Goal: Task Accomplishment & Management: Manage account settings

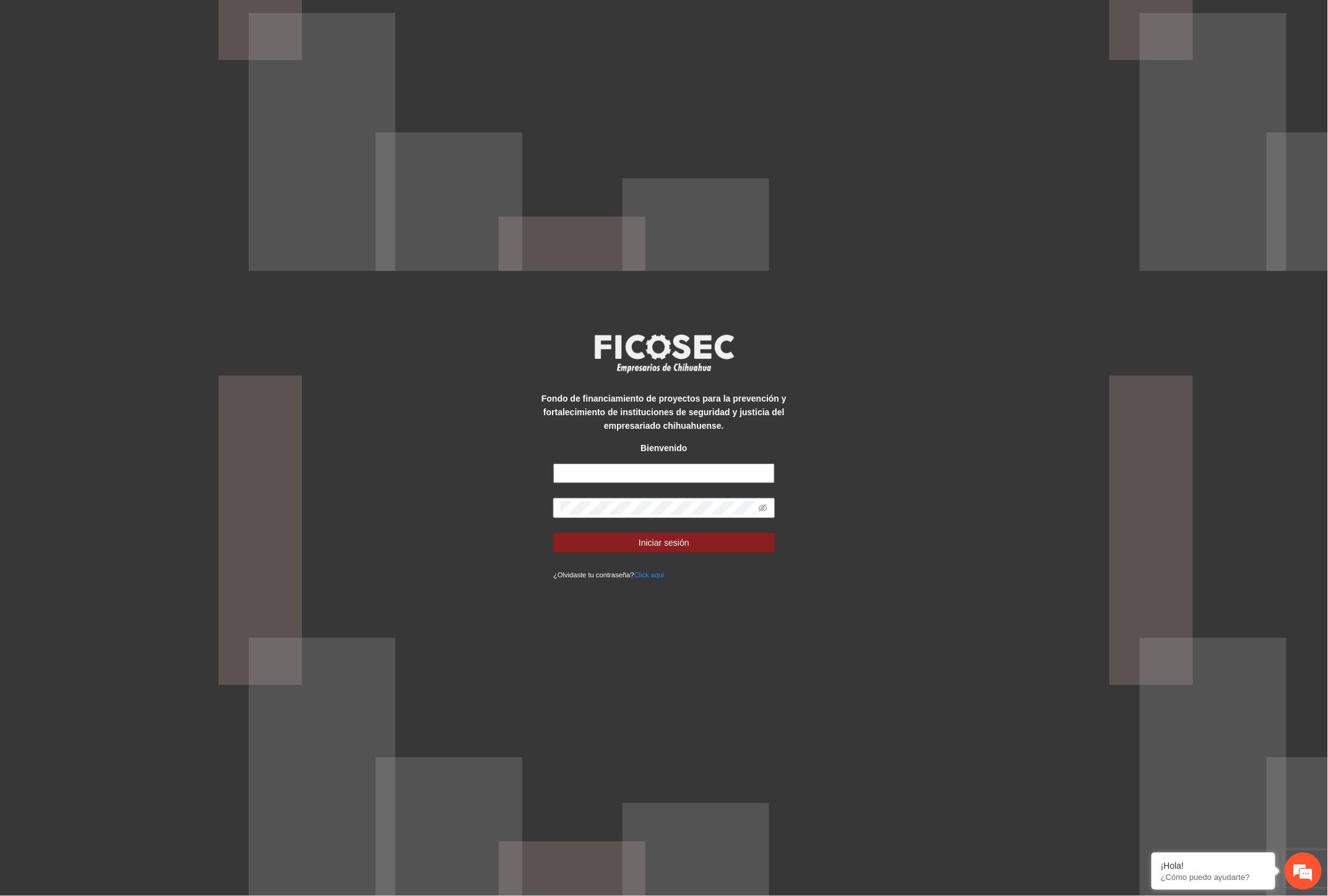
type input "**********"
click at [513, 518] on div "**********" at bounding box center [664, 448] width 1328 height 896
click at [553, 532] on button "Iniciar sesión" at bounding box center [664, 542] width 222 height 20
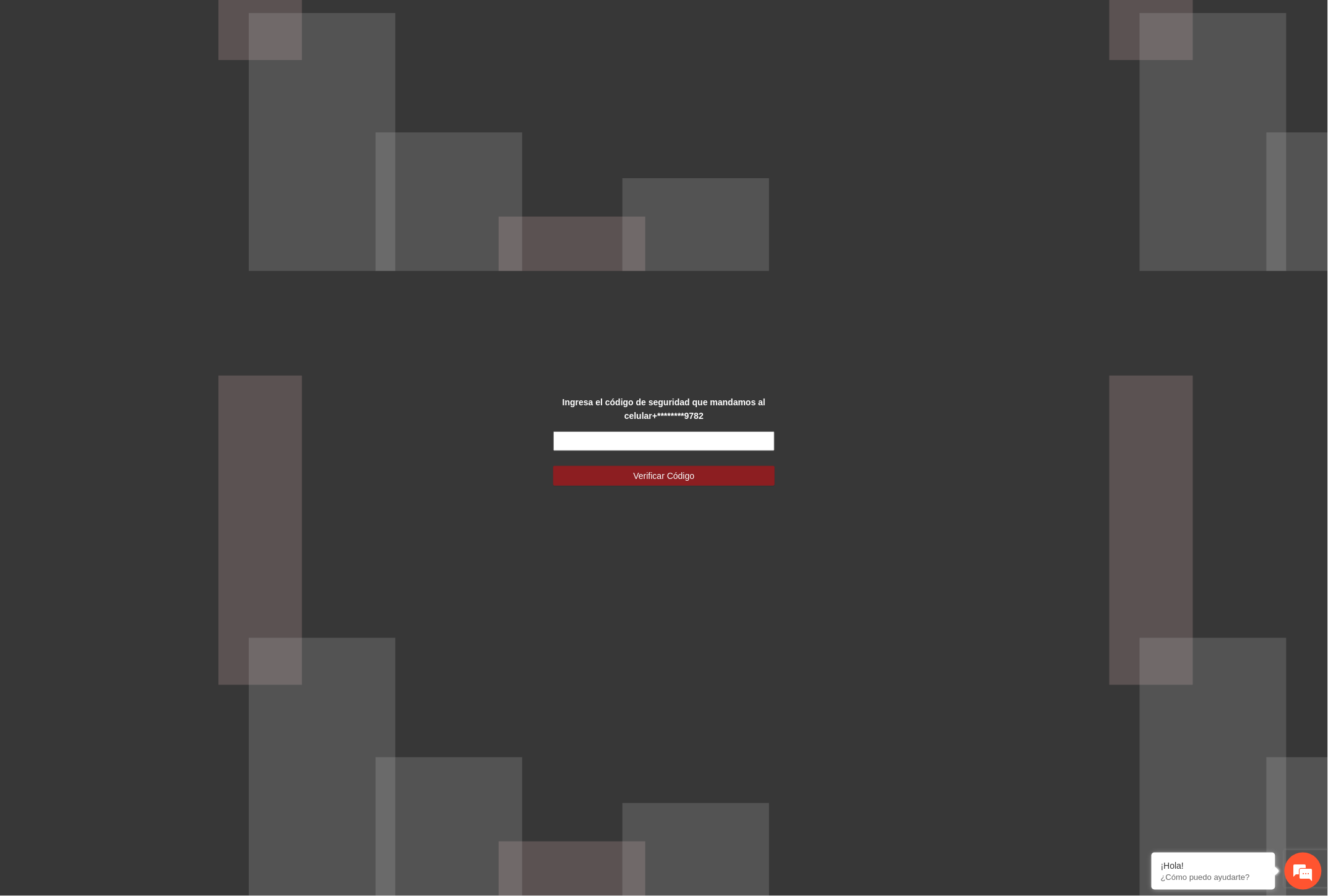
click at [659, 436] on input "text" at bounding box center [664, 441] width 222 height 20
click at [590, 442] on input "text" at bounding box center [664, 441] width 222 height 20
type input "******"
click at [633, 474] on span "Verificar Código" at bounding box center [664, 476] width 61 height 14
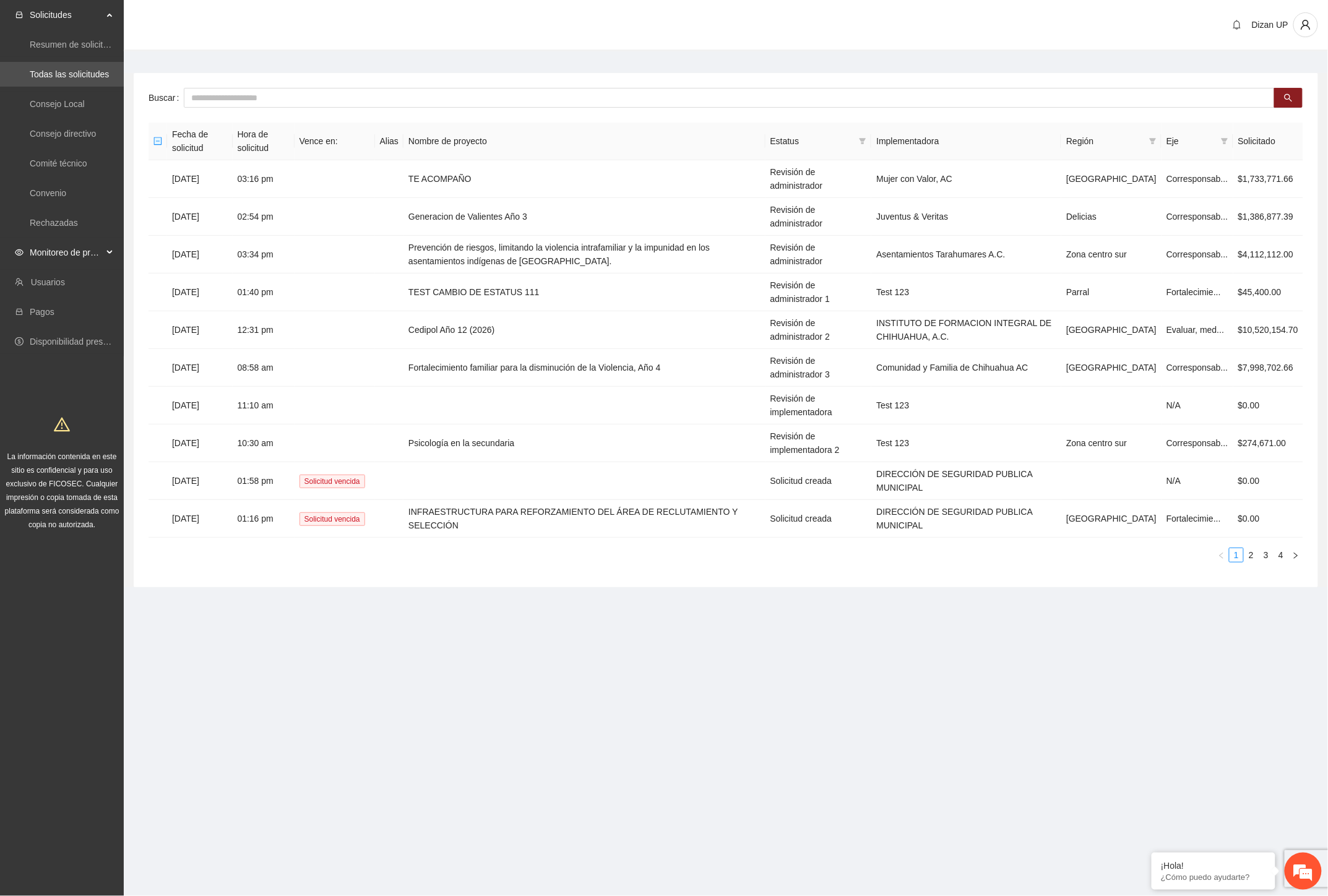
click at [89, 252] on span "Monitoreo de proyectos" at bounding box center [66, 252] width 73 height 24
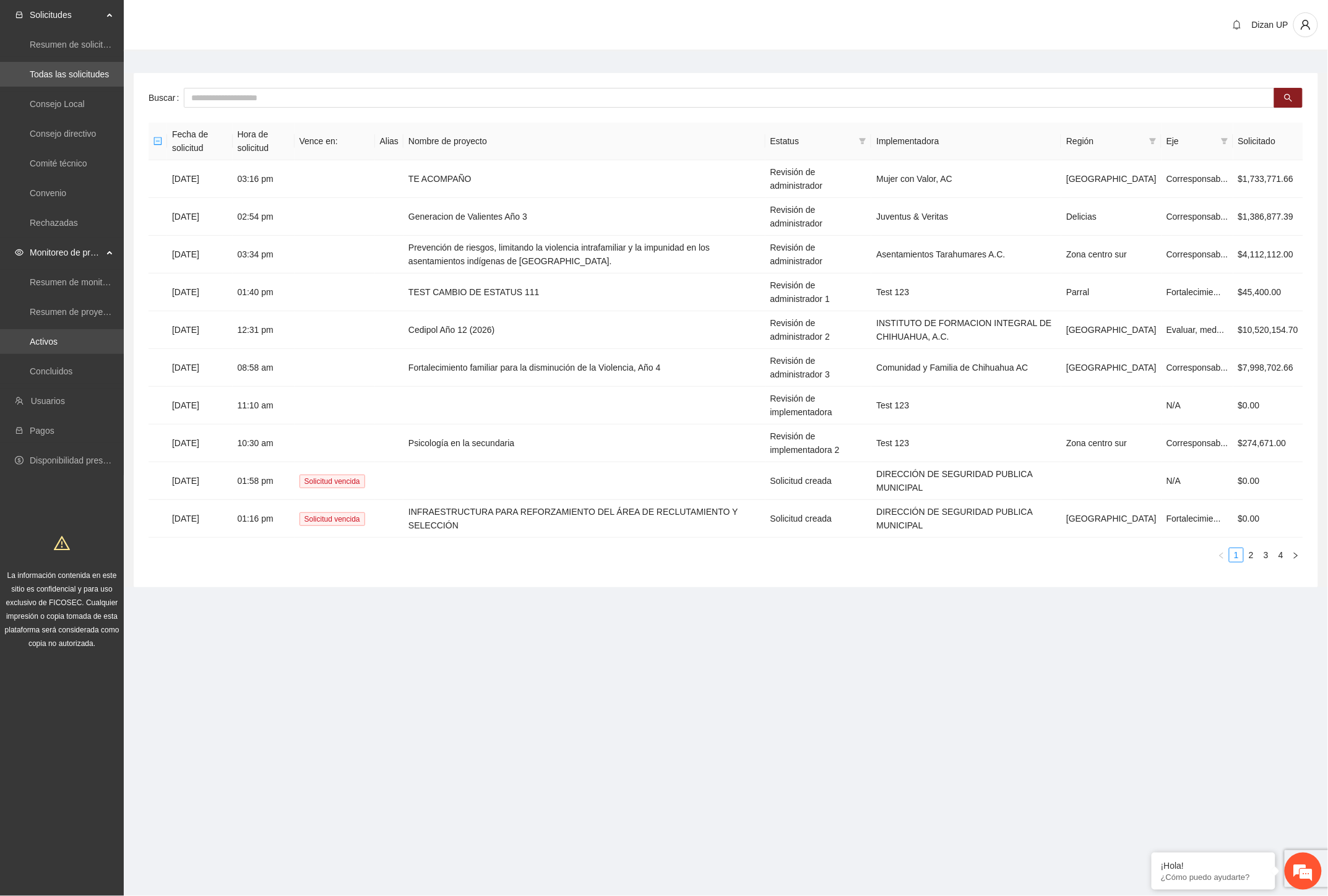
click at [58, 337] on link "Activos" at bounding box center [43, 341] width 28 height 10
click at [235, 97] on input "text" at bounding box center [729, 97] width 1091 height 20
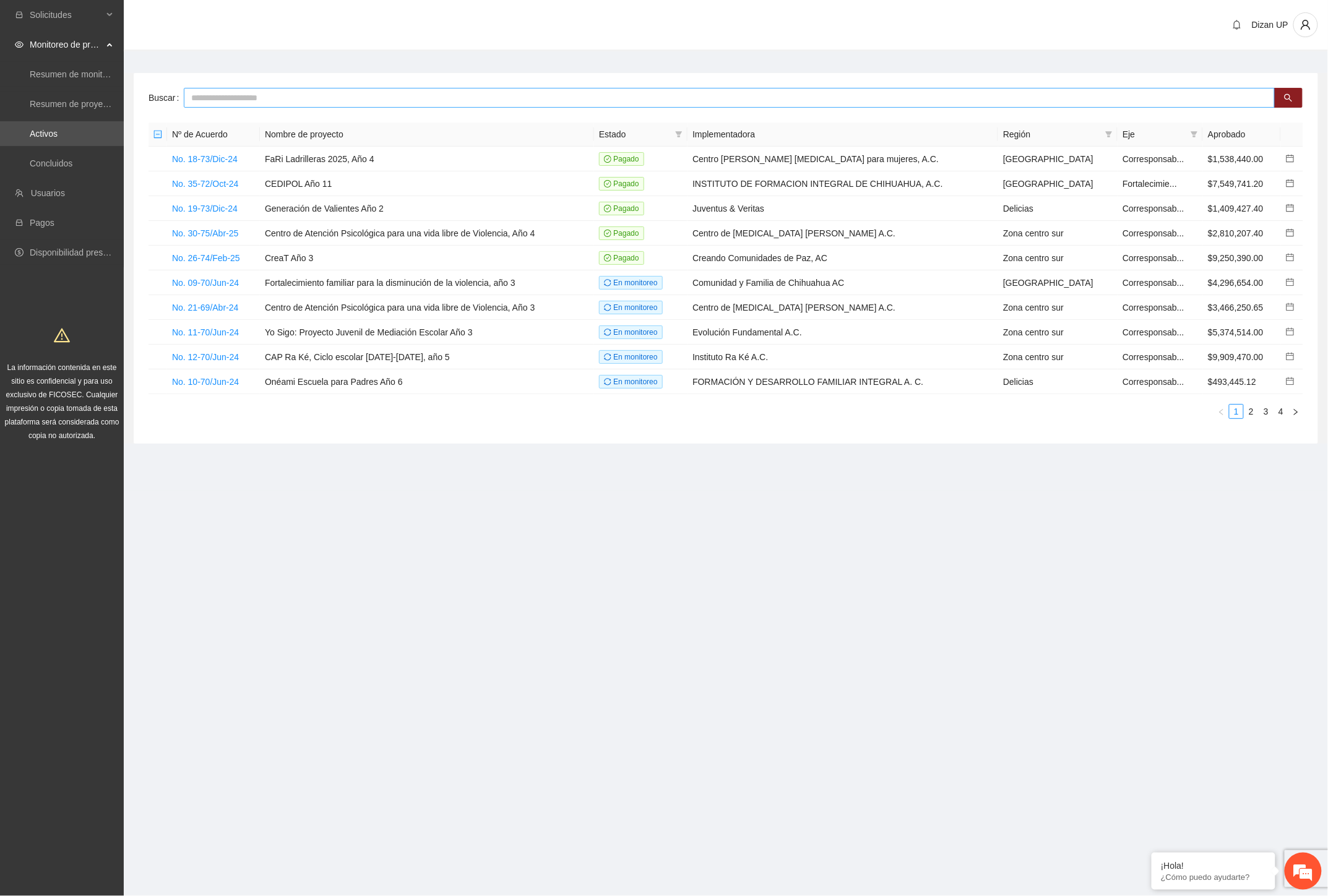
click at [235, 97] on input "text" at bounding box center [729, 97] width 1091 height 20
type input "***"
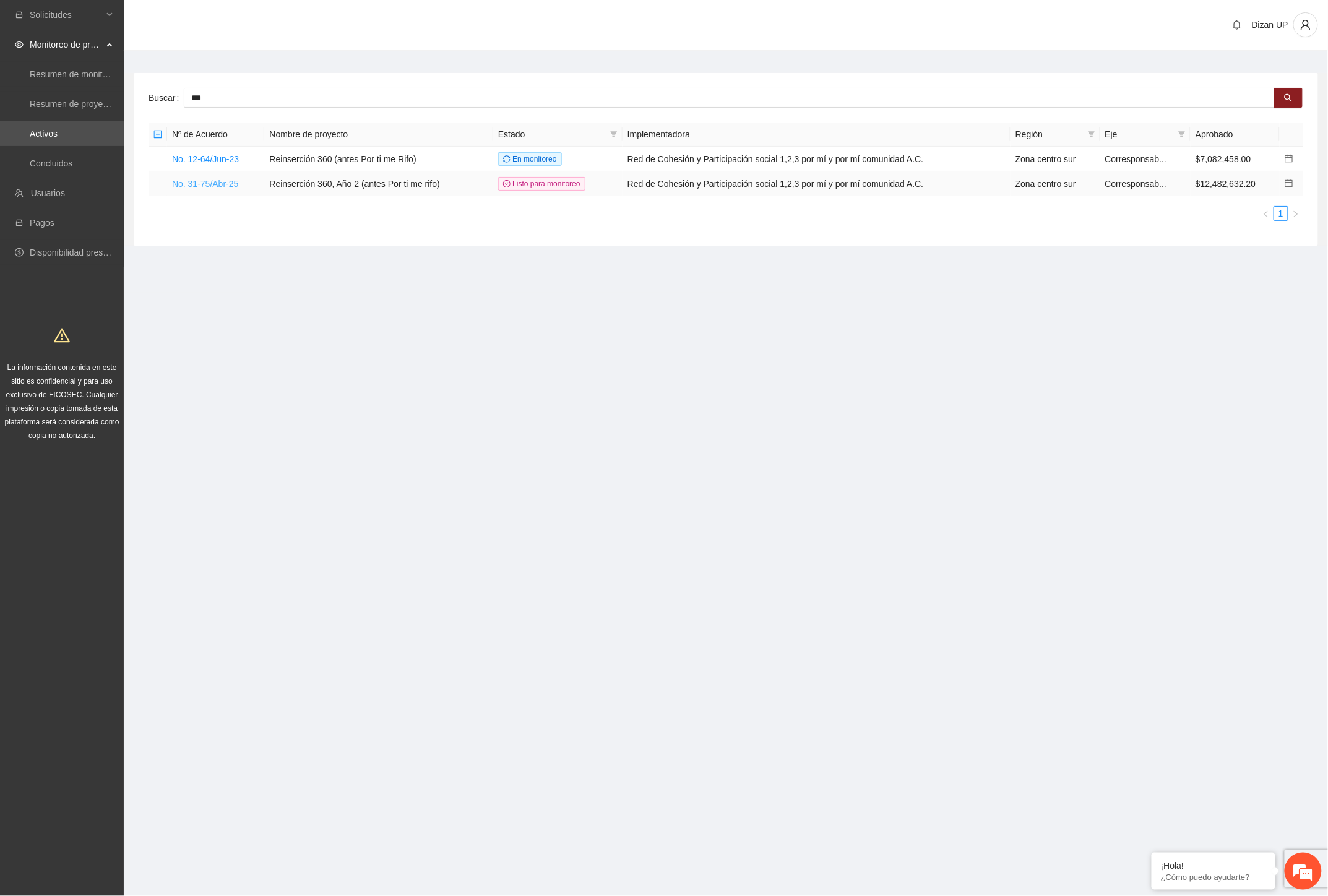
click at [207, 182] on link "No. 31-75/Abr-25" at bounding box center [205, 183] width 66 height 10
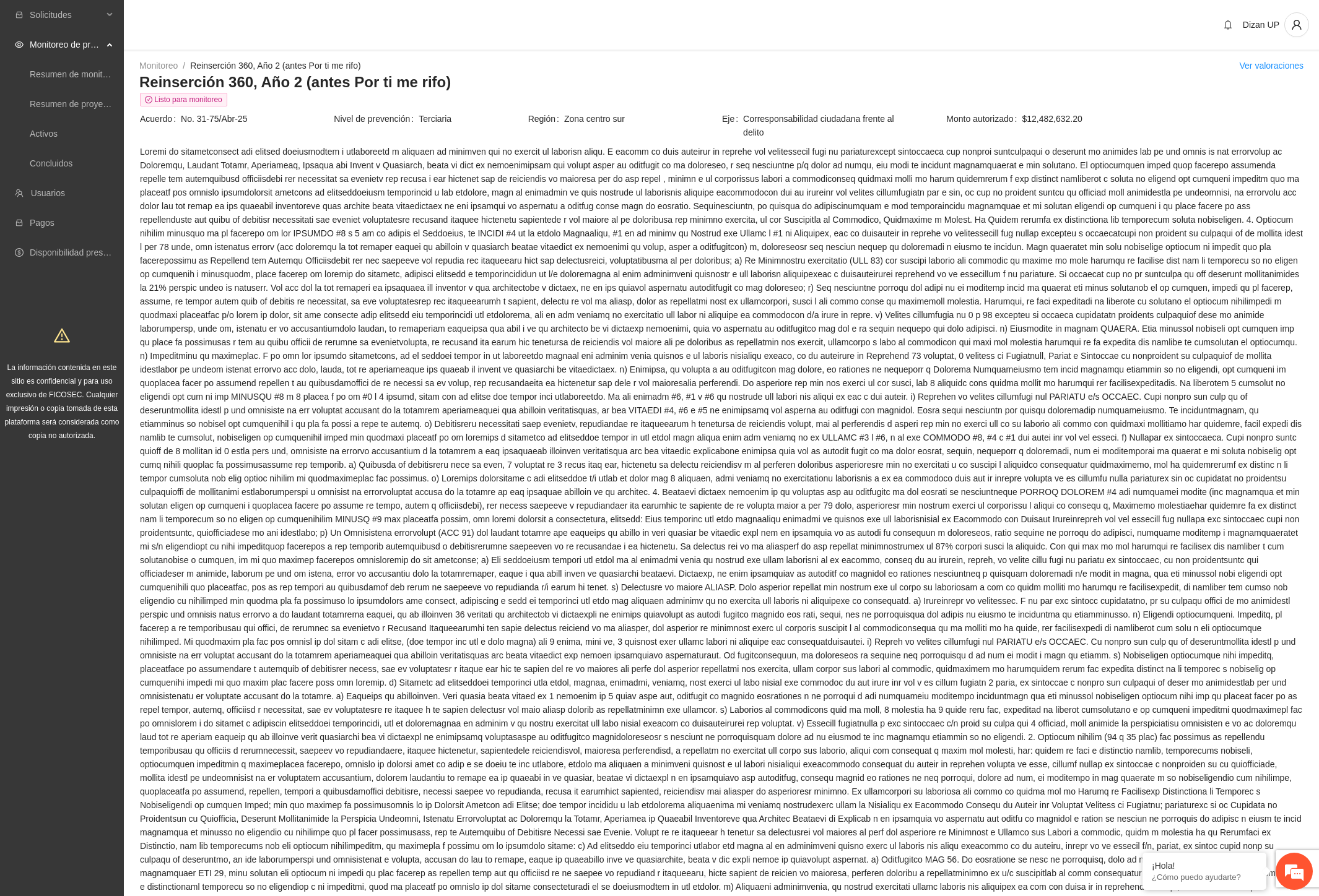
drag, startPoint x: 914, startPoint y: 169, endPoint x: 915, endPoint y: 157, distance: 12.0
click at [914, 169] on span at bounding box center [721, 607] width 1163 height 926
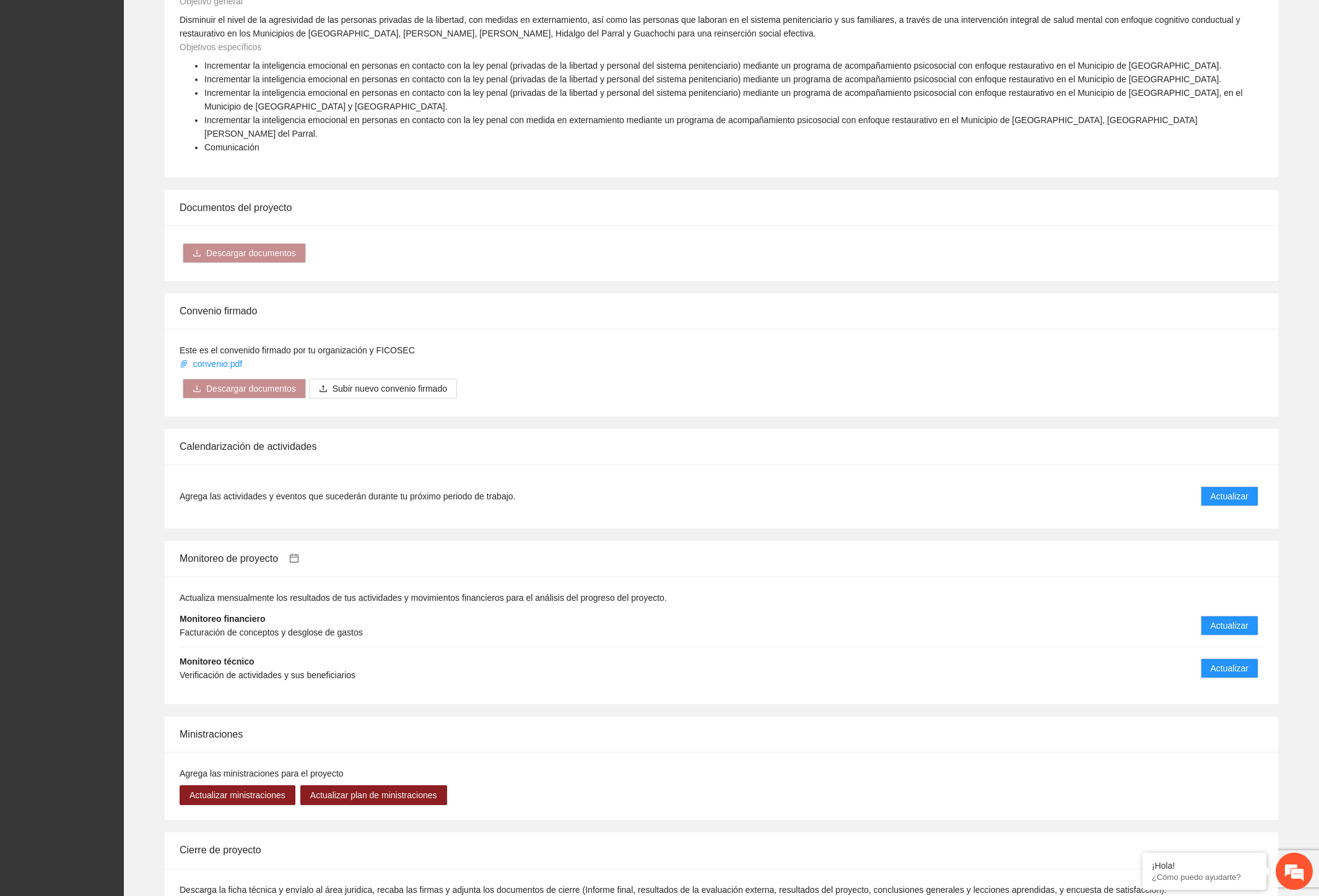
scroll to position [1535, 0]
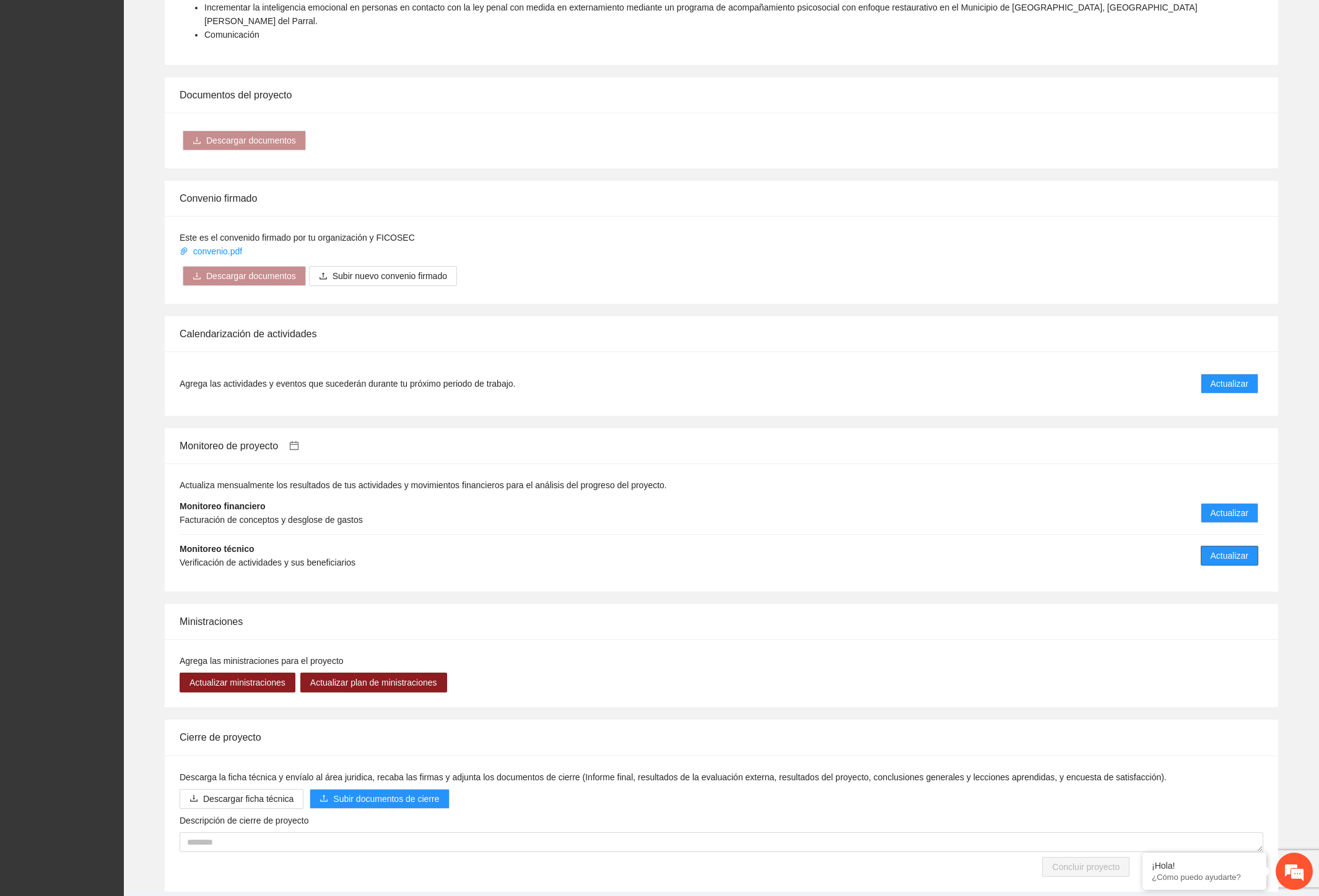
drag, startPoint x: 1220, startPoint y: 517, endPoint x: 1228, endPoint y: 509, distance: 11.3
click at [1221, 549] on span "Actualizar" at bounding box center [1230, 555] width 38 height 14
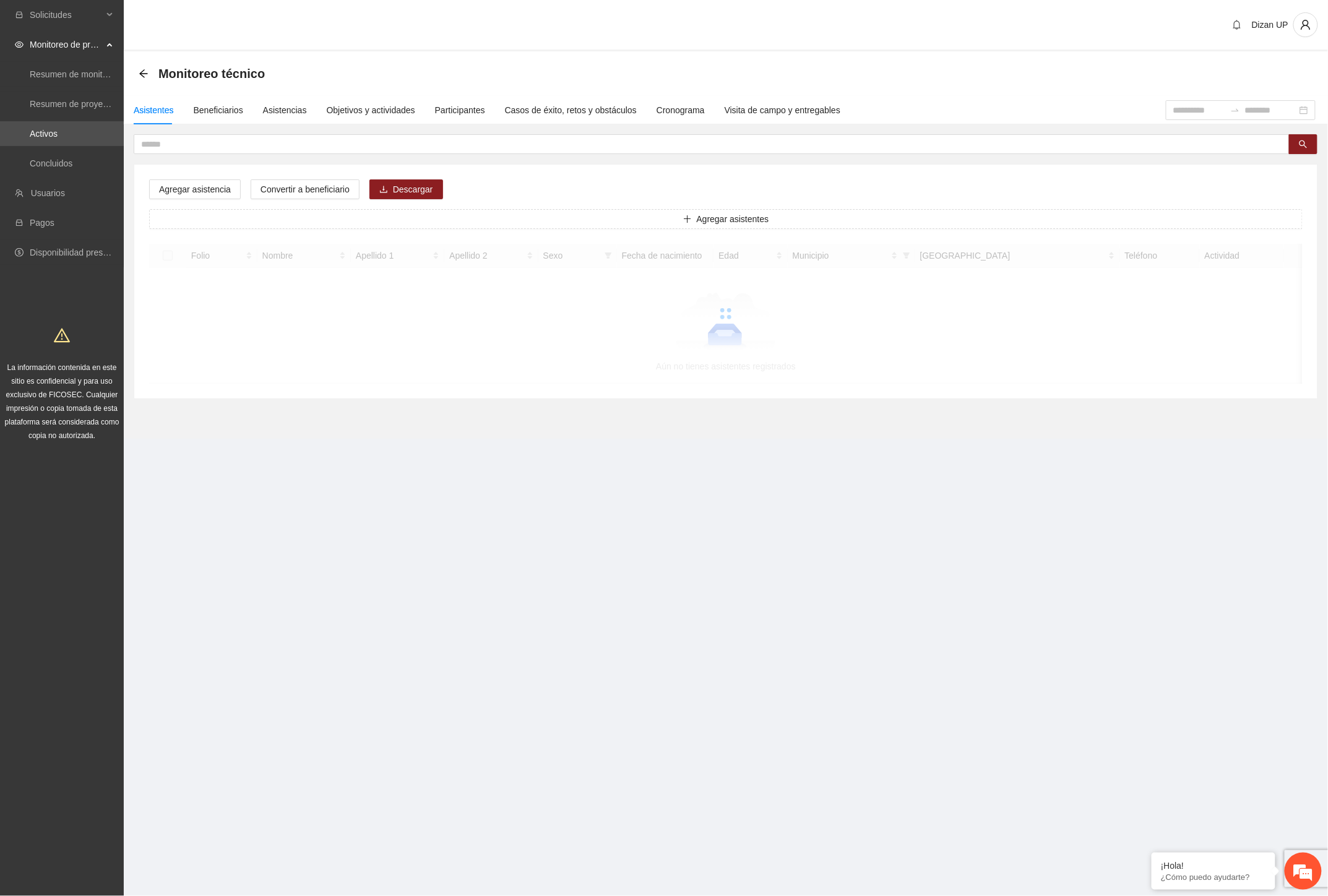
click at [862, 72] on div "Monitoreo técnico" at bounding box center [726, 73] width 1175 height 24
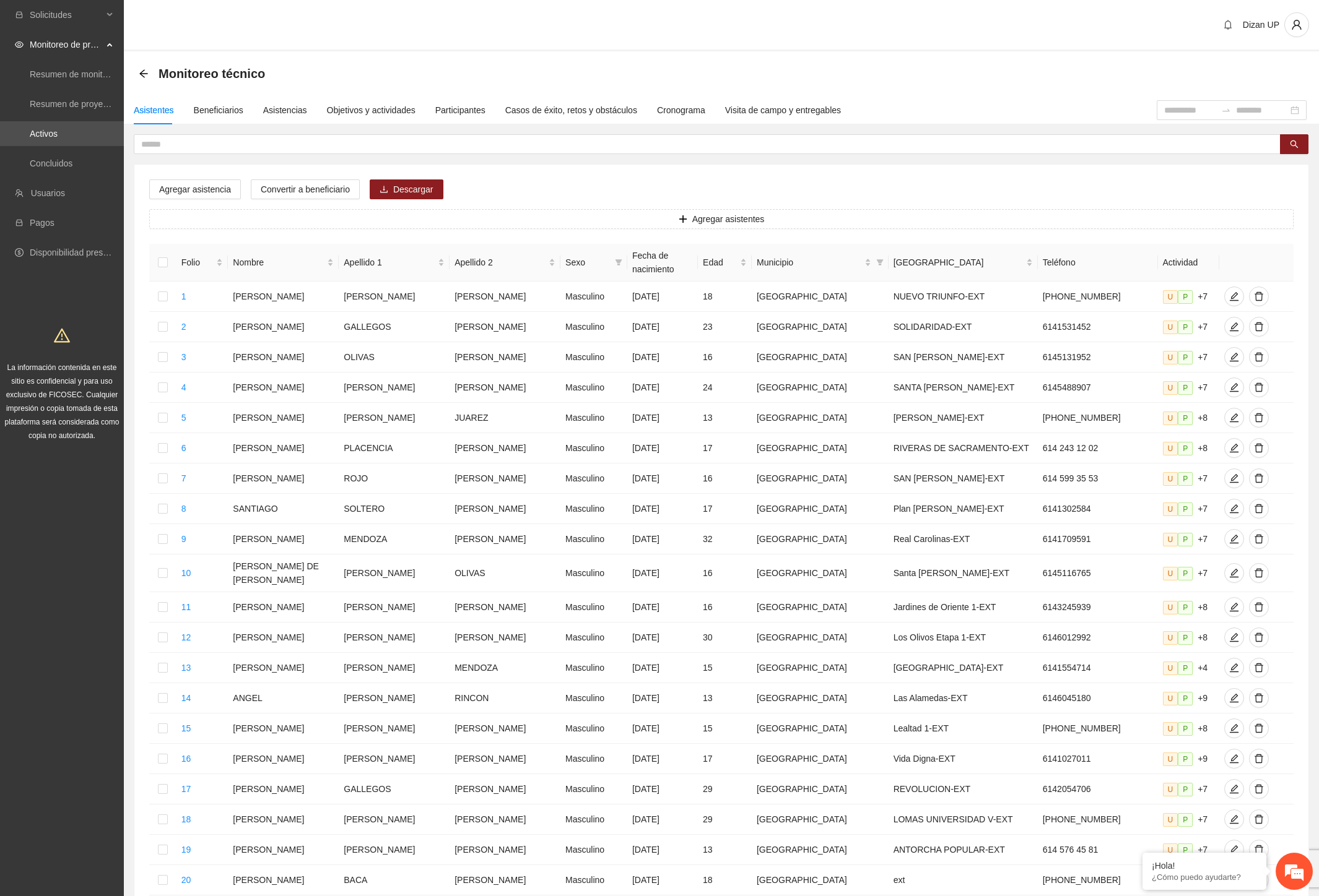
click at [1044, 66] on div "Monitoreo técnico" at bounding box center [721, 73] width 1166 height 24
drag, startPoint x: 889, startPoint y: 42, endPoint x: 959, endPoint y: 94, distance: 87.2
click at [889, 42] on div "Dizan UP" at bounding box center [721, 25] width 1195 height 51
click at [345, 41] on div "Dizan UP" at bounding box center [721, 25] width 1195 height 51
click at [376, 112] on div "Objetivos y actividades" at bounding box center [371, 110] width 88 height 14
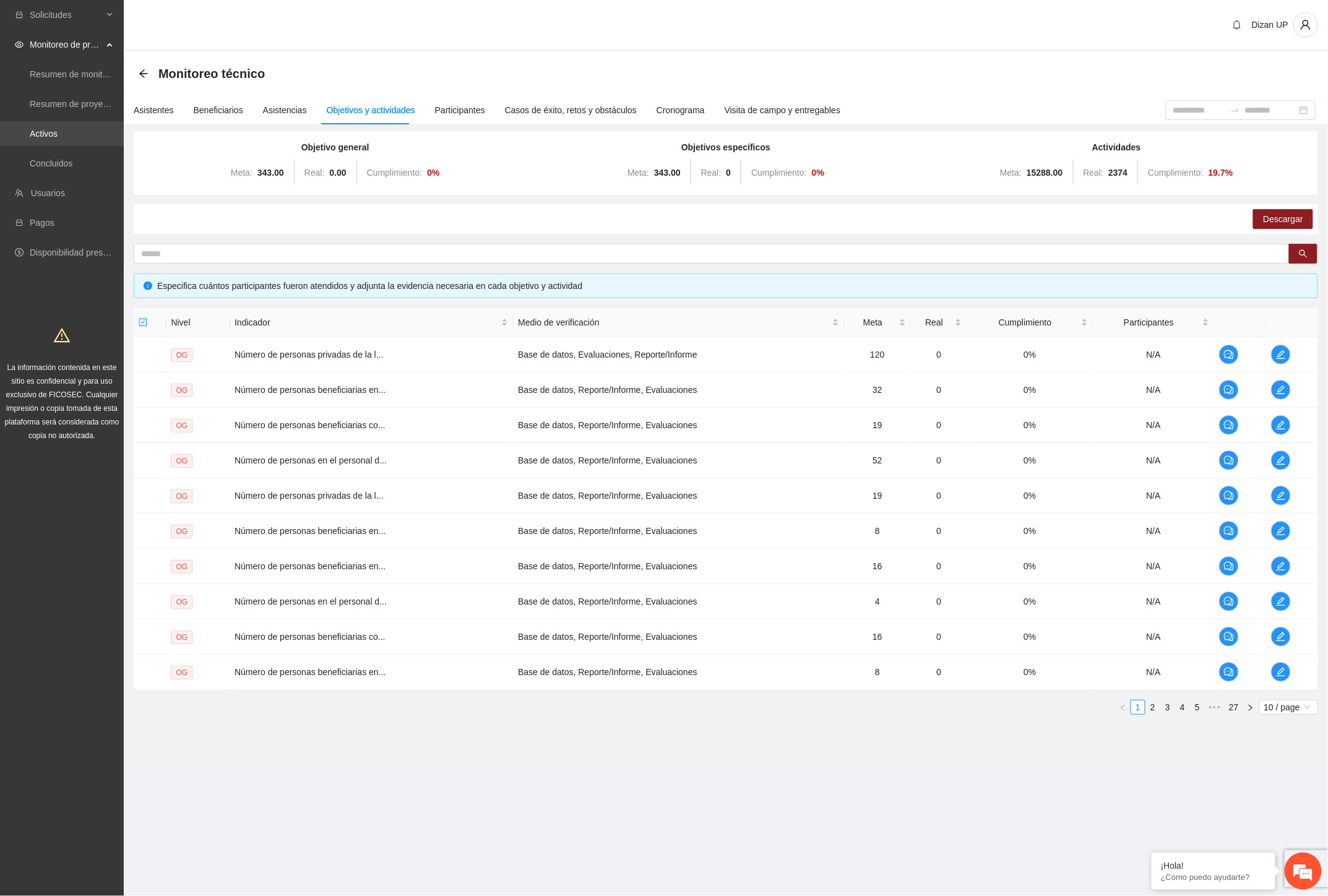
click at [45, 131] on link "Activos" at bounding box center [43, 134] width 28 height 10
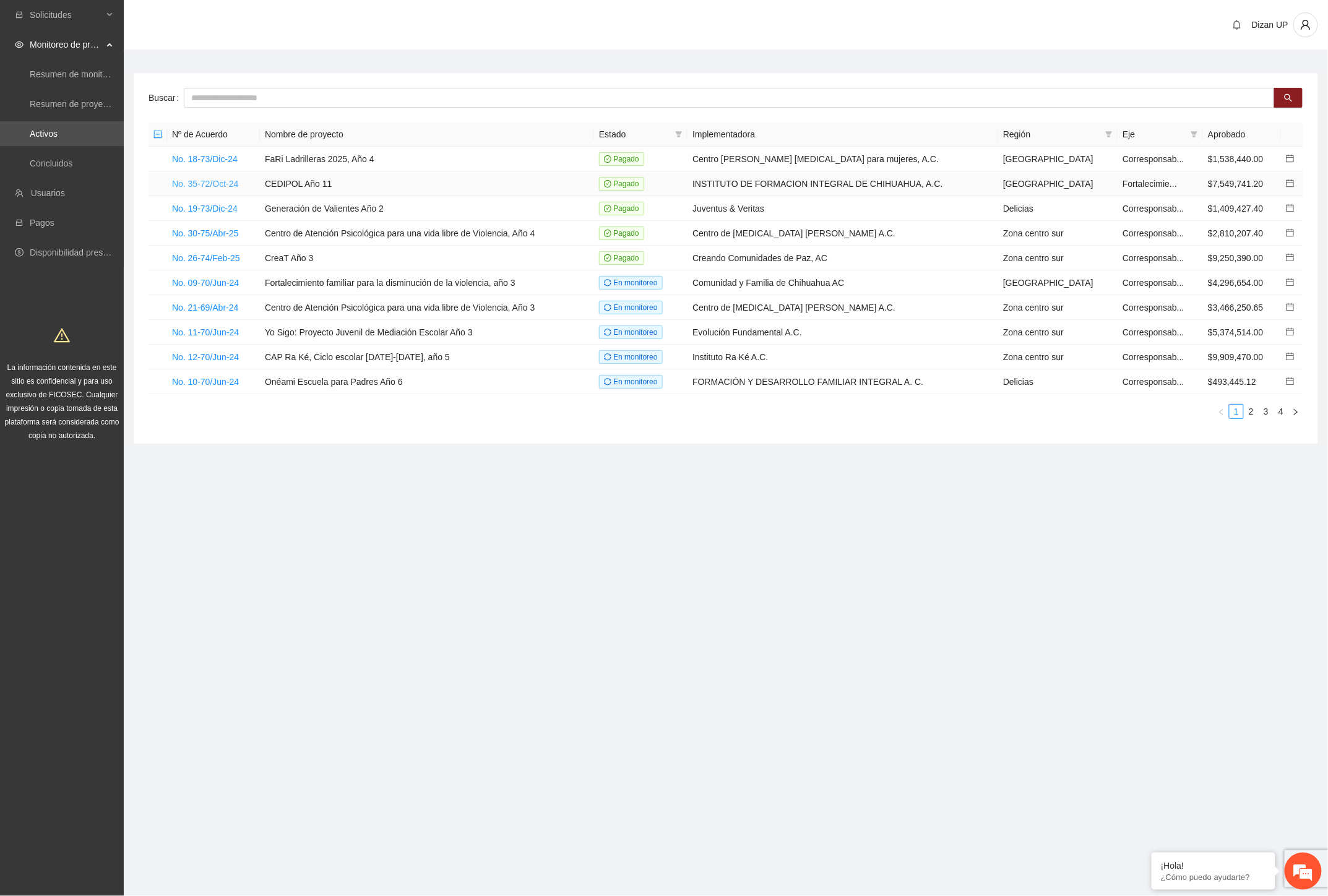
click at [190, 181] on link "No. 35-72/Oct-24" at bounding box center [205, 183] width 66 height 10
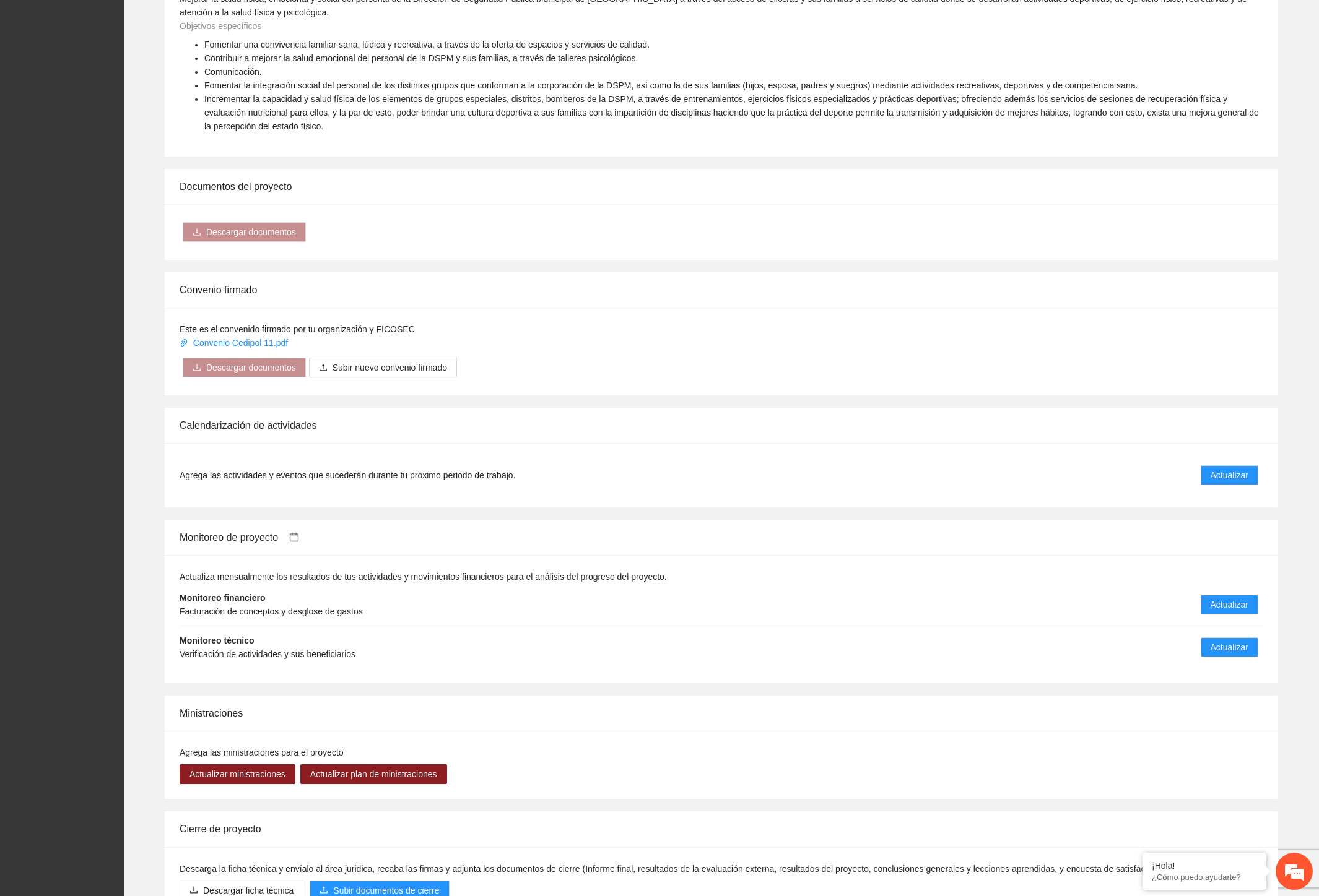
scroll to position [704, 0]
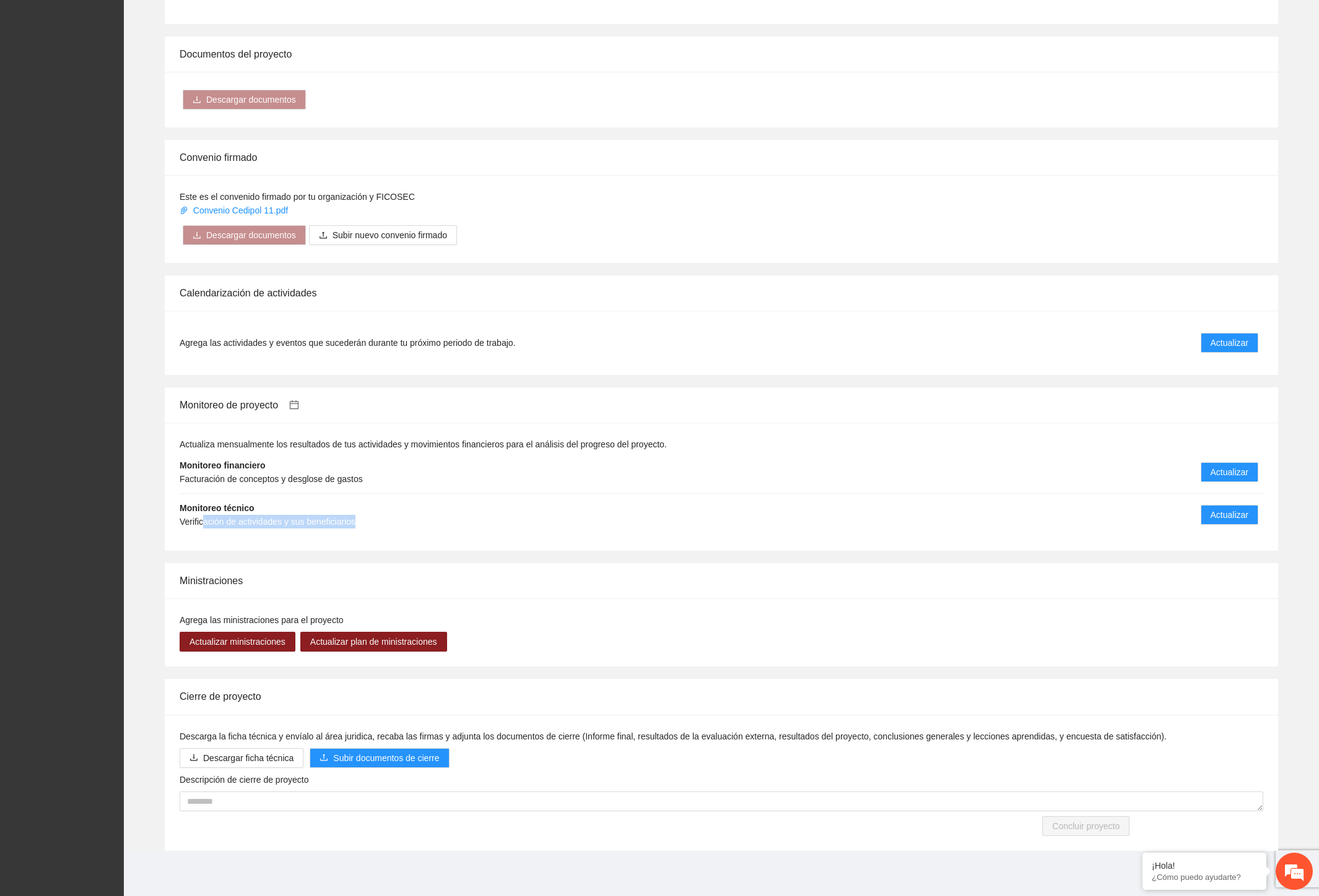
drag, startPoint x: 348, startPoint y: 521, endPoint x: 202, endPoint y: 520, distance: 146.0
click at [203, 522] on span "Verificación de actividades y sus beneficiarios" at bounding box center [267, 522] width 176 height 10
click at [228, 477] on span "Facturación de conceptos y desglose de gastos" at bounding box center [271, 478] width 183 height 10
drag, startPoint x: 327, startPoint y: 478, endPoint x: 133, endPoint y: 476, distance: 194.0
click at [134, 476] on div "Monitoreo de proyecto Actualiza mensualmente los resultados de tus actividades …" at bounding box center [721, 468] width 1175 height 163
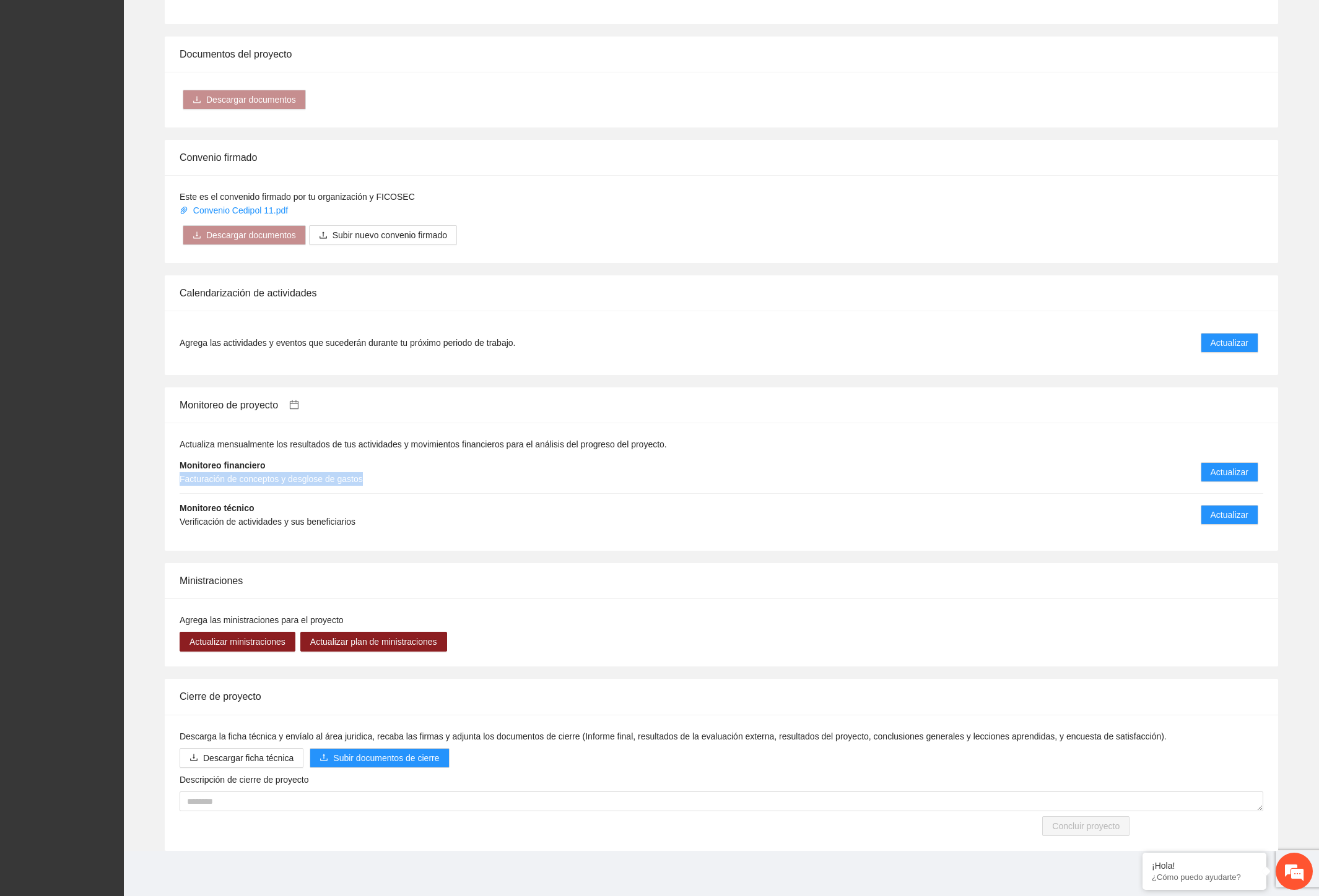
click at [387, 479] on li "Monitoreo financiero Facturación de conceptos y desglose de gastos Actualizar" at bounding box center [721, 472] width 1083 height 42
drag, startPoint x: 635, startPoint y: 447, endPoint x: 165, endPoint y: 453, distance: 470.0
click at [169, 452] on div "Actualiza mensualmente los resultados de tus actividades y movimientos financie…" at bounding box center [720, 486] width 1113 height 128
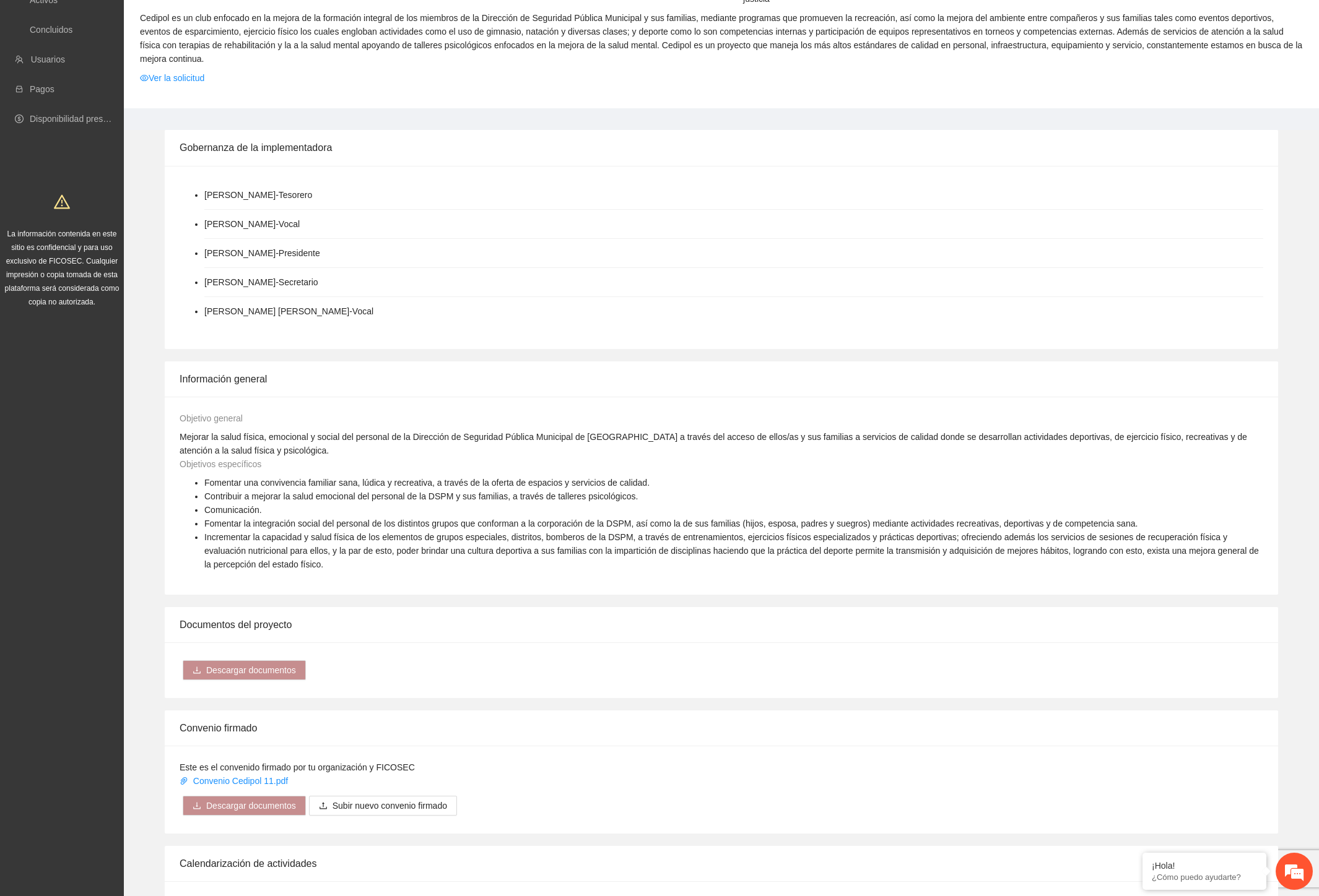
scroll to position [0, 0]
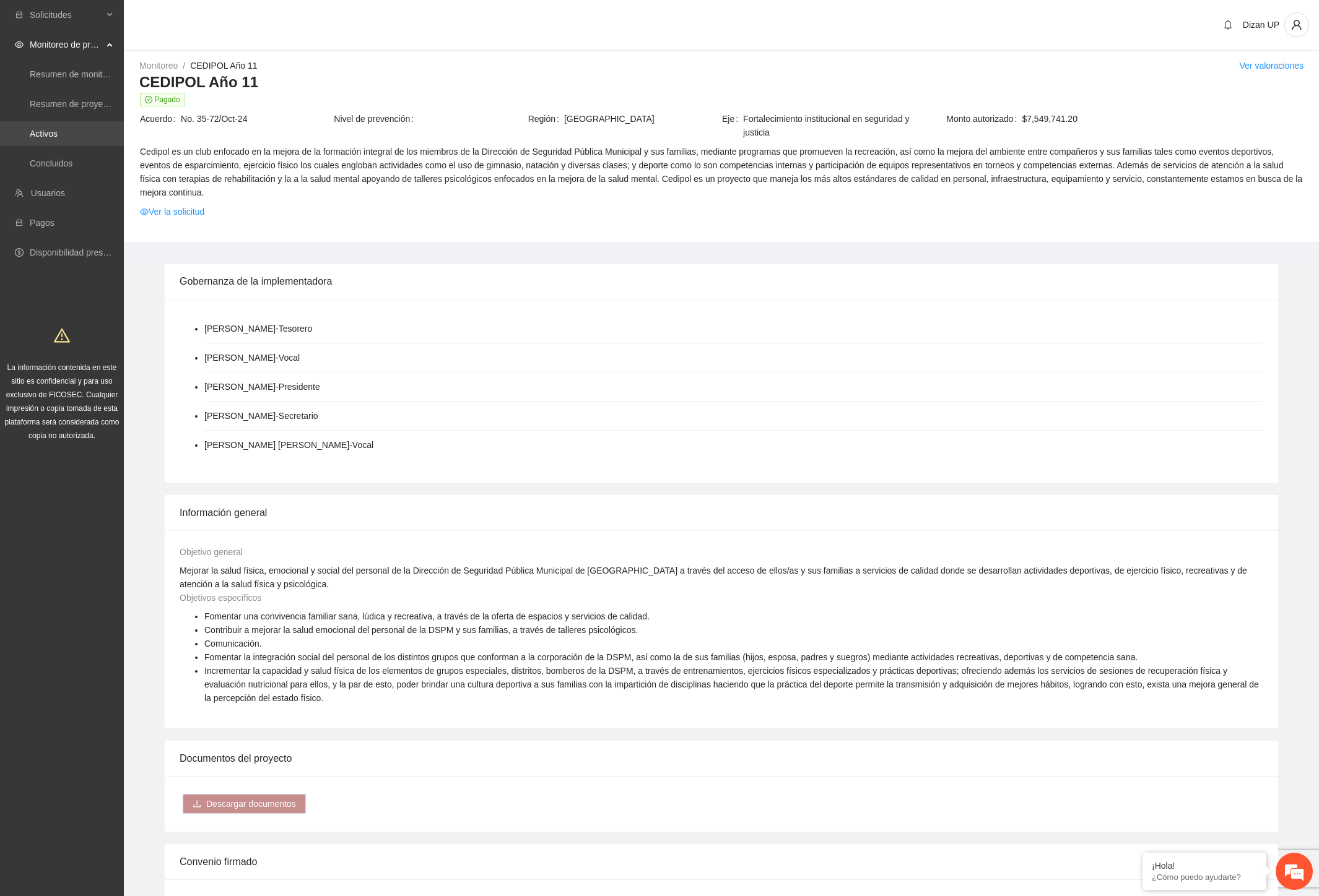
click at [58, 134] on link "Activos" at bounding box center [43, 134] width 28 height 10
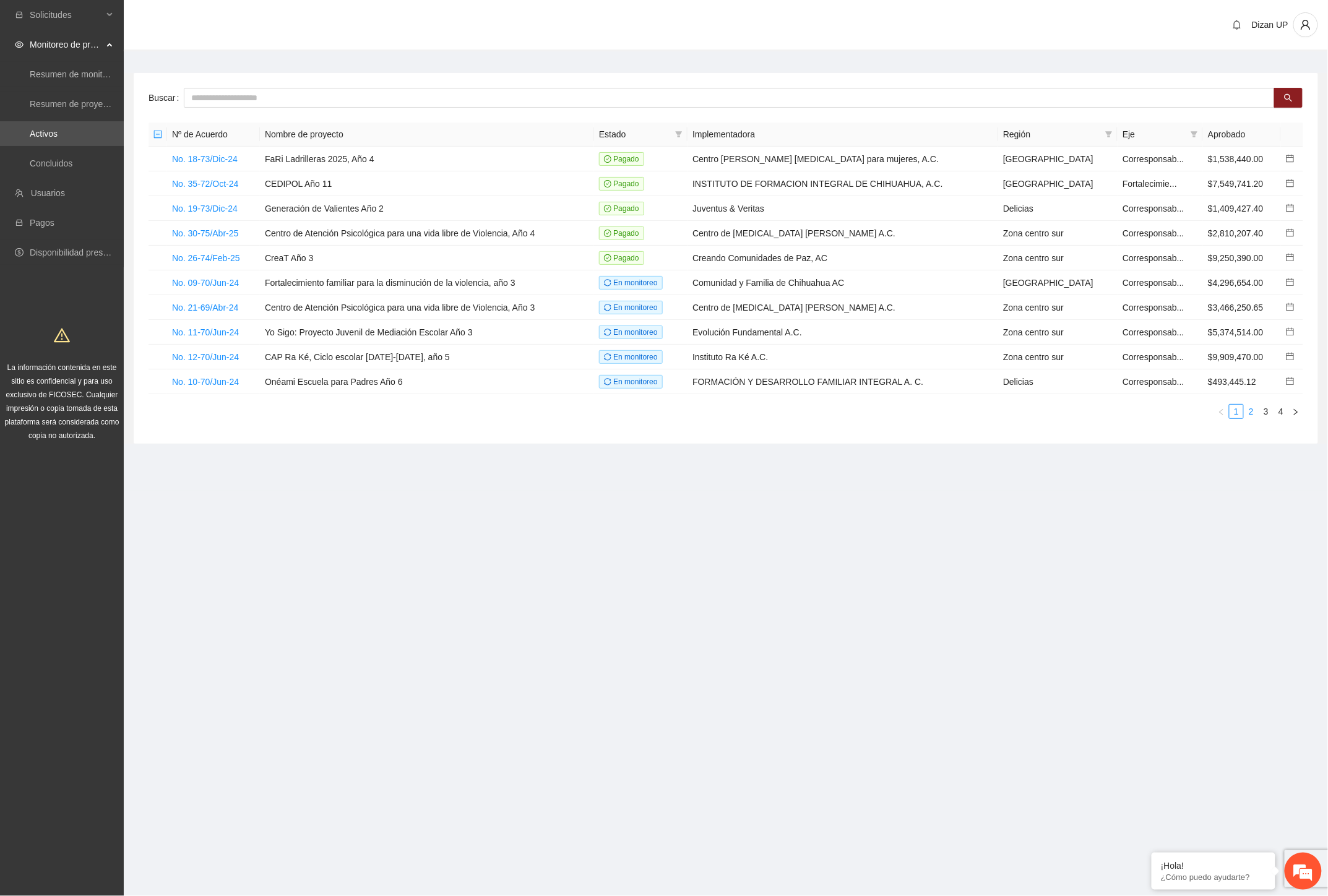
click at [1252, 412] on link "2" at bounding box center [1250, 411] width 14 height 14
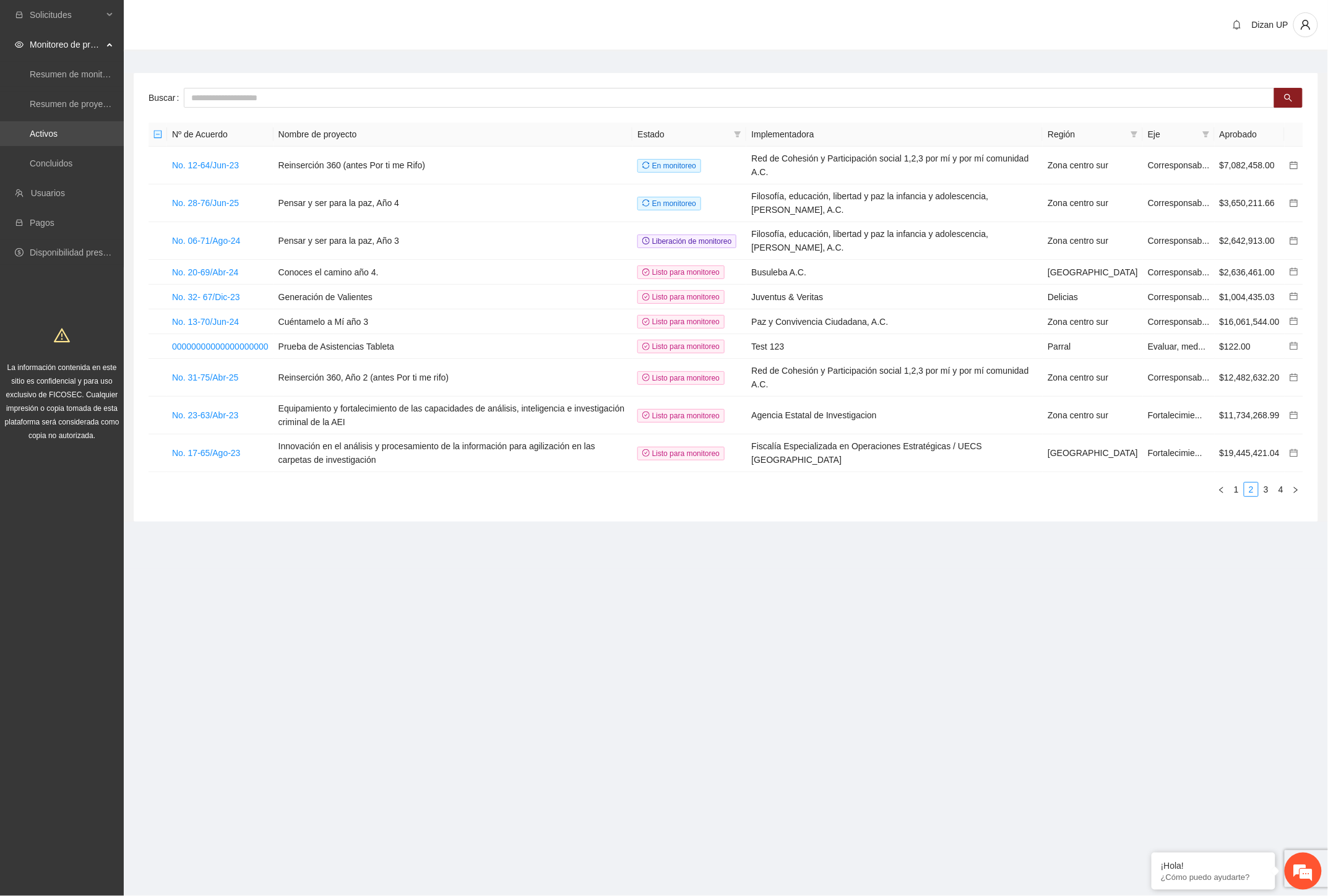
click at [43, 132] on link "Activos" at bounding box center [43, 134] width 28 height 10
click at [232, 97] on input "text" at bounding box center [729, 97] width 1091 height 20
type input "***"
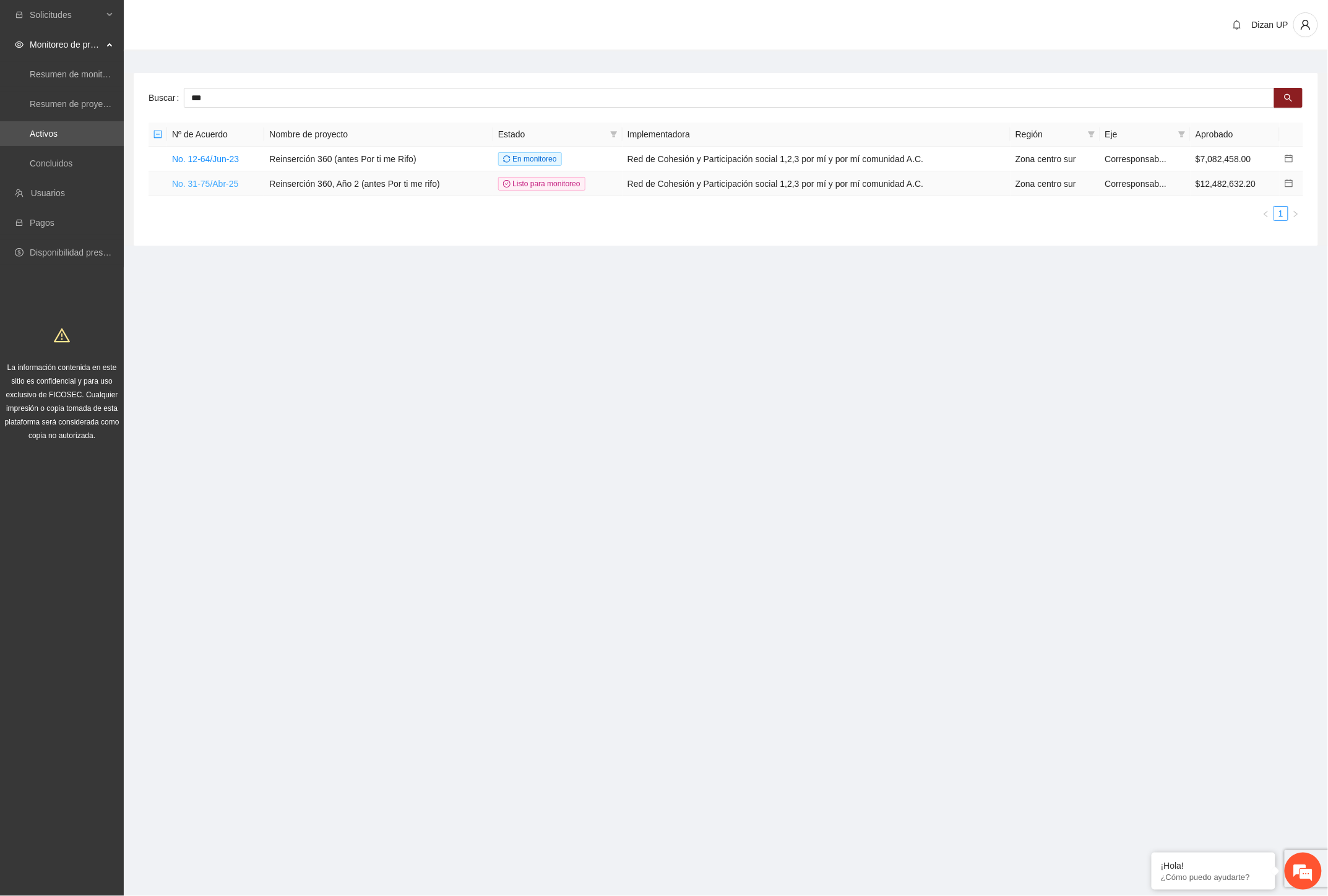
click at [208, 182] on link "No. 31-75/Abr-25" at bounding box center [205, 183] width 66 height 10
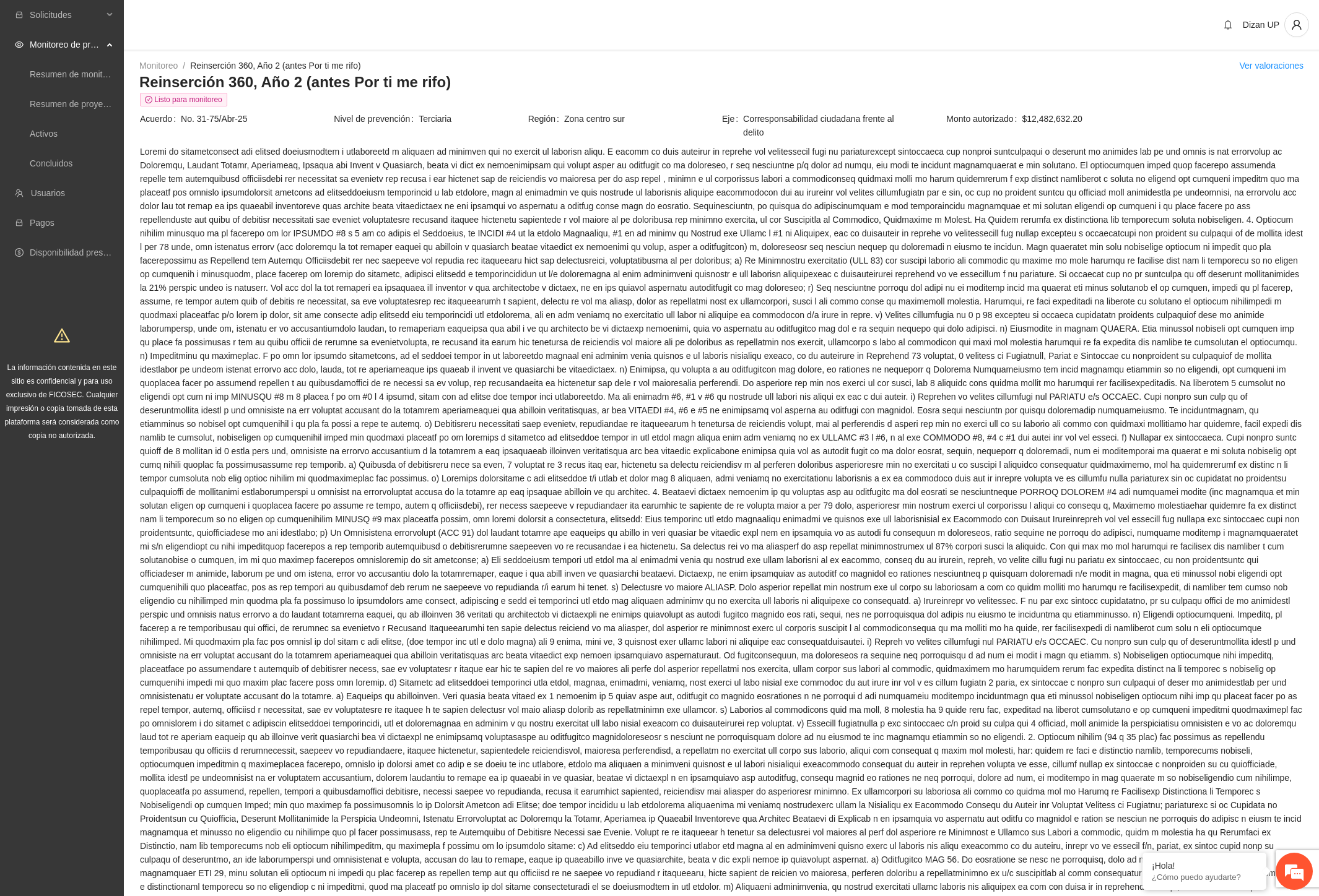
drag, startPoint x: 859, startPoint y: 511, endPoint x: 915, endPoint y: 479, distance: 64.5
click at [862, 511] on span at bounding box center [721, 607] width 1163 height 926
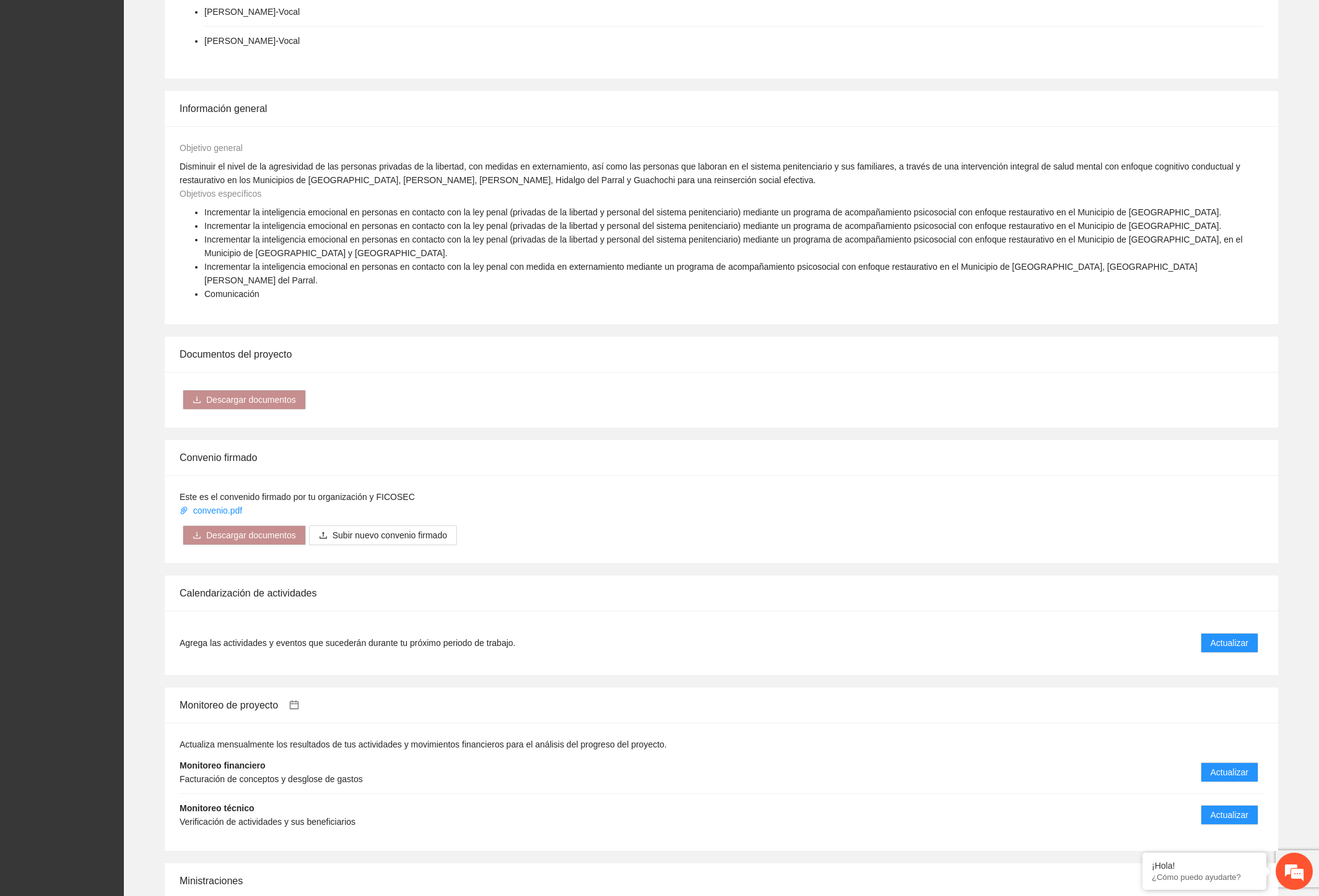
scroll to position [1513, 0]
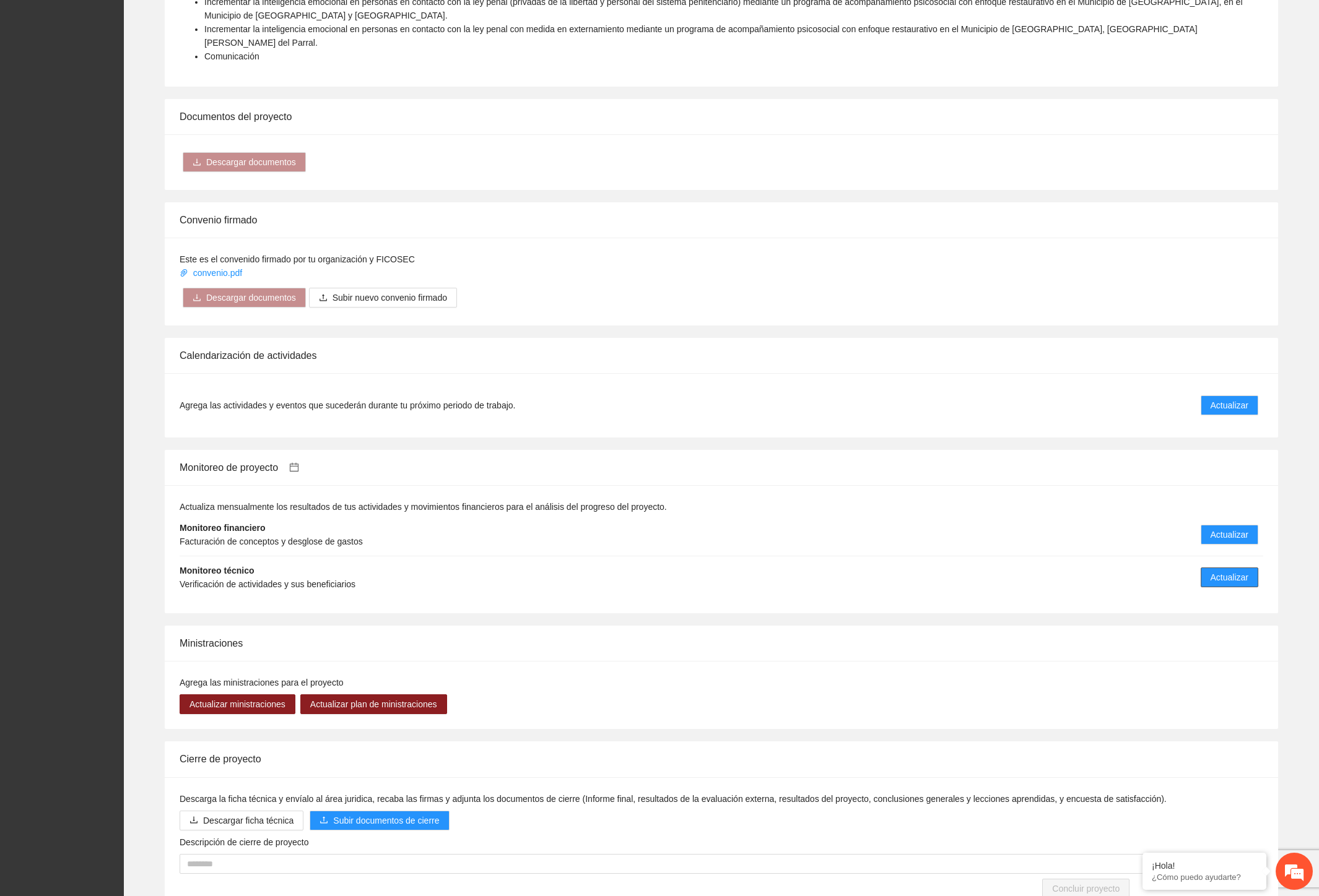
click at [1227, 570] on span "Actualizar" at bounding box center [1230, 577] width 38 height 14
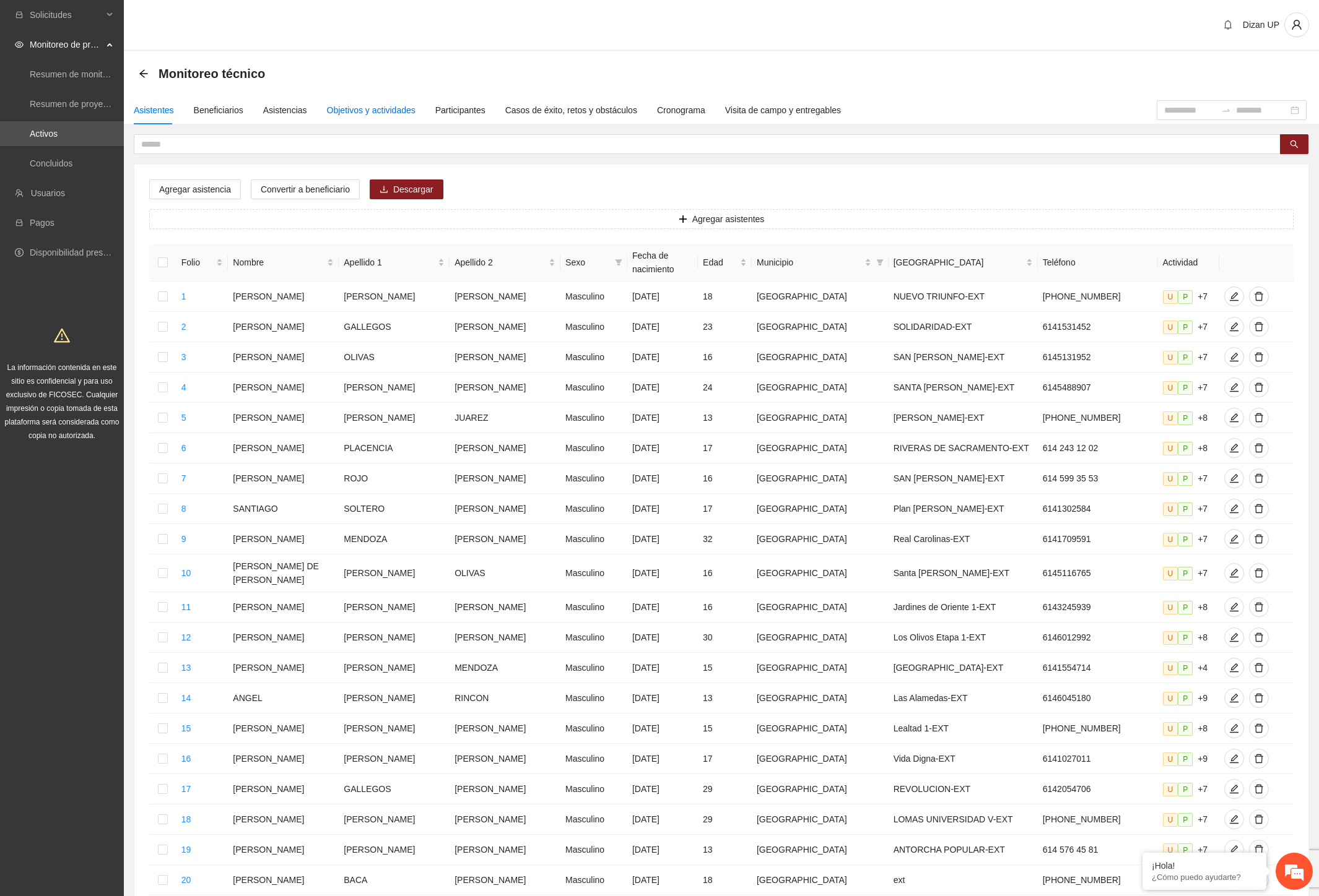
click at [357, 109] on div "Objetivos y actividades" at bounding box center [371, 110] width 88 height 14
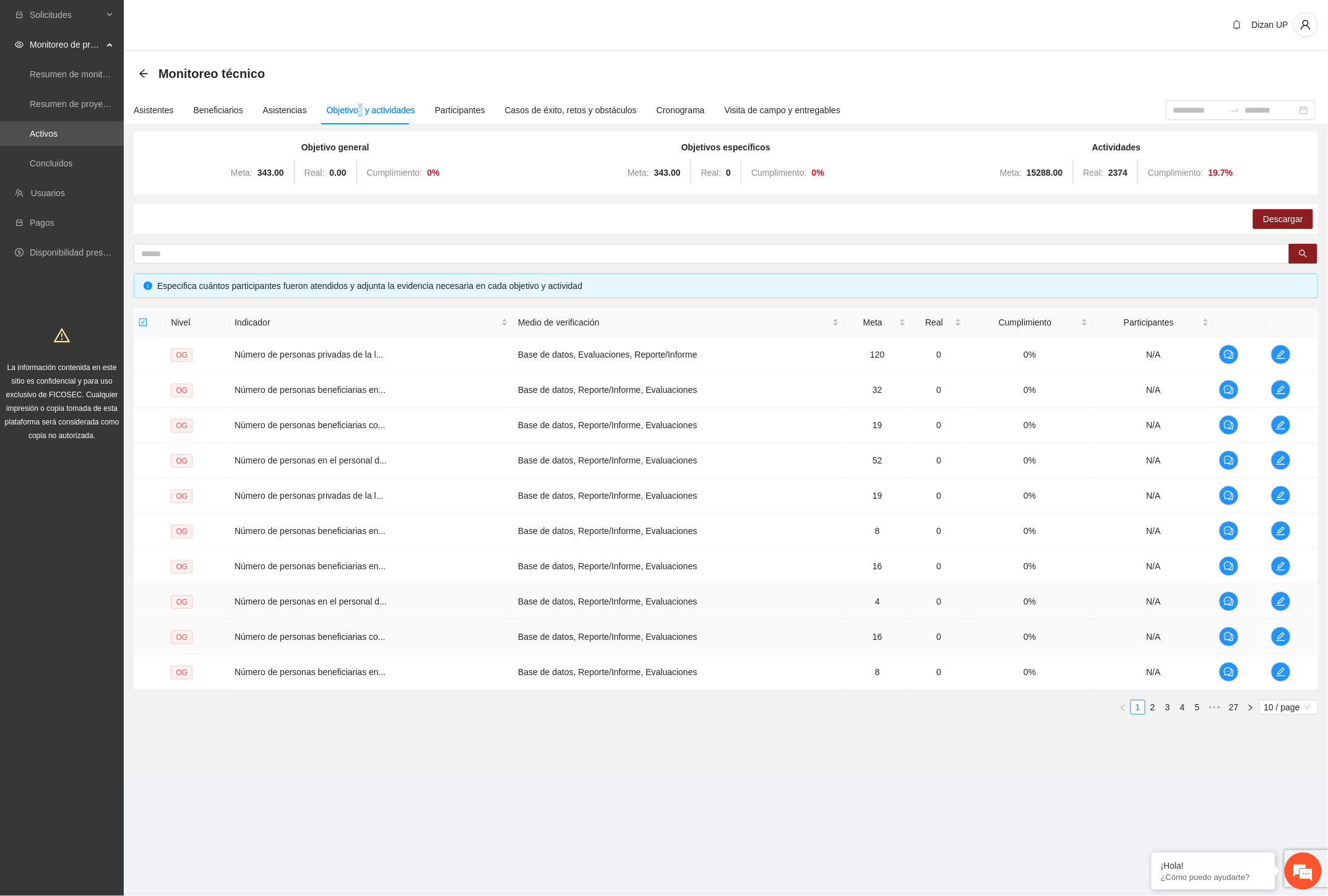
click at [883, 643] on td "16" at bounding box center [877, 636] width 68 height 35
click at [1275, 704] on span "10 / page" at bounding box center [1288, 707] width 49 height 14
click at [1275, 786] on div "100 / page" at bounding box center [1288, 788] width 44 height 14
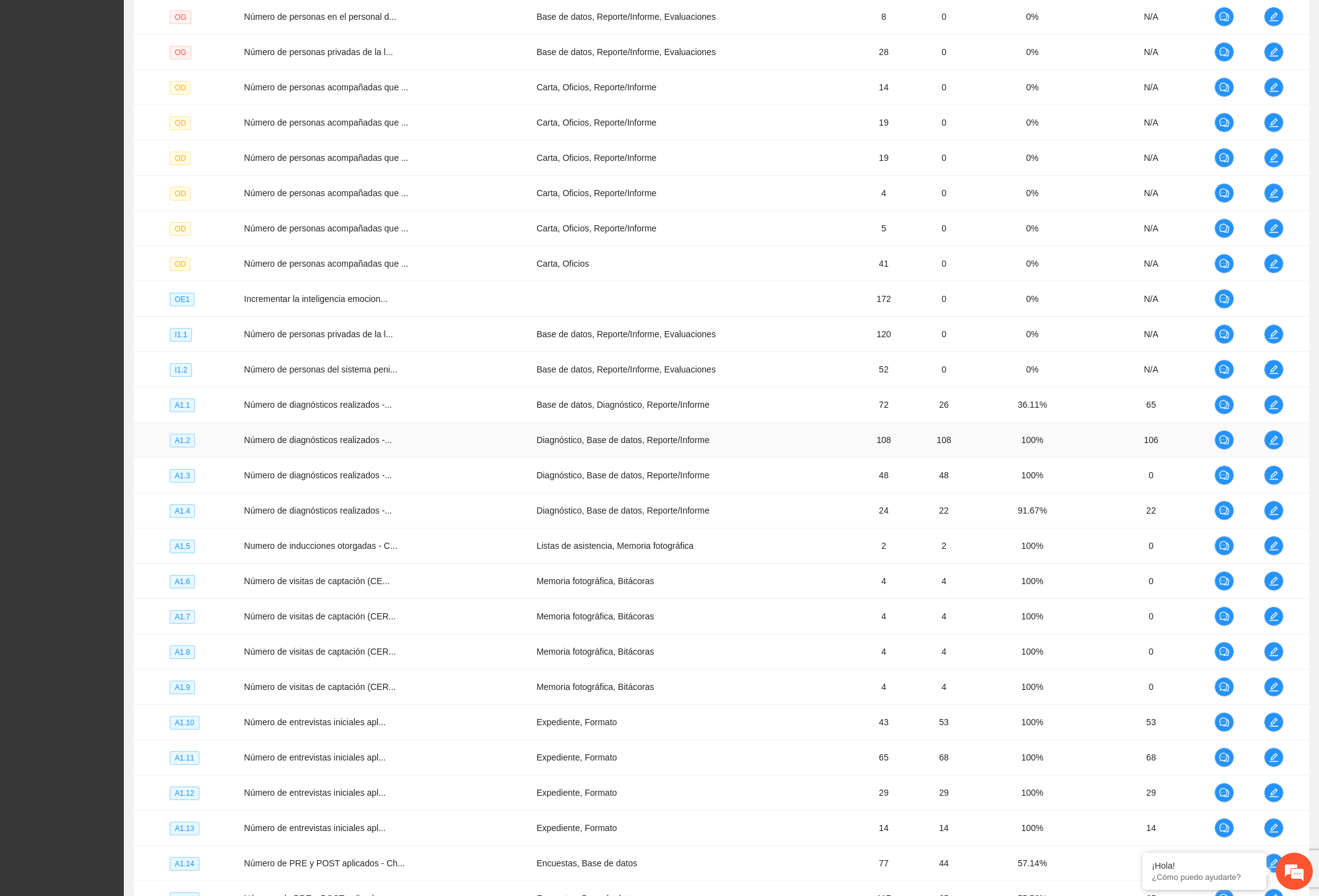
scroll to position [825, 0]
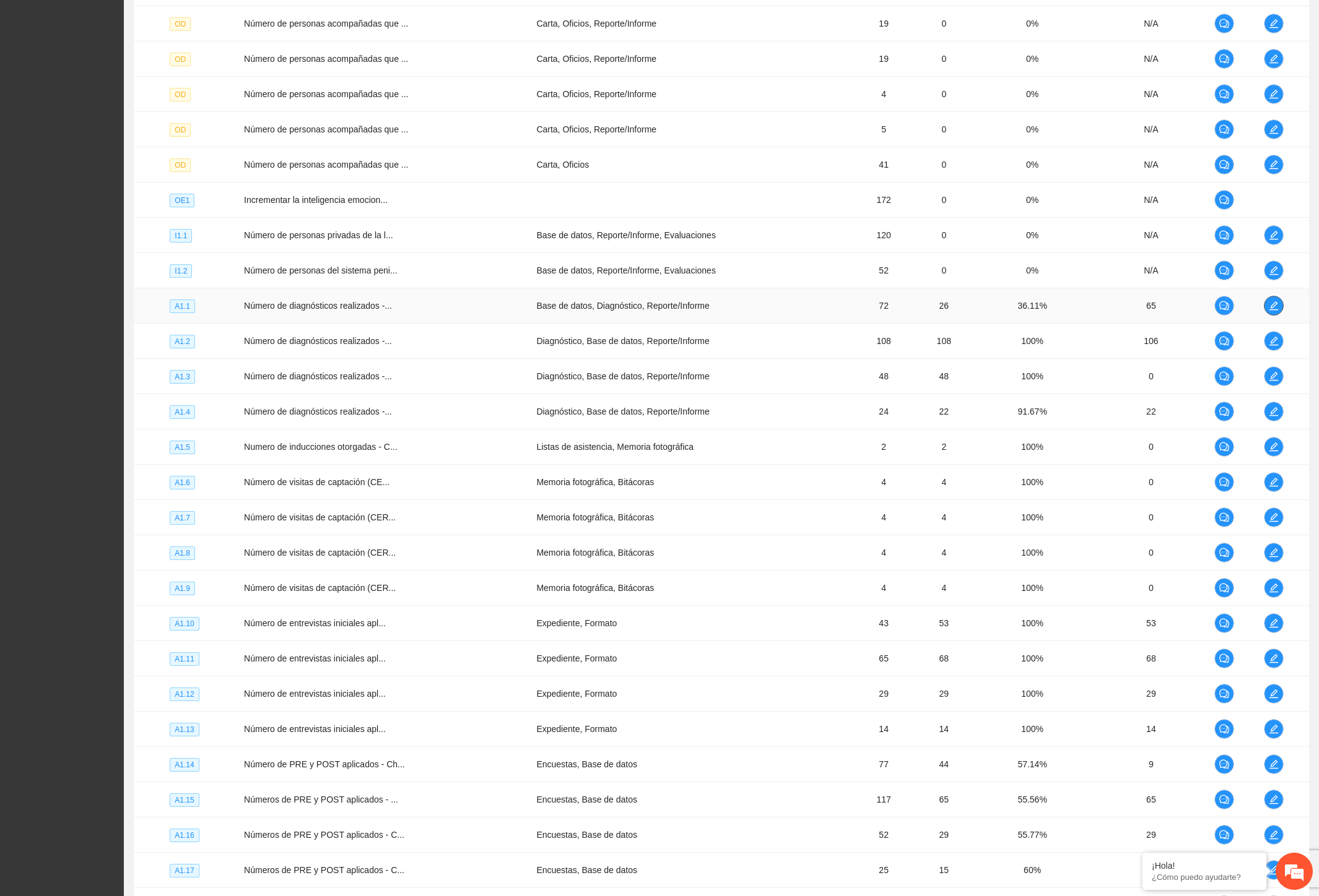
click at [1272, 305] on icon "edit" at bounding box center [1274, 306] width 9 height 9
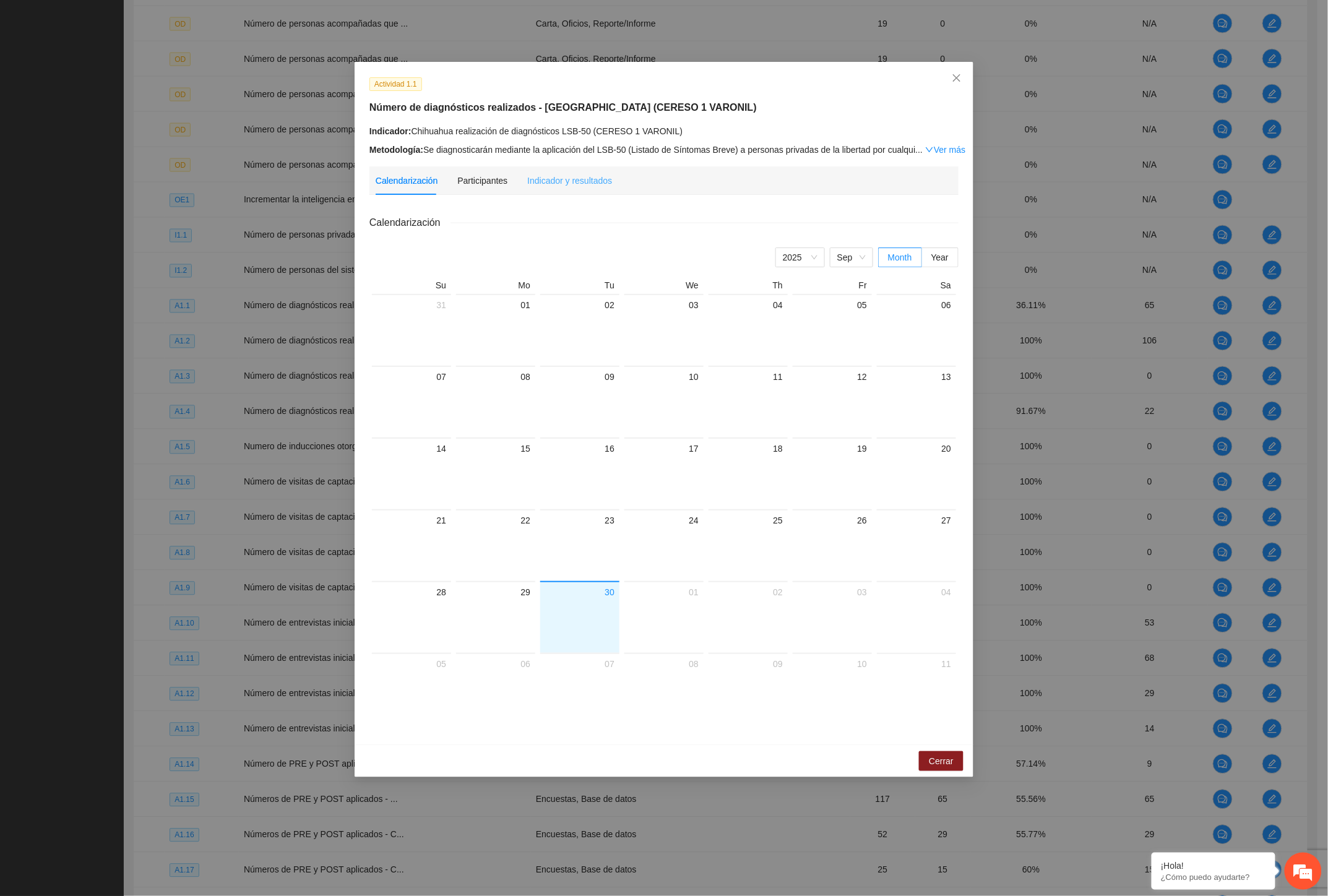
click at [554, 173] on div "Indicador y resultados" at bounding box center [569, 180] width 85 height 29
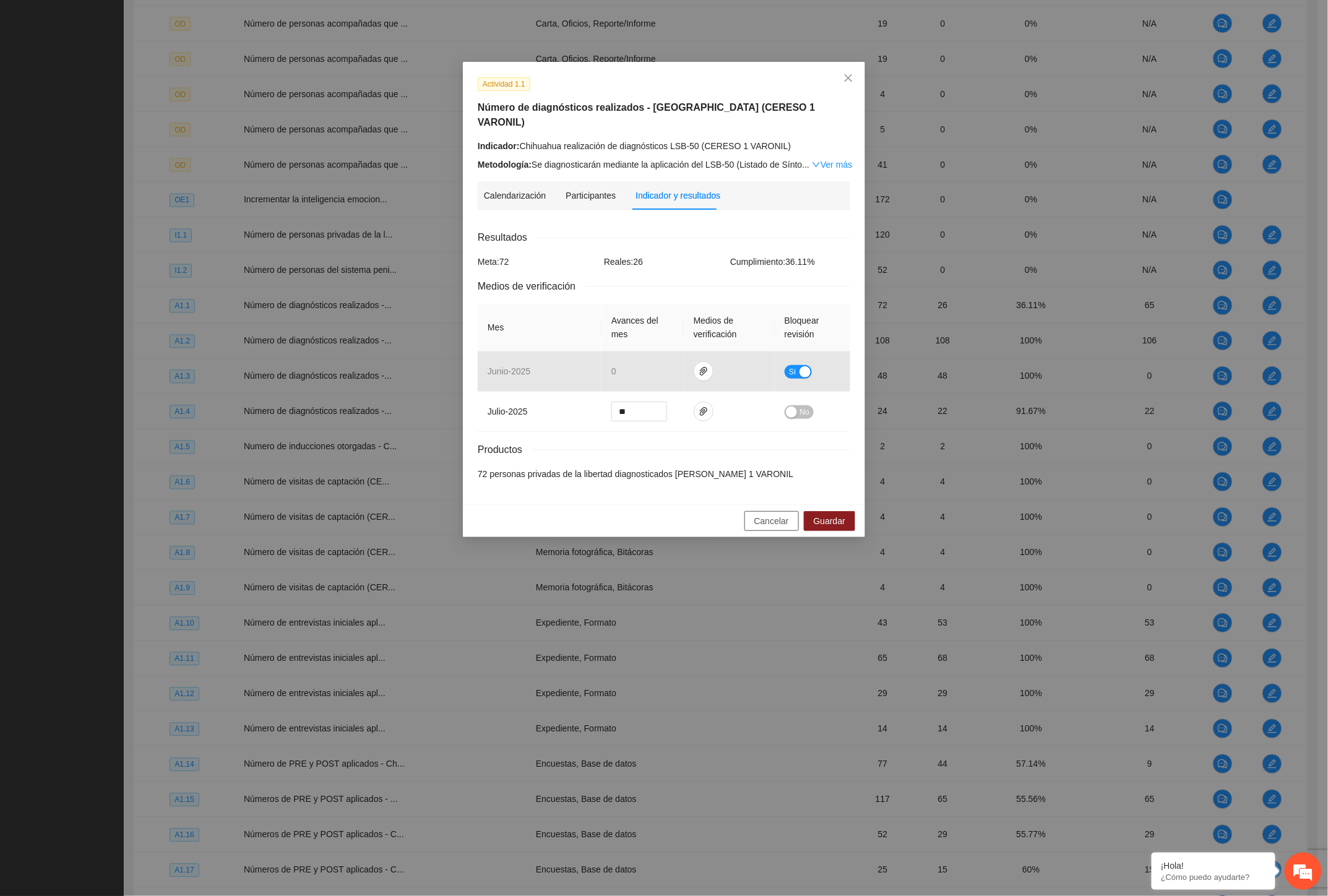
click at [779, 514] on span "Cancelar" at bounding box center [771, 521] width 34 height 14
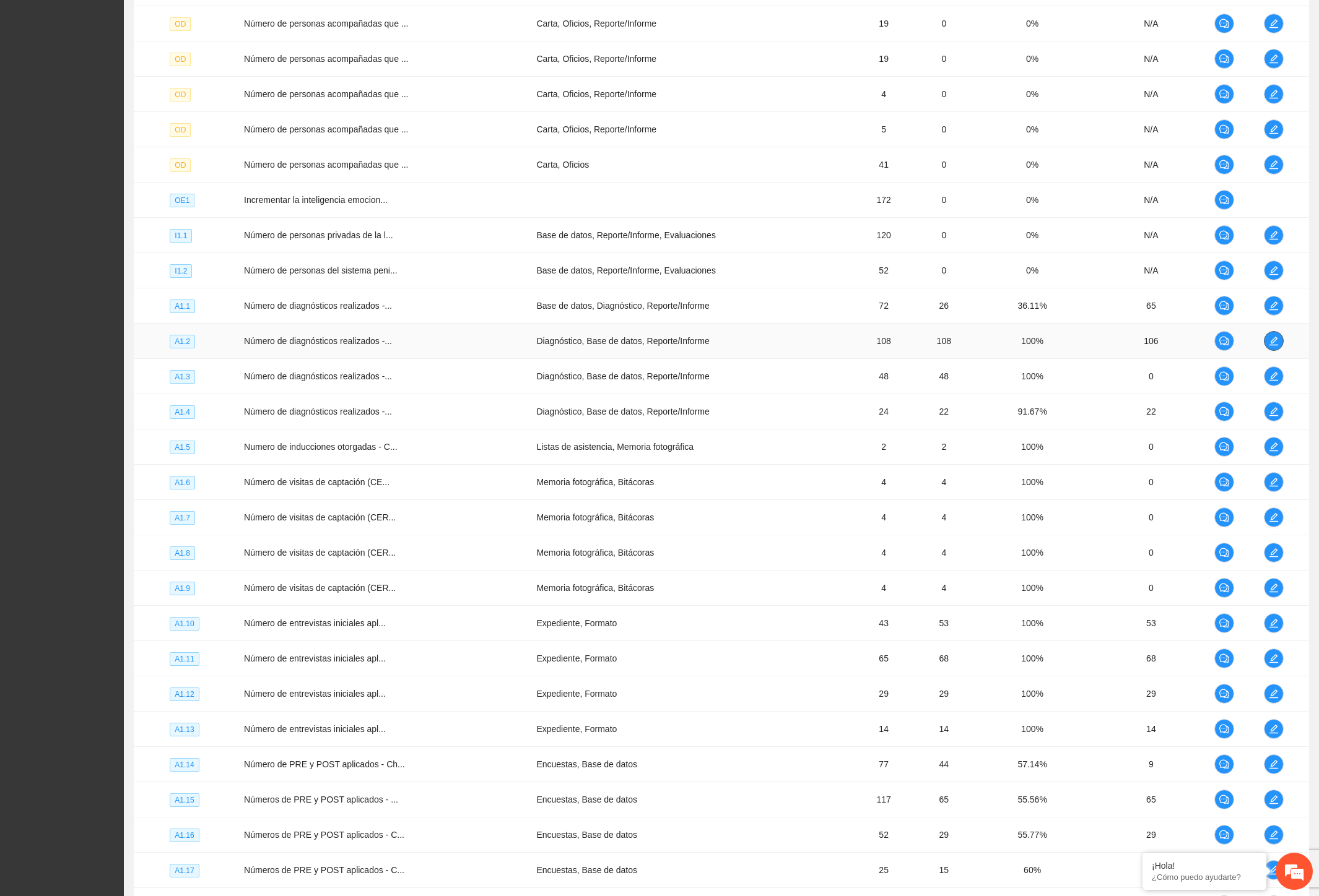
click at [1278, 342] on icon "edit" at bounding box center [1273, 340] width 10 height 10
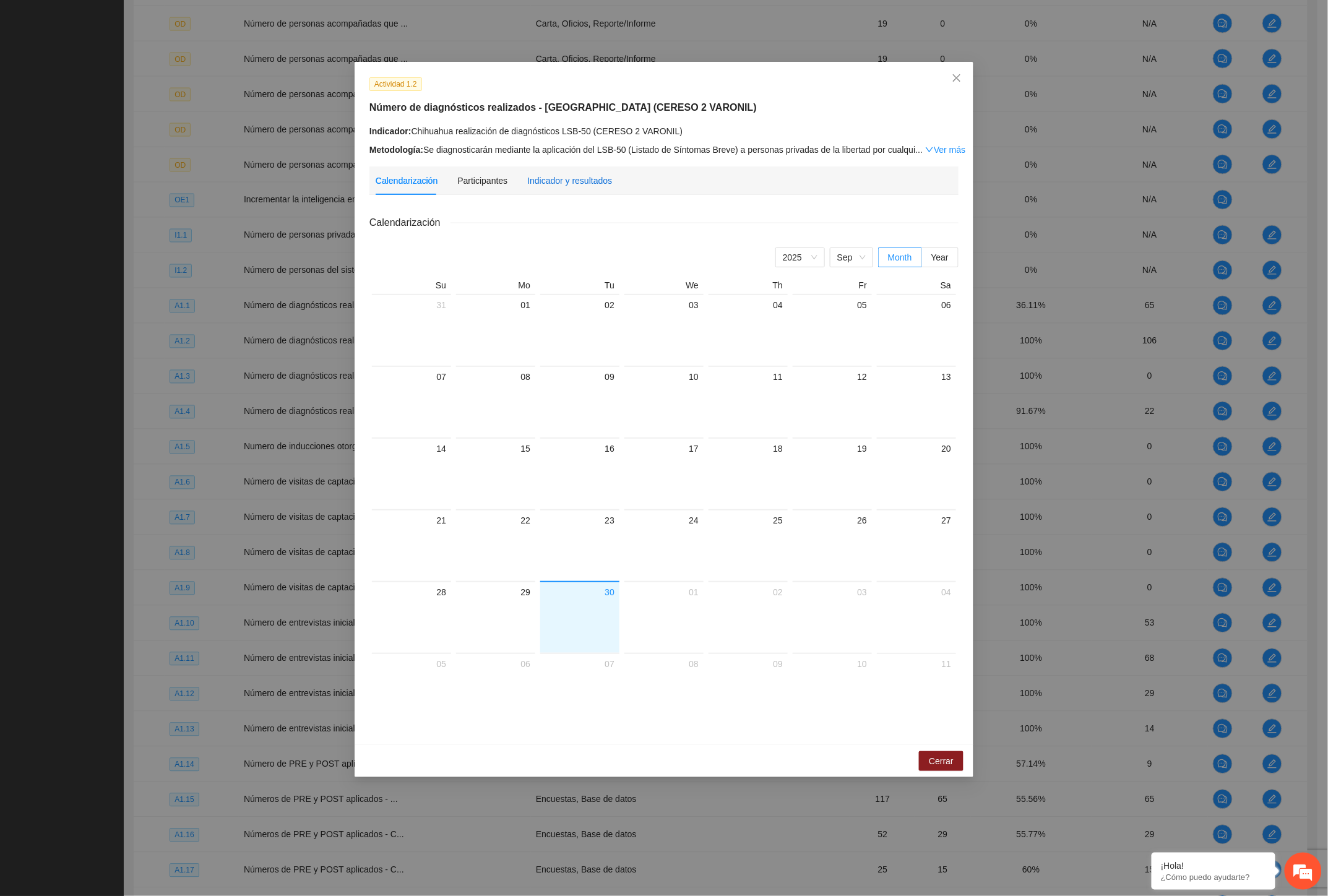
click at [570, 178] on div "Indicador y resultados" at bounding box center [569, 180] width 85 height 14
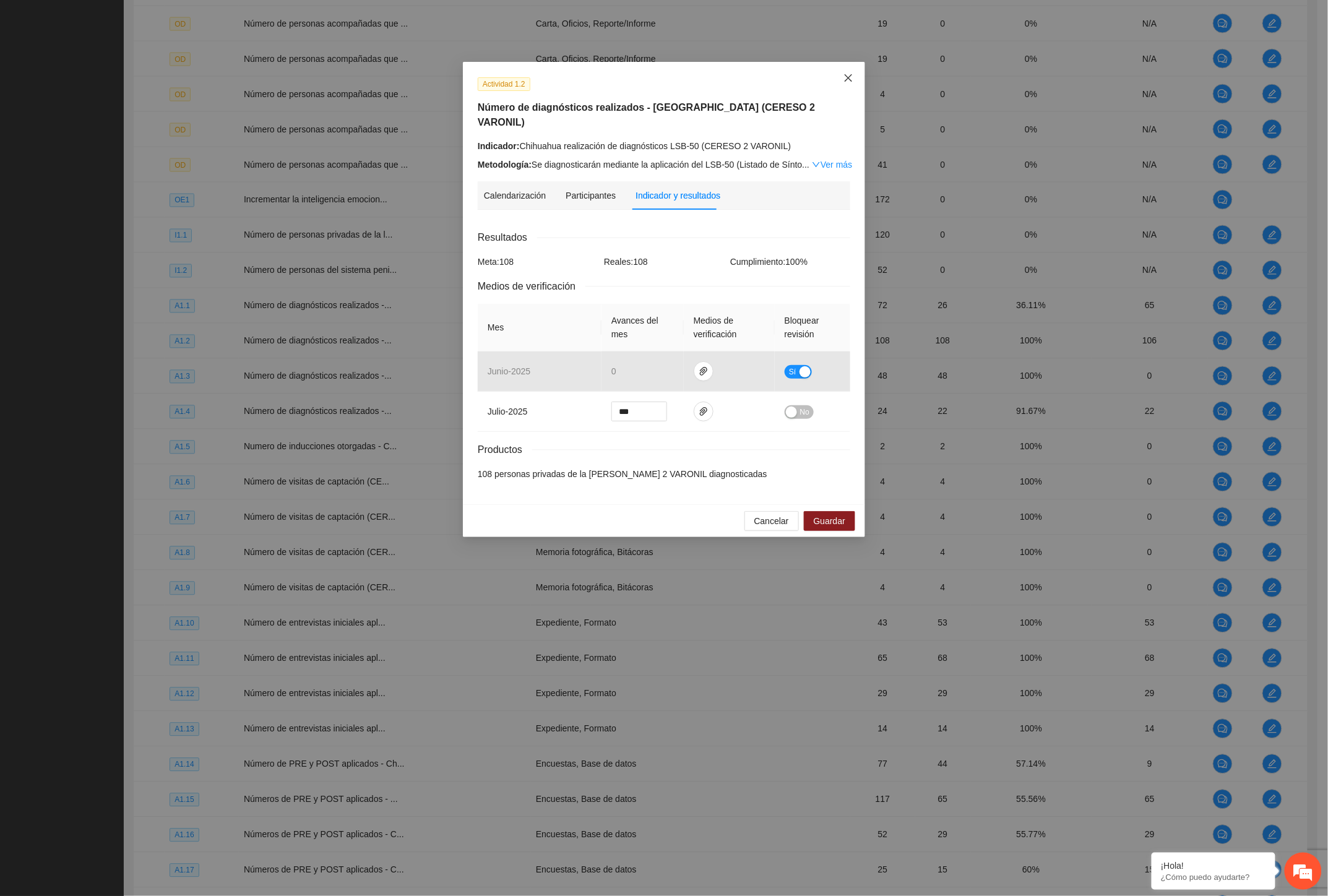
click at [848, 73] on icon "close" at bounding box center [848, 78] width 10 height 10
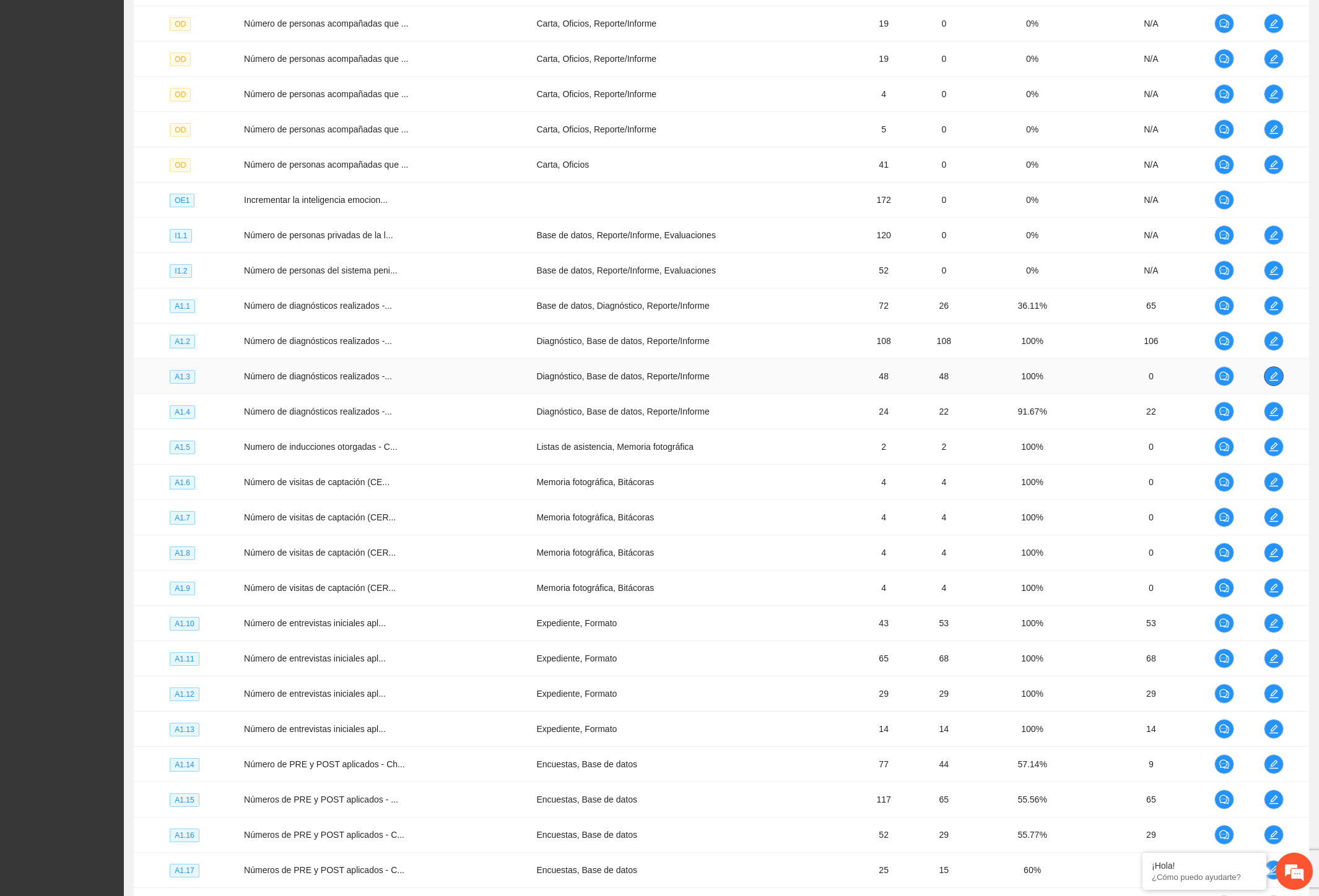
click at [1277, 375] on icon "edit" at bounding box center [1273, 375] width 10 height 10
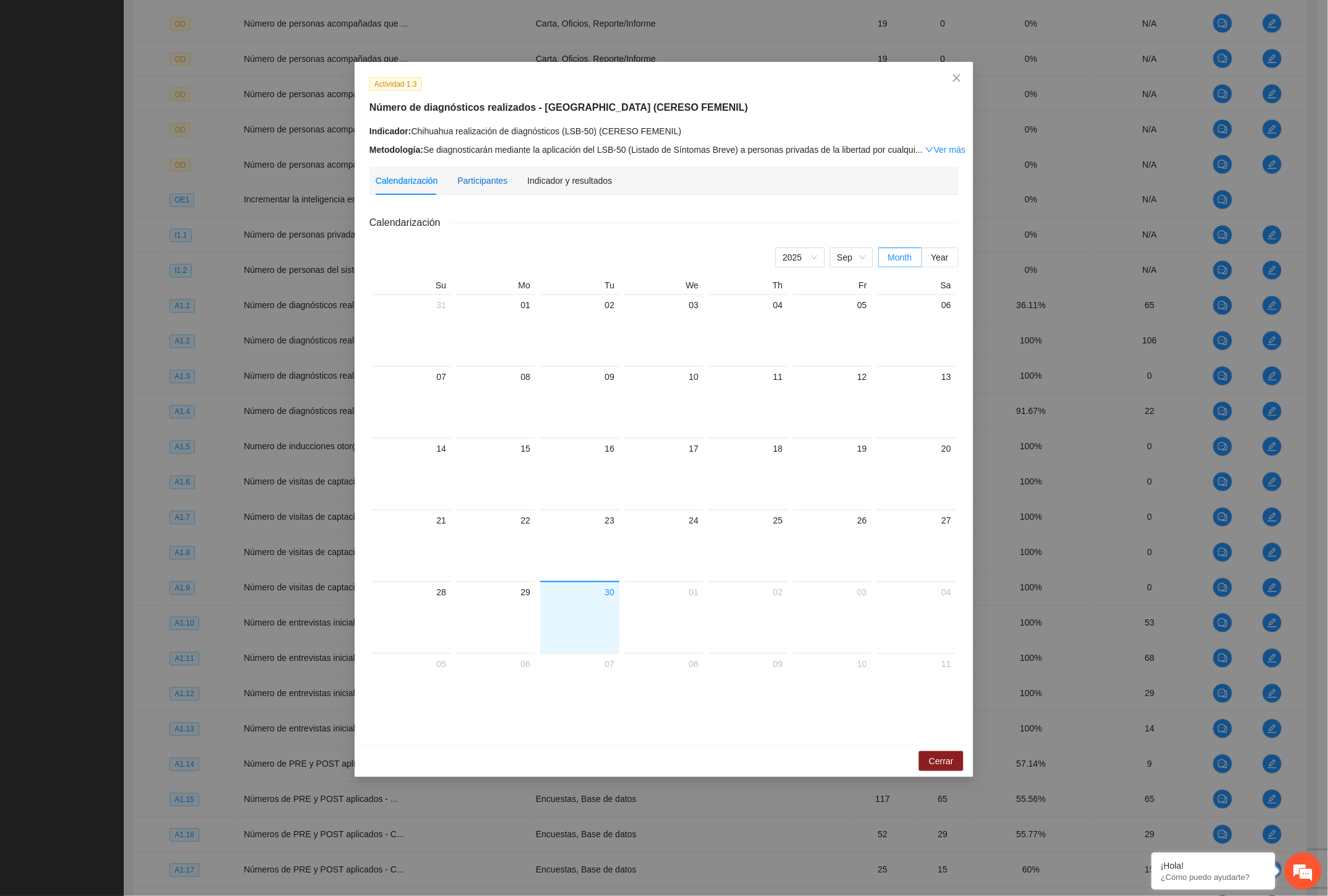
drag, startPoint x: 477, startPoint y: 176, endPoint x: 576, endPoint y: 173, distance: 99.0
click at [478, 176] on div "Participantes" at bounding box center [483, 180] width 51 height 14
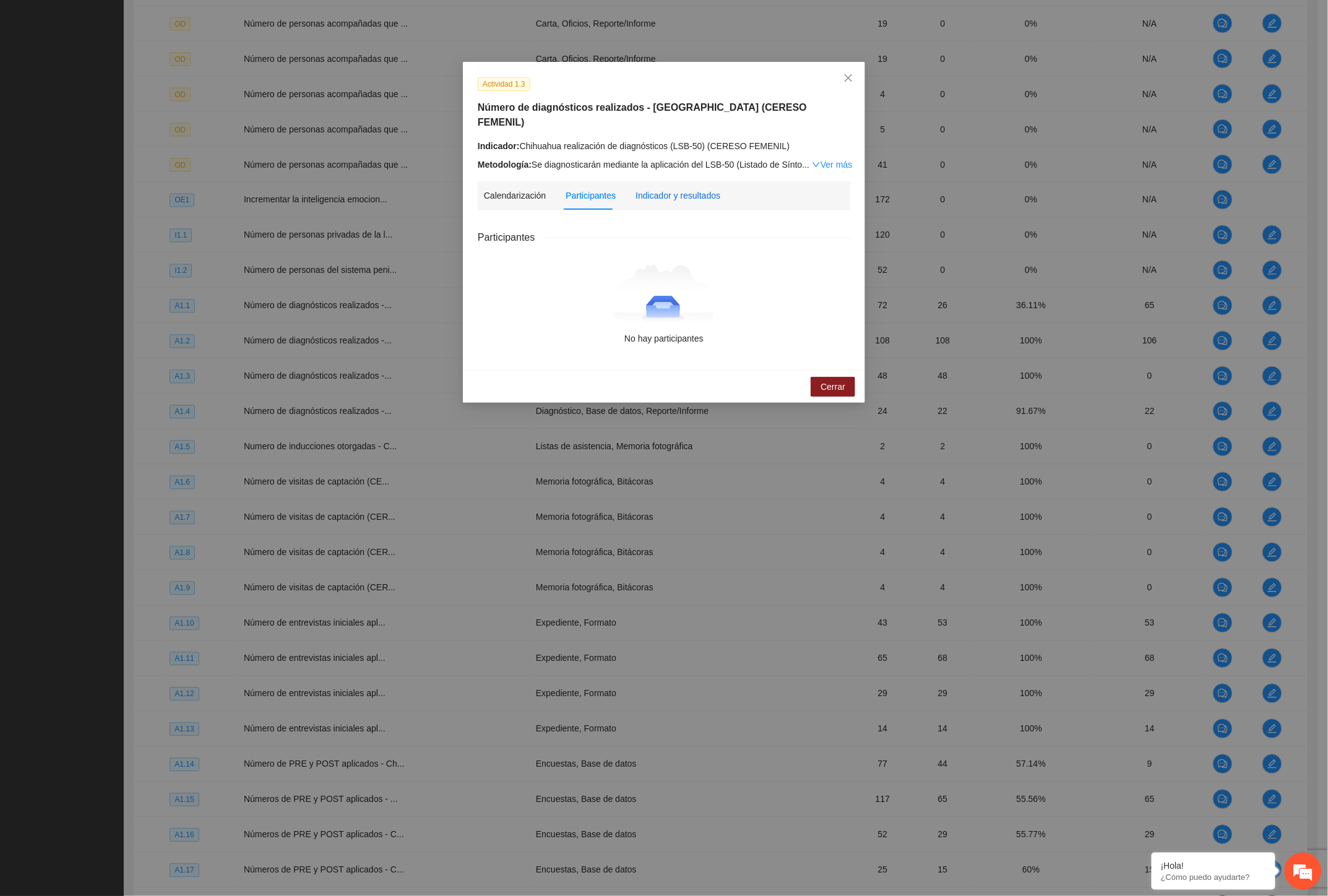
click at [675, 189] on div "Indicador y resultados" at bounding box center [678, 195] width 85 height 14
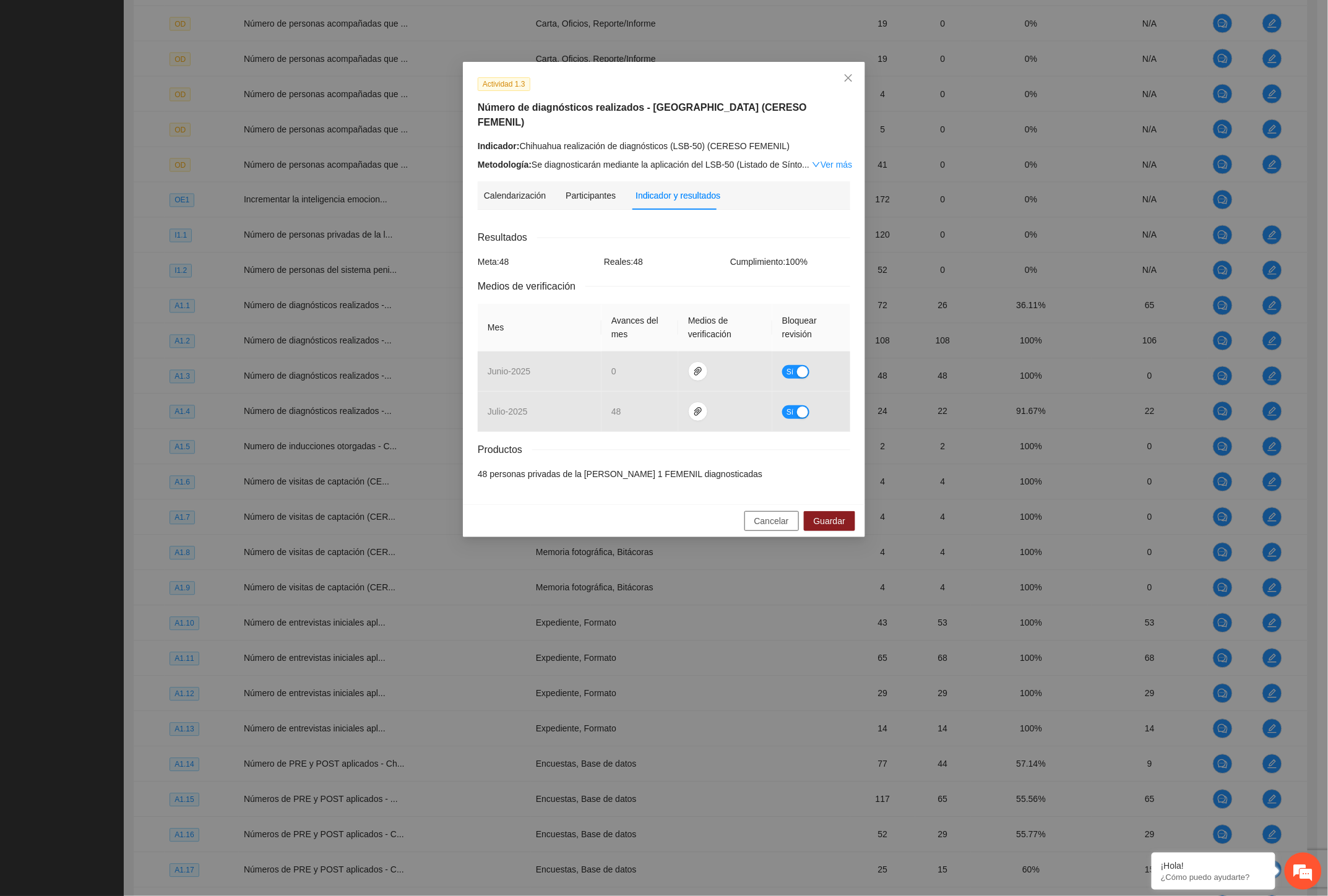
drag, startPoint x: 757, startPoint y: 503, endPoint x: 654, endPoint y: 479, distance: 105.8
click at [757, 514] on span "Cancelar" at bounding box center [771, 521] width 34 height 14
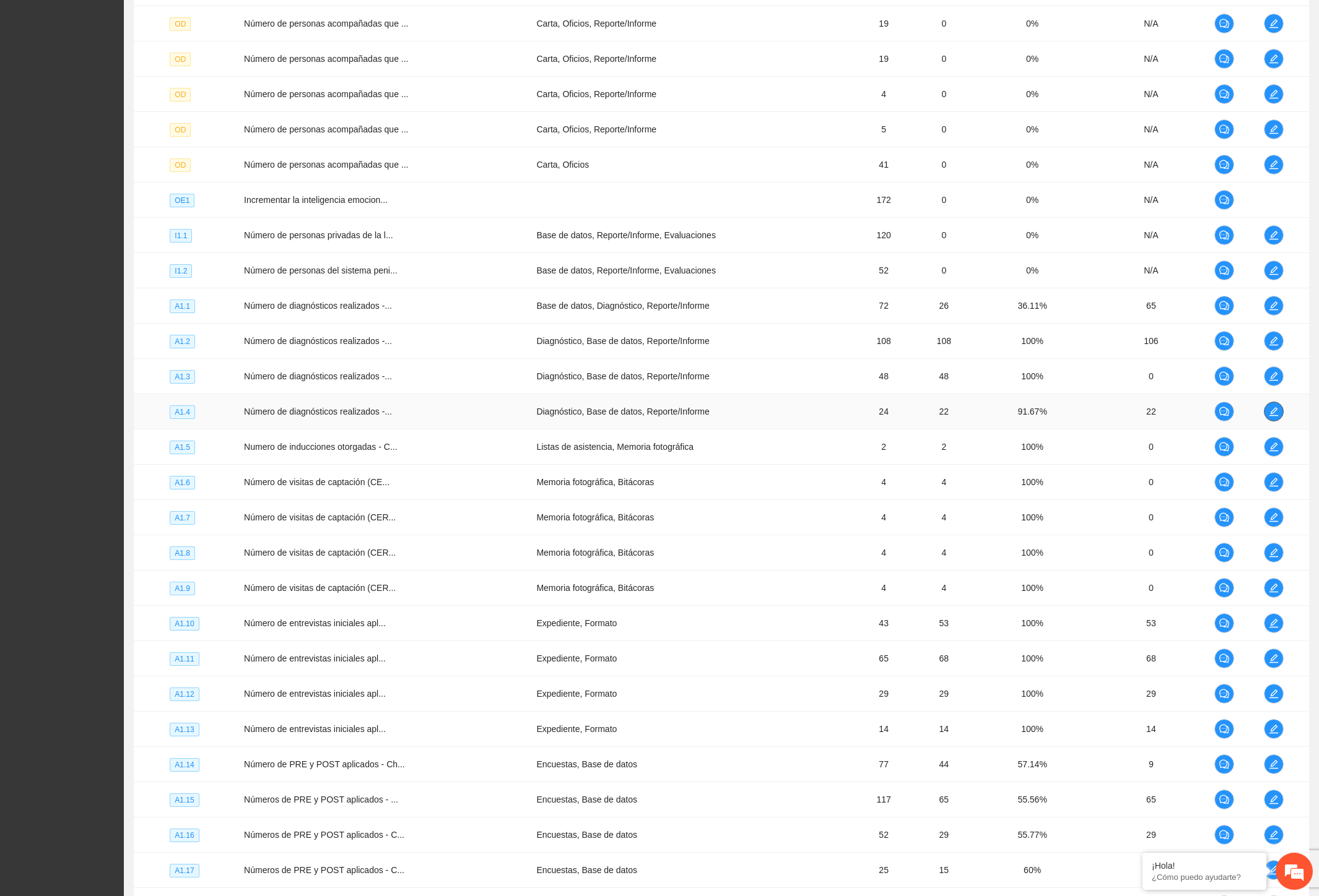
click at [1270, 411] on icon "edit" at bounding box center [1273, 411] width 10 height 10
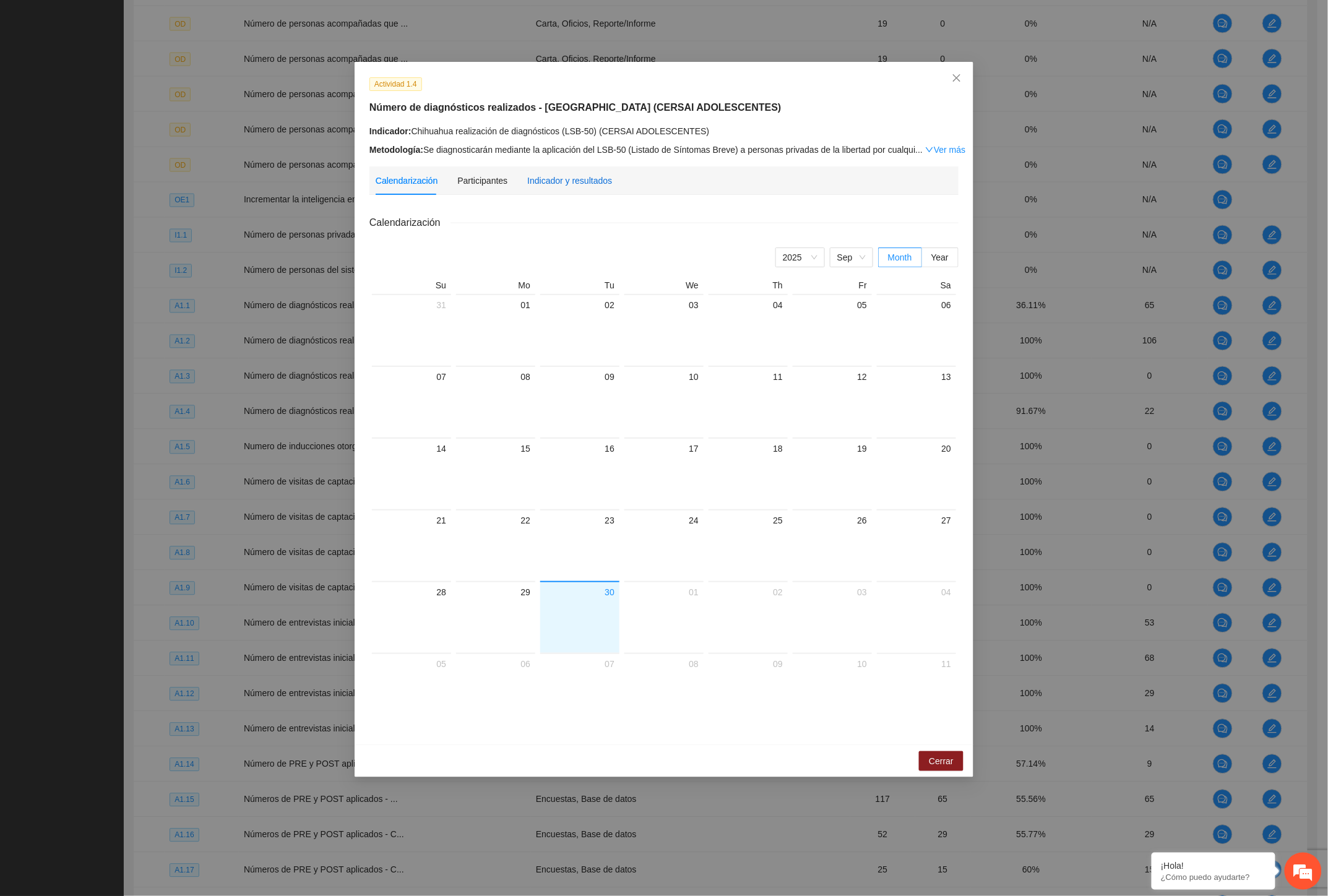
drag, startPoint x: 570, startPoint y: 184, endPoint x: 622, endPoint y: 198, distance: 53.9
click at [571, 184] on div "Indicador y resultados" at bounding box center [569, 180] width 85 height 14
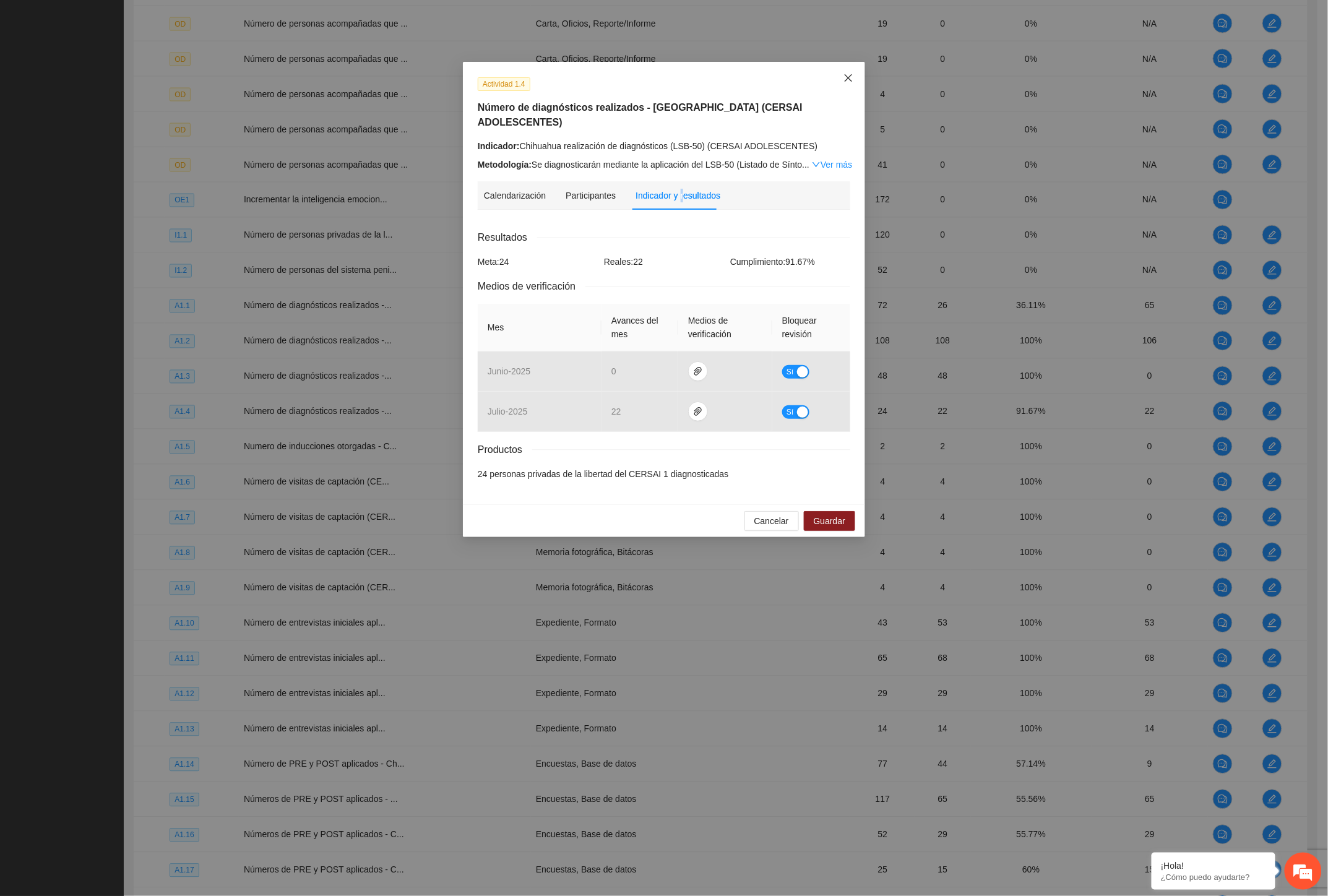
click at [850, 78] on icon "close" at bounding box center [848, 78] width 10 height 10
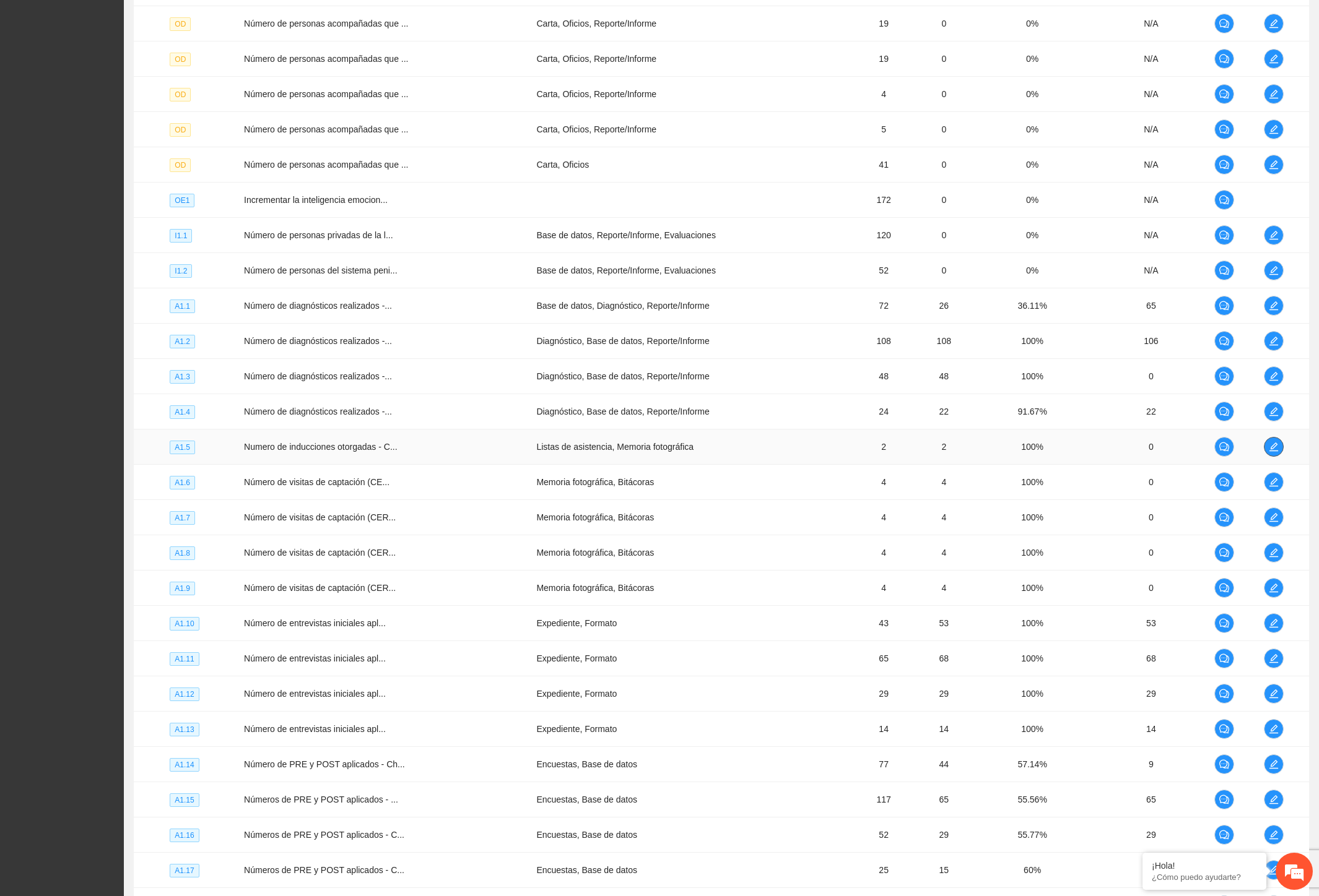
click at [1278, 446] on span "edit" at bounding box center [1273, 447] width 19 height 10
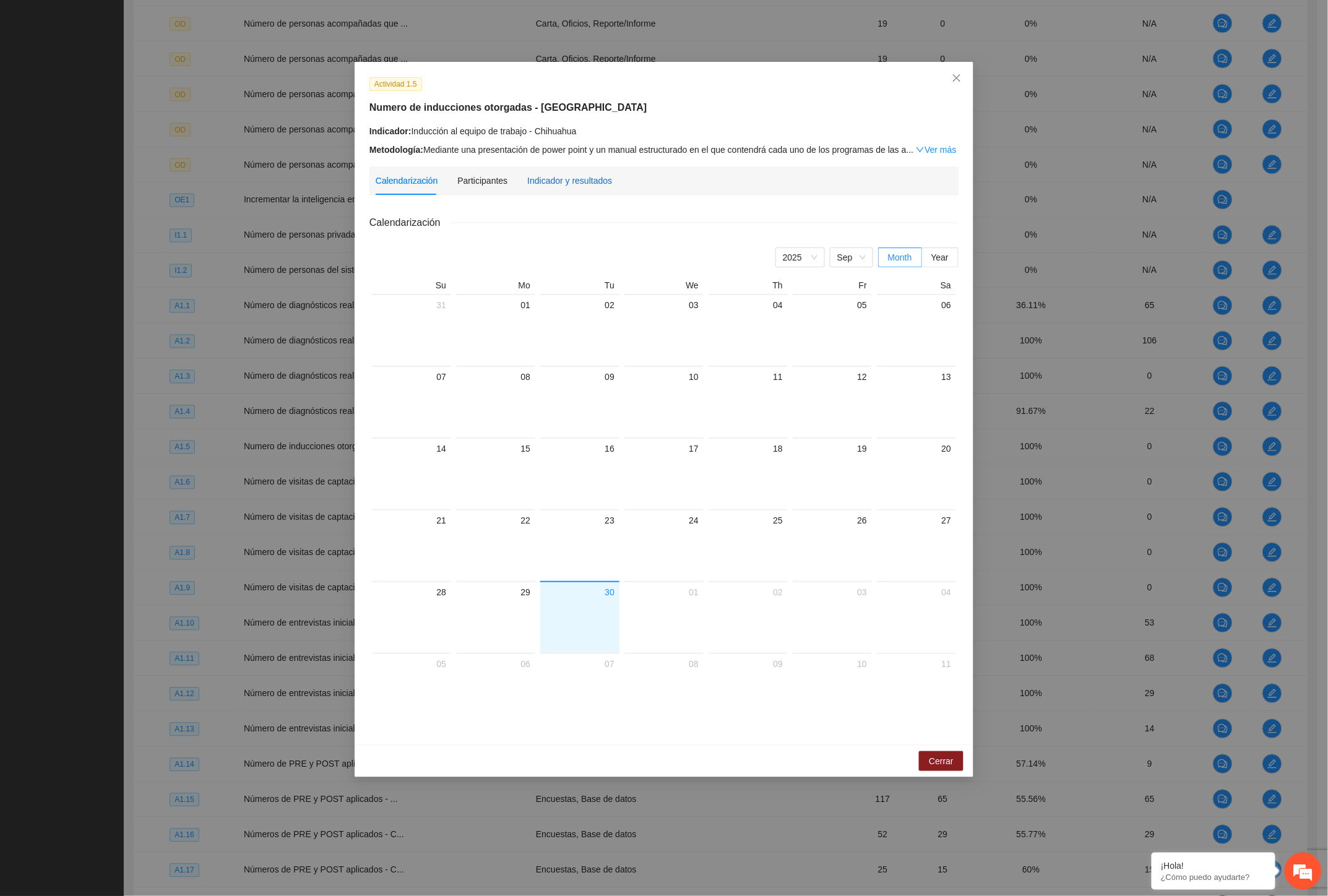
click at [549, 179] on div "Indicador y resultados" at bounding box center [569, 180] width 85 height 14
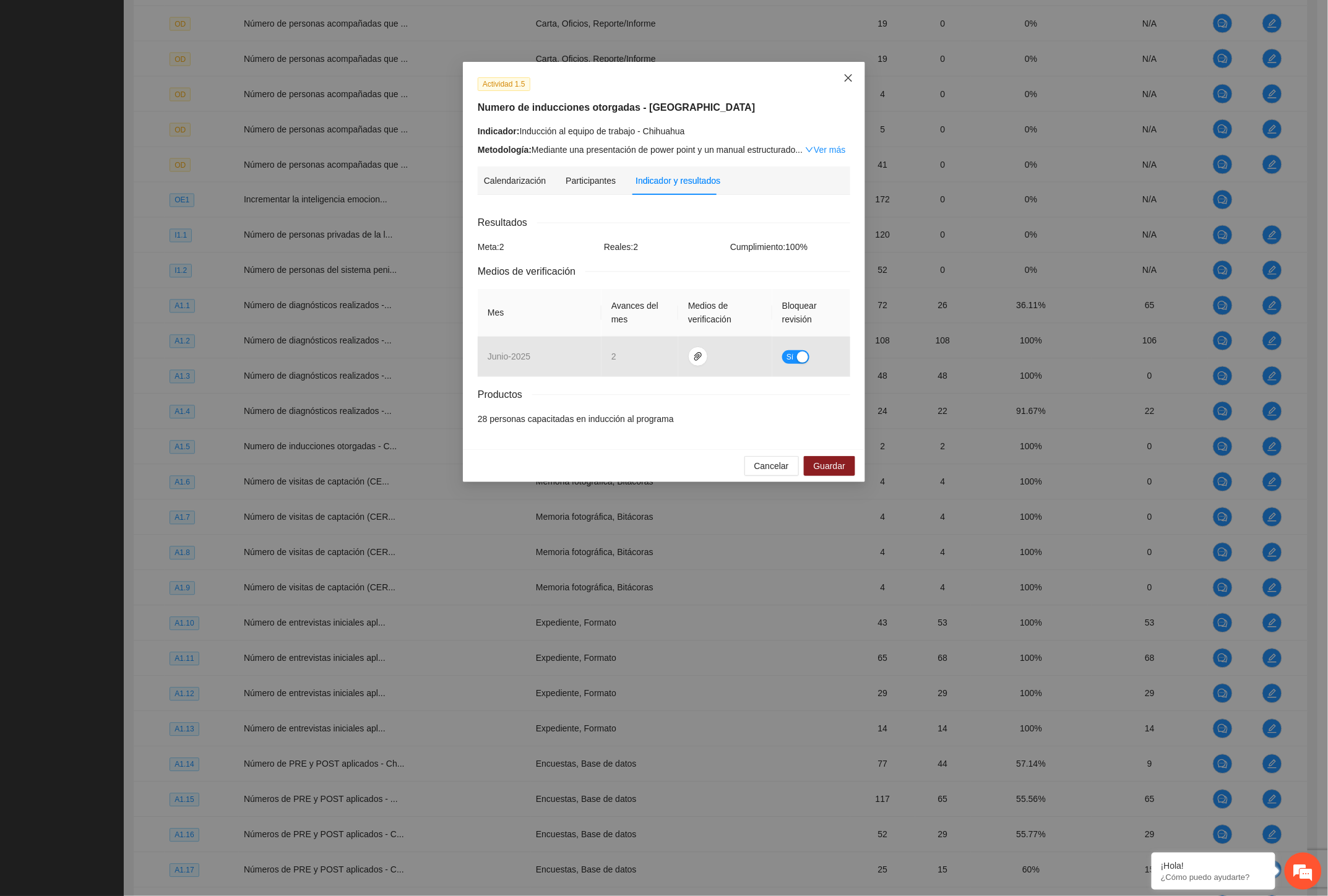
drag, startPoint x: 853, startPoint y: 77, endPoint x: 845, endPoint y: 79, distance: 8.2
click at [853, 77] on span "Close" at bounding box center [848, 79] width 33 height 33
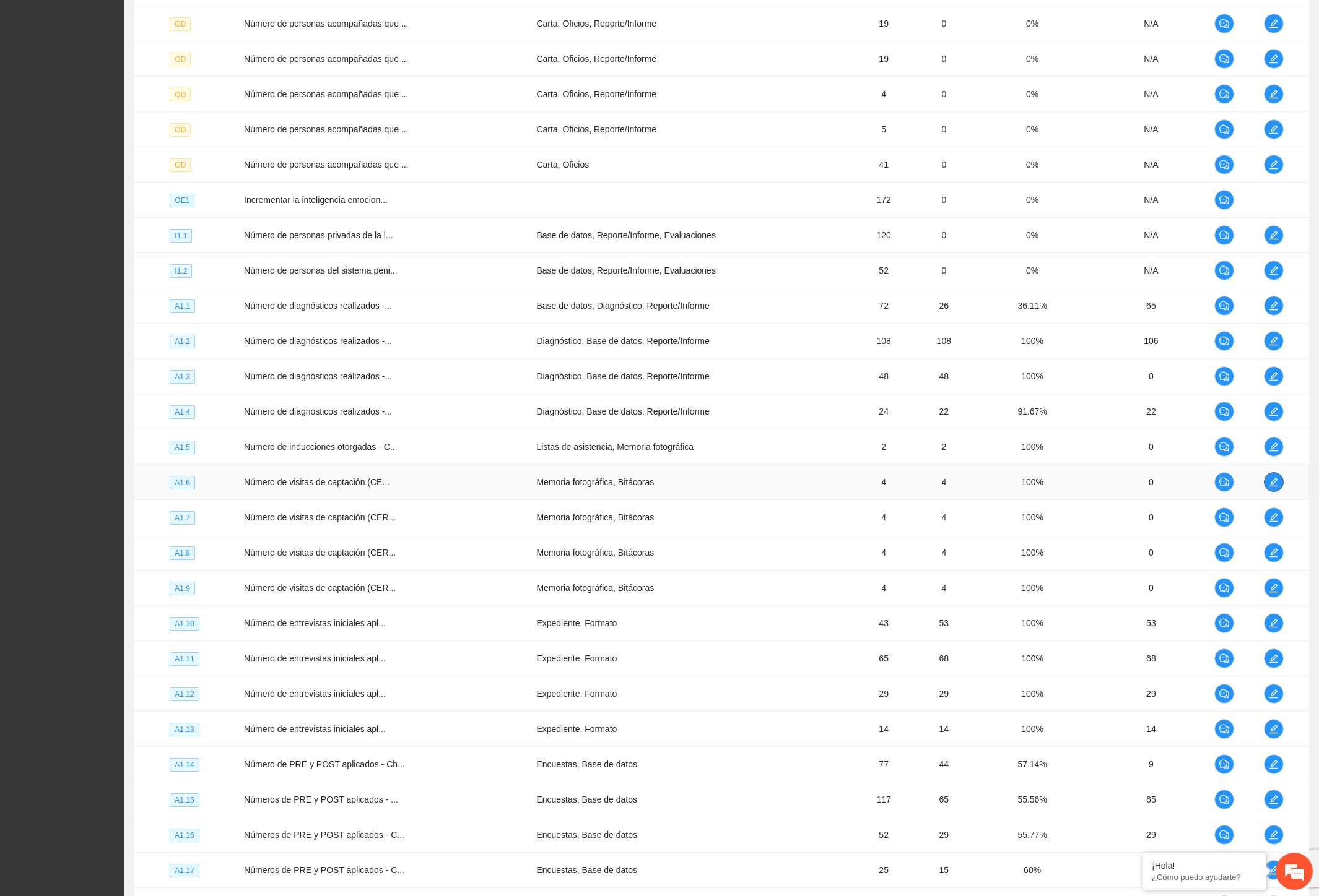
click at [1270, 484] on icon "edit" at bounding box center [1273, 482] width 10 height 10
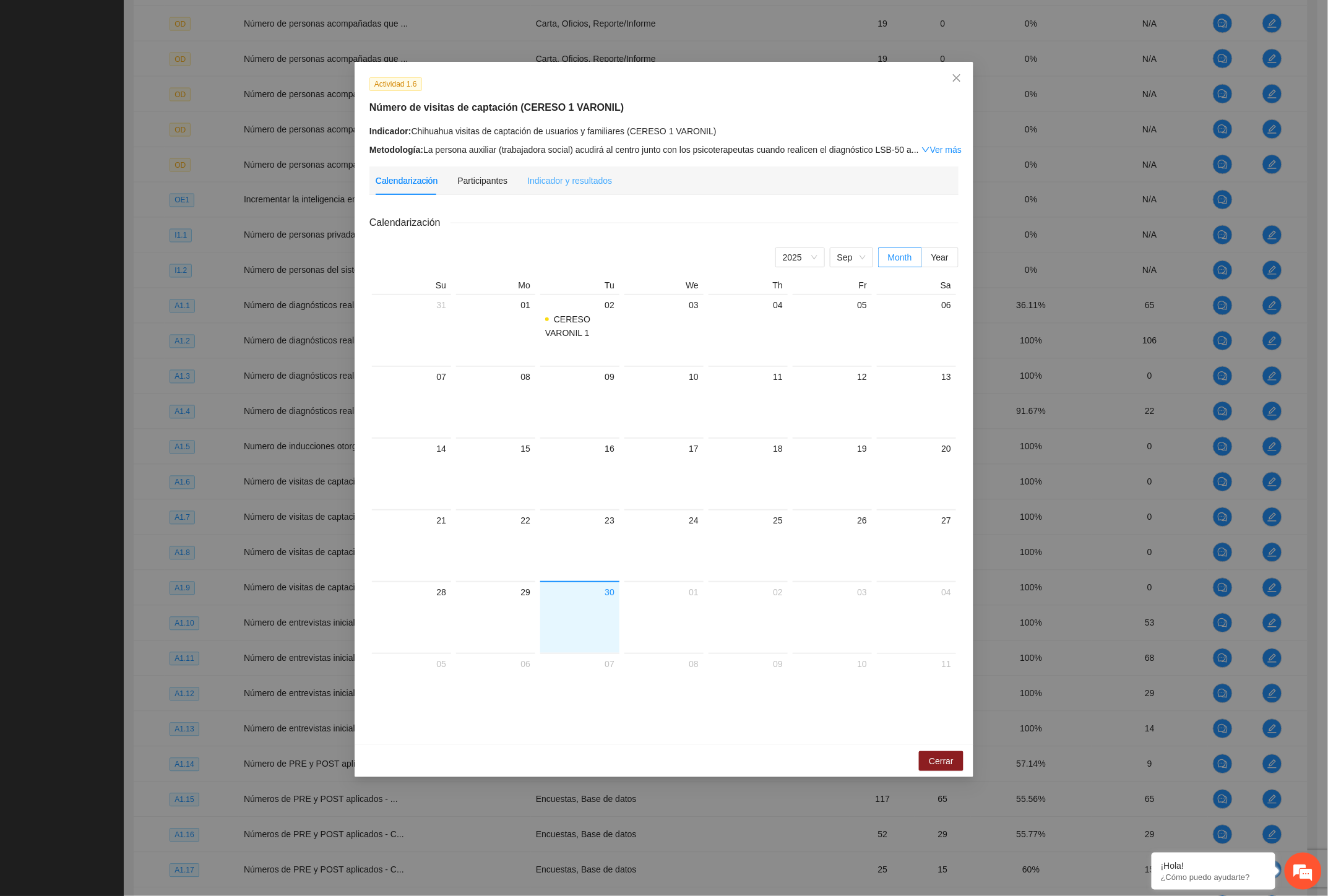
click at [561, 190] on div "Indicador y resultados" at bounding box center [569, 180] width 85 height 29
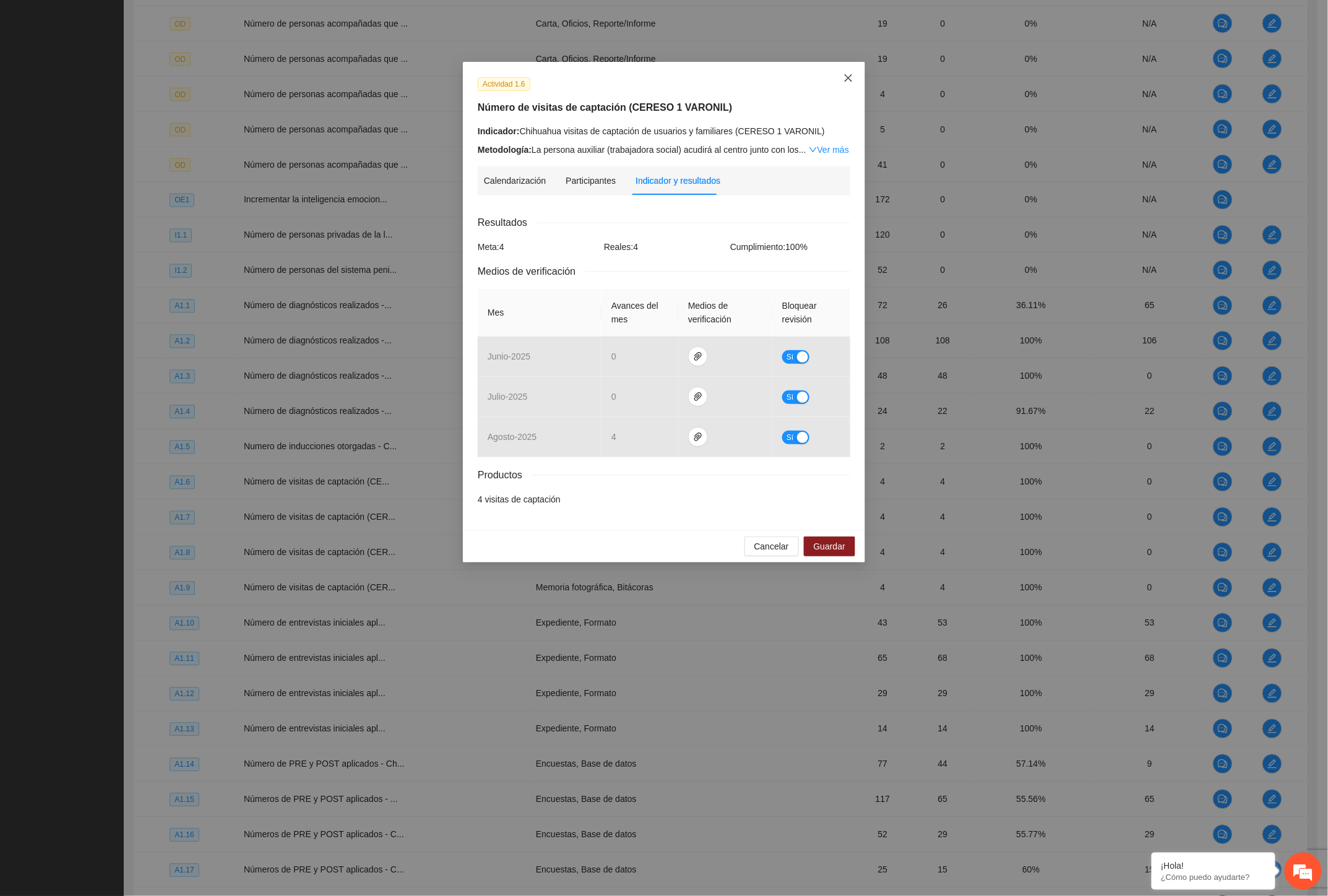
drag, startPoint x: 844, startPoint y: 78, endPoint x: 826, endPoint y: 88, distance: 20.6
click at [844, 78] on icon "close" at bounding box center [848, 78] width 10 height 10
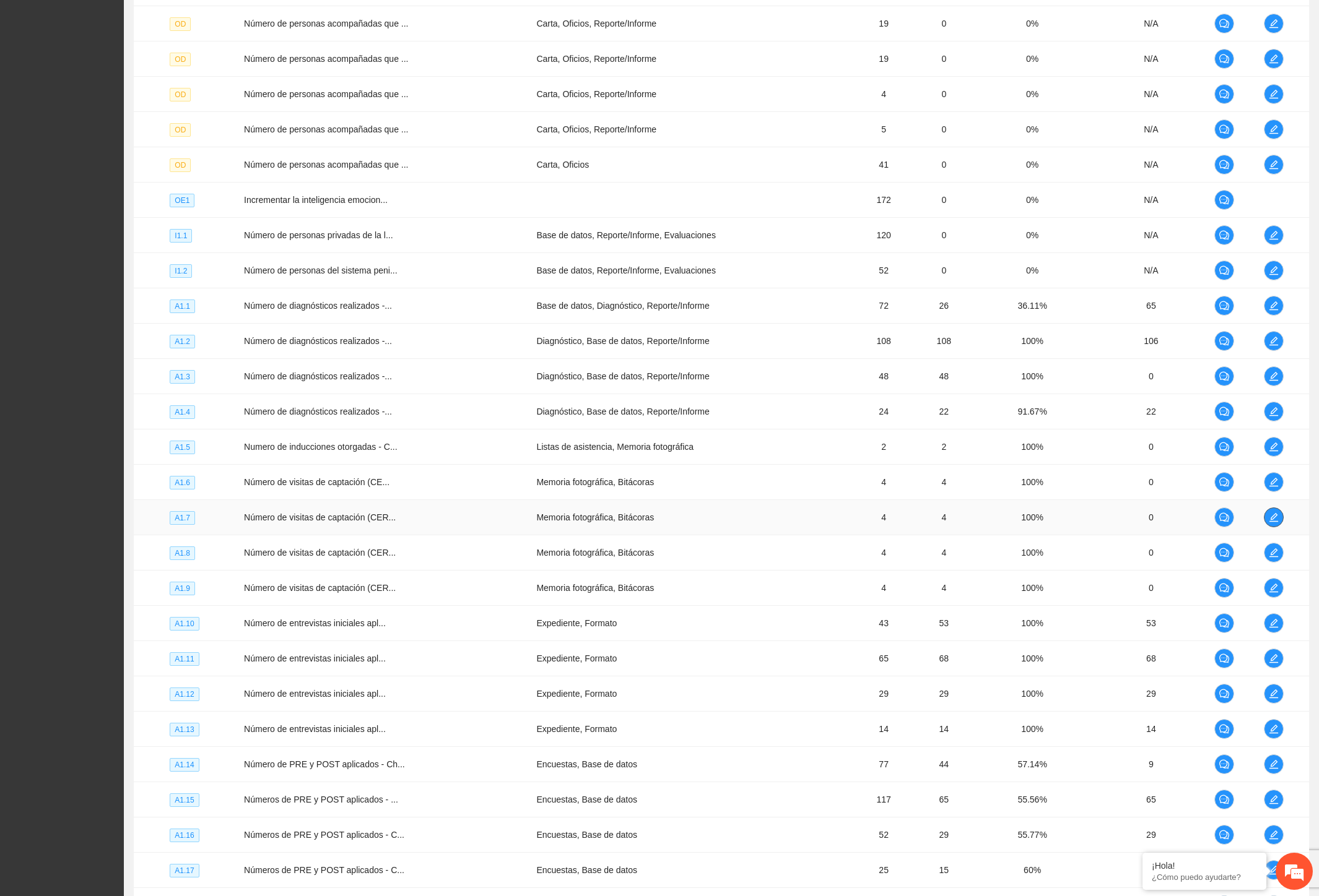
click at [1277, 519] on icon "edit" at bounding box center [1273, 517] width 10 height 10
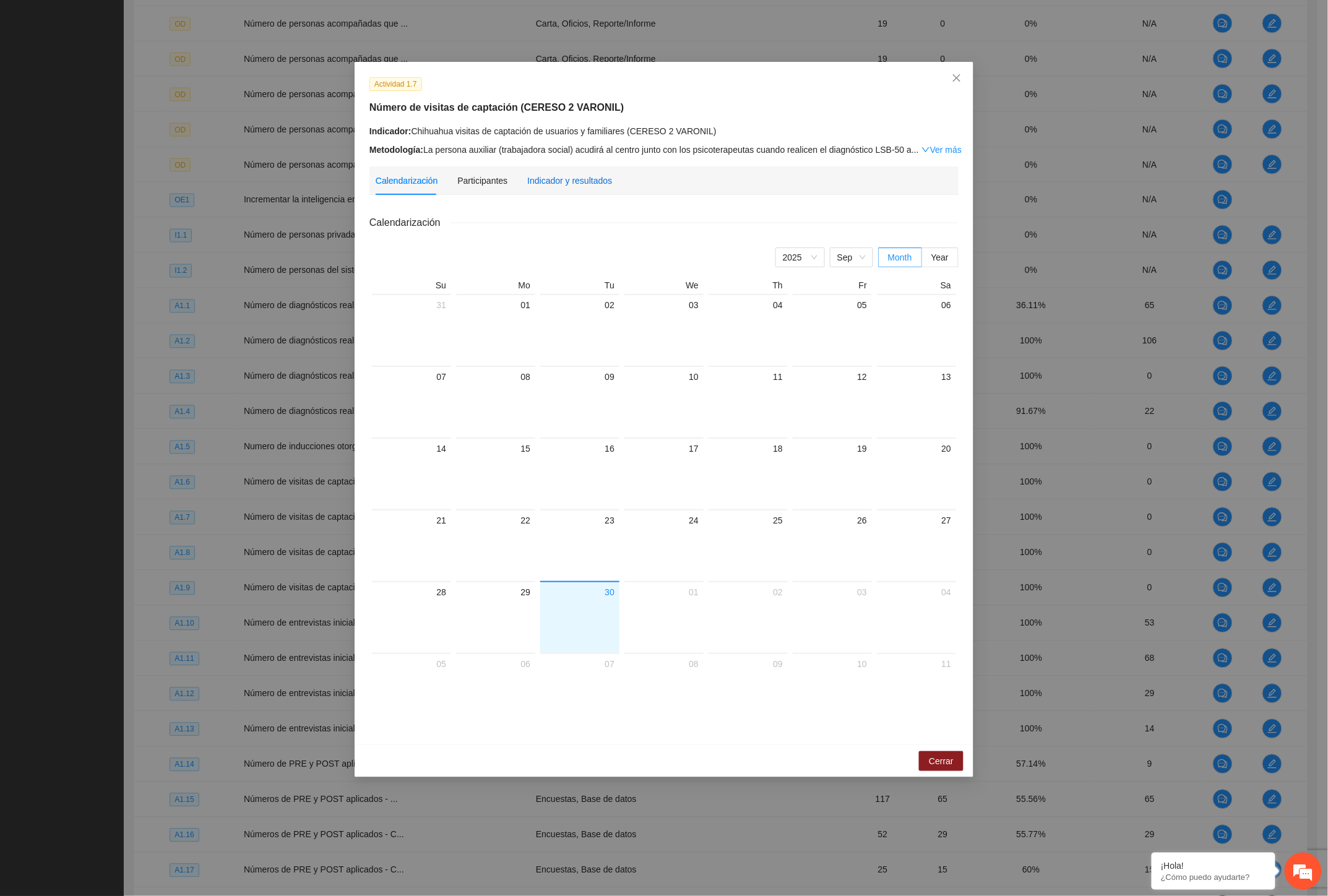
drag, startPoint x: 552, startPoint y: 182, endPoint x: 641, endPoint y: 192, distance: 89.6
click at [556, 181] on div "Indicador y resultados" at bounding box center [569, 180] width 85 height 14
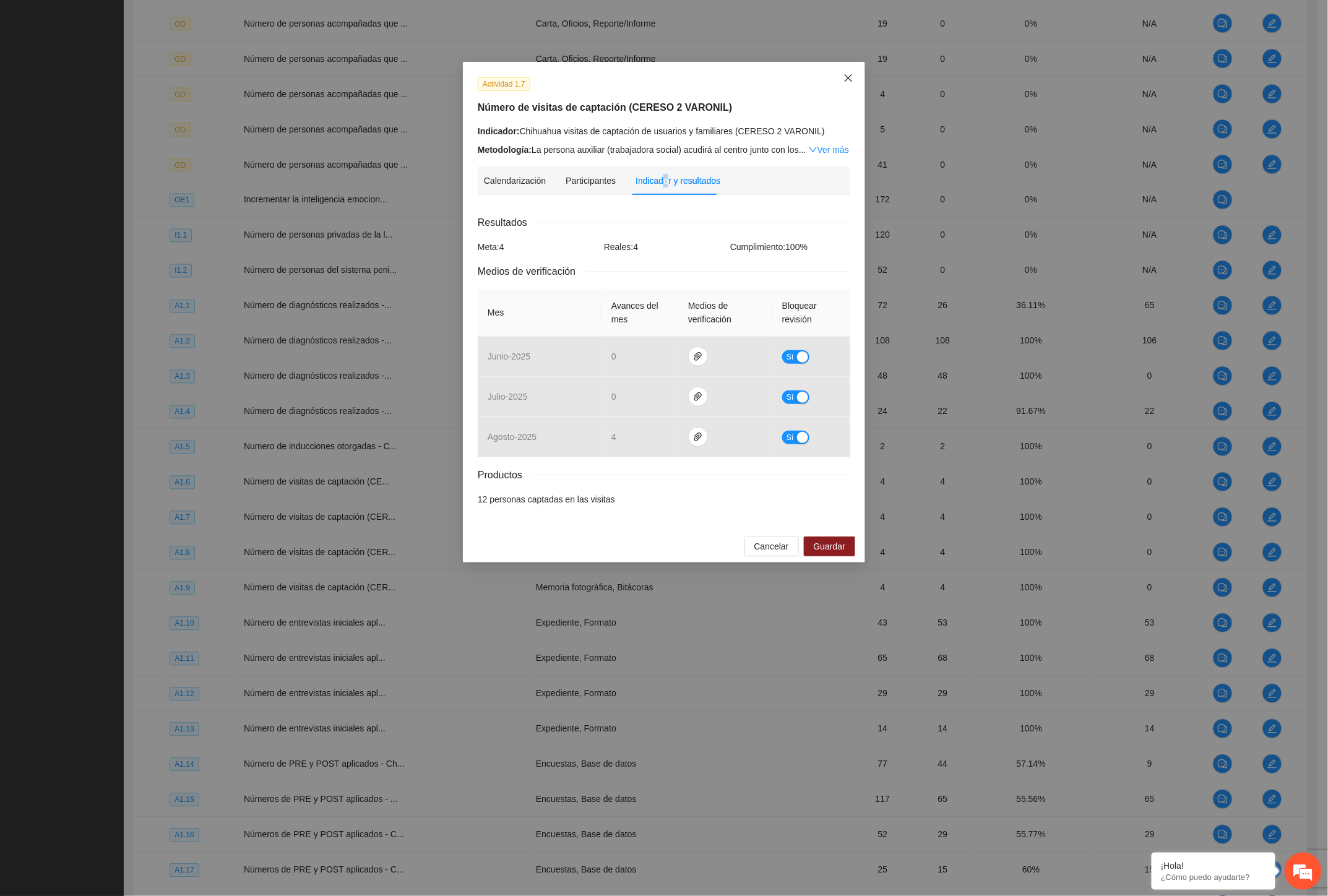
click at [850, 76] on icon "close" at bounding box center [848, 78] width 10 height 10
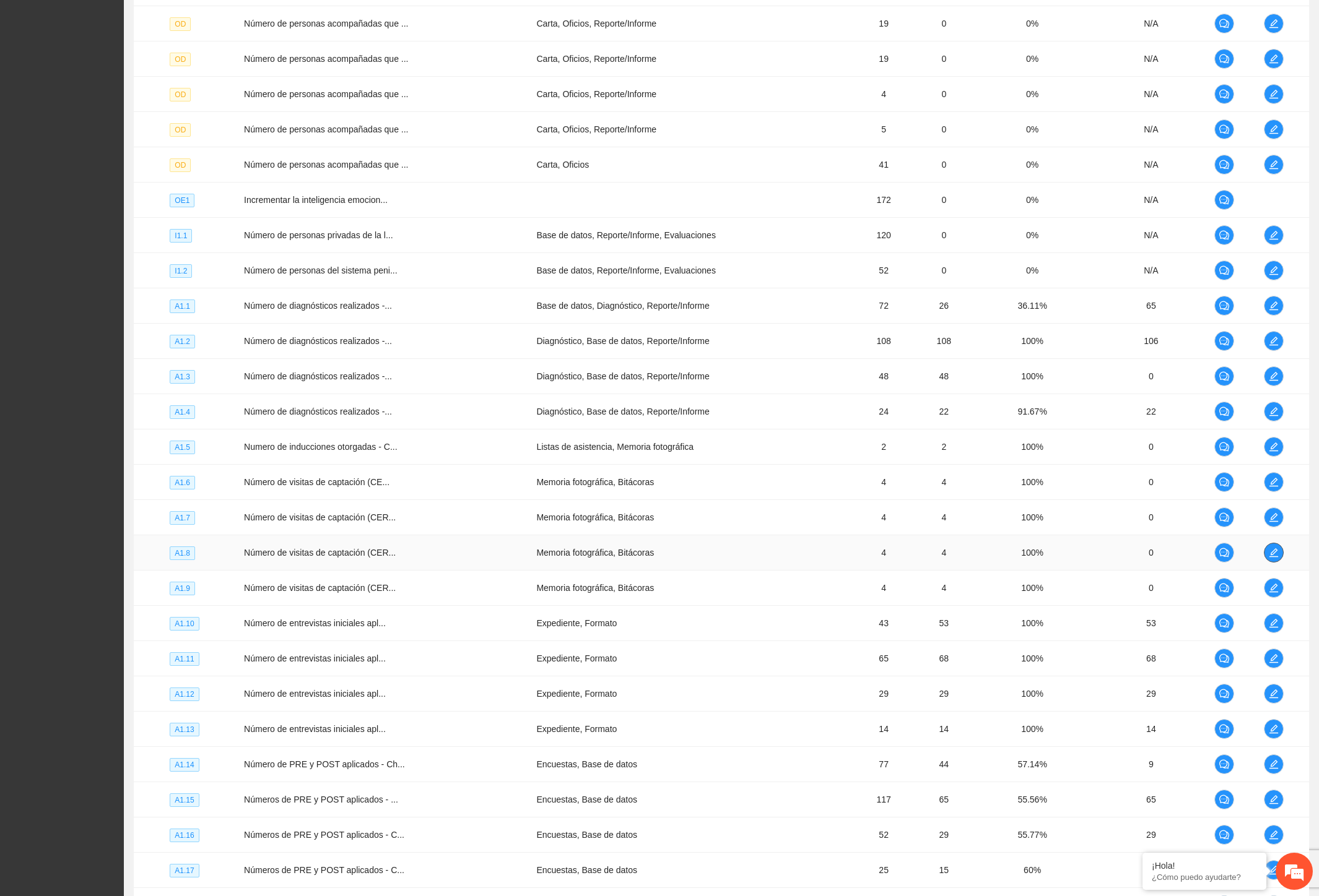
click at [1276, 550] on icon "edit" at bounding box center [1274, 553] width 9 height 9
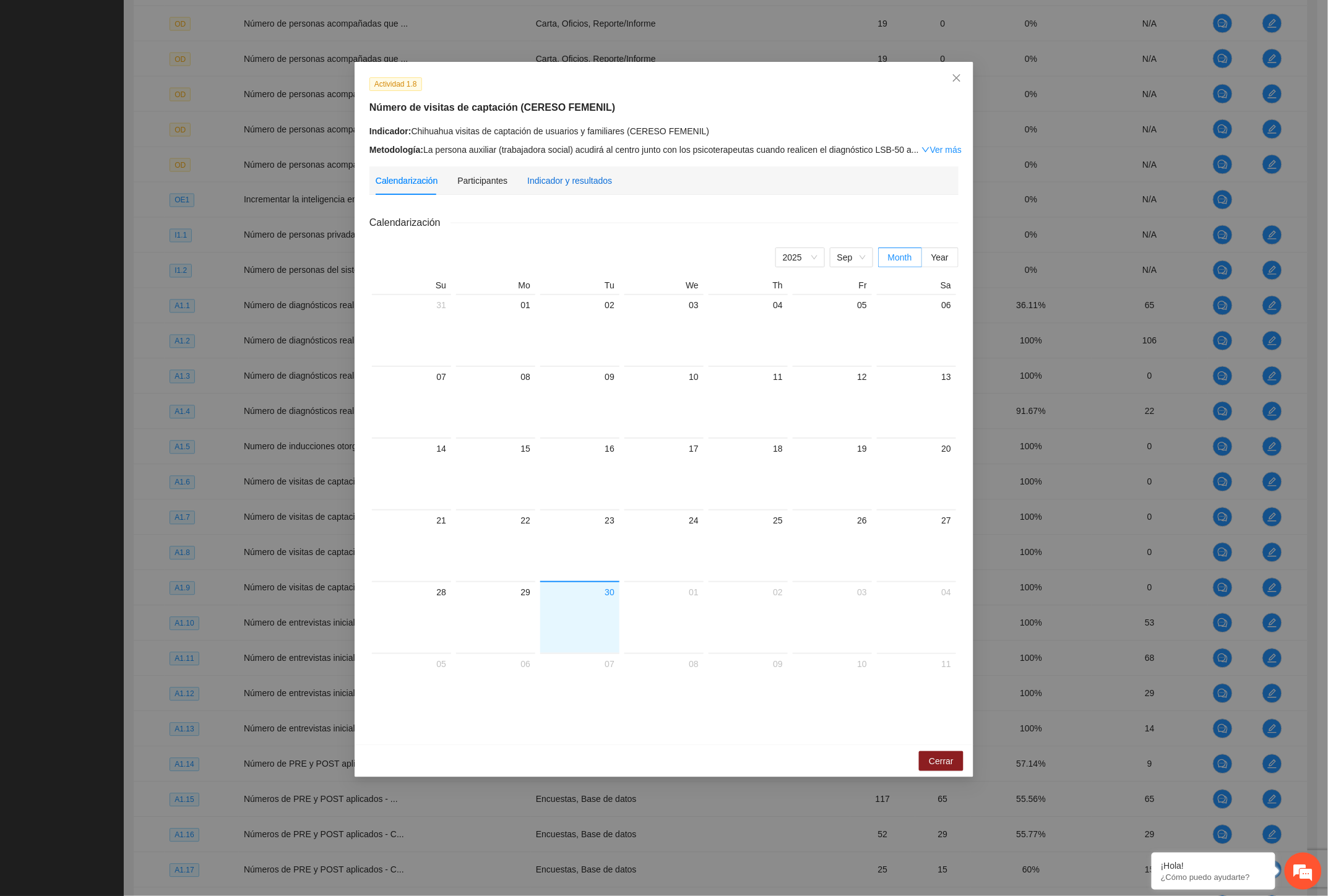
click at [580, 177] on div "Indicador y resultados" at bounding box center [569, 180] width 85 height 14
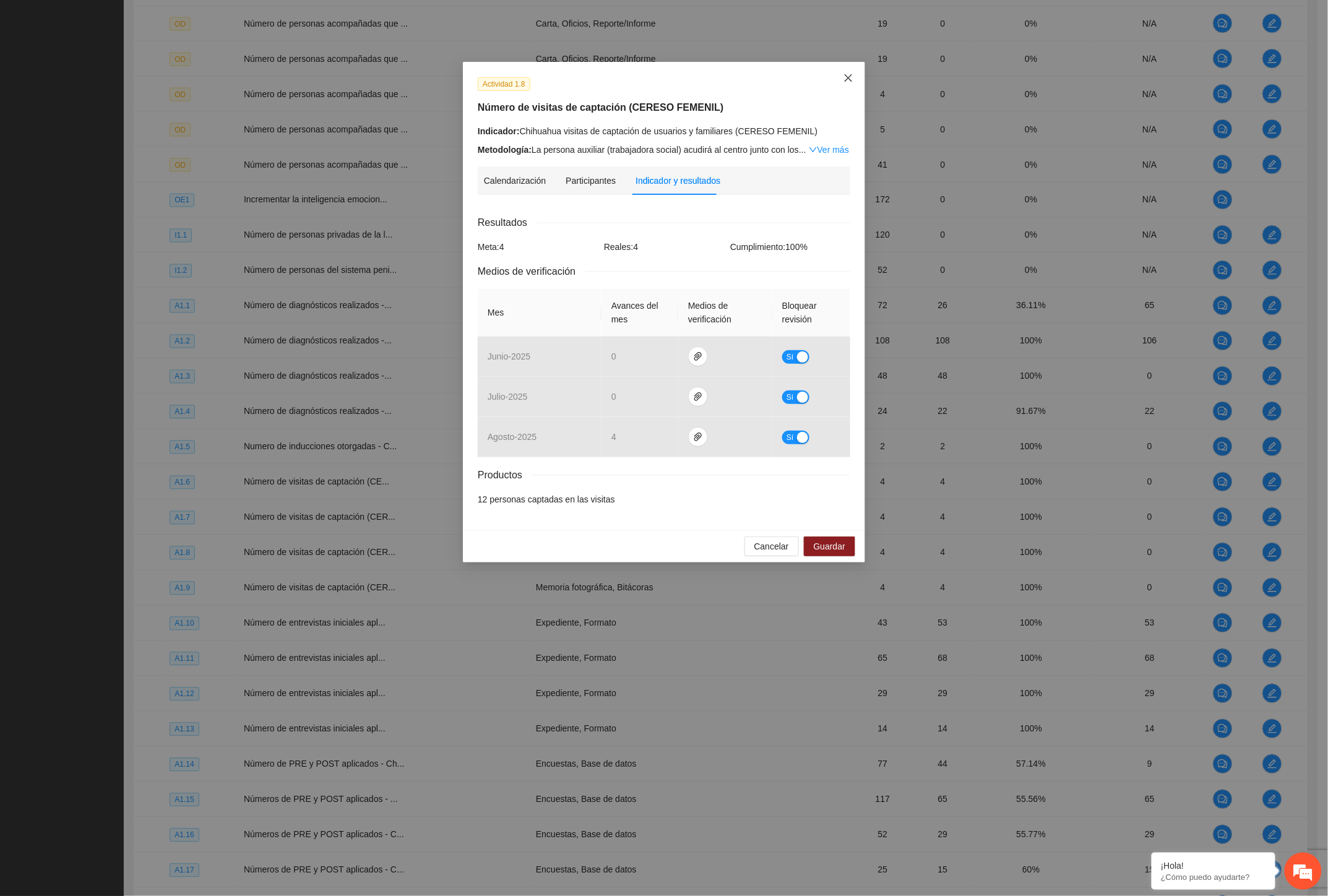
drag, startPoint x: 846, startPoint y: 71, endPoint x: 780, endPoint y: 104, distance: 73.8
click at [844, 74] on span "Close" at bounding box center [848, 79] width 33 height 33
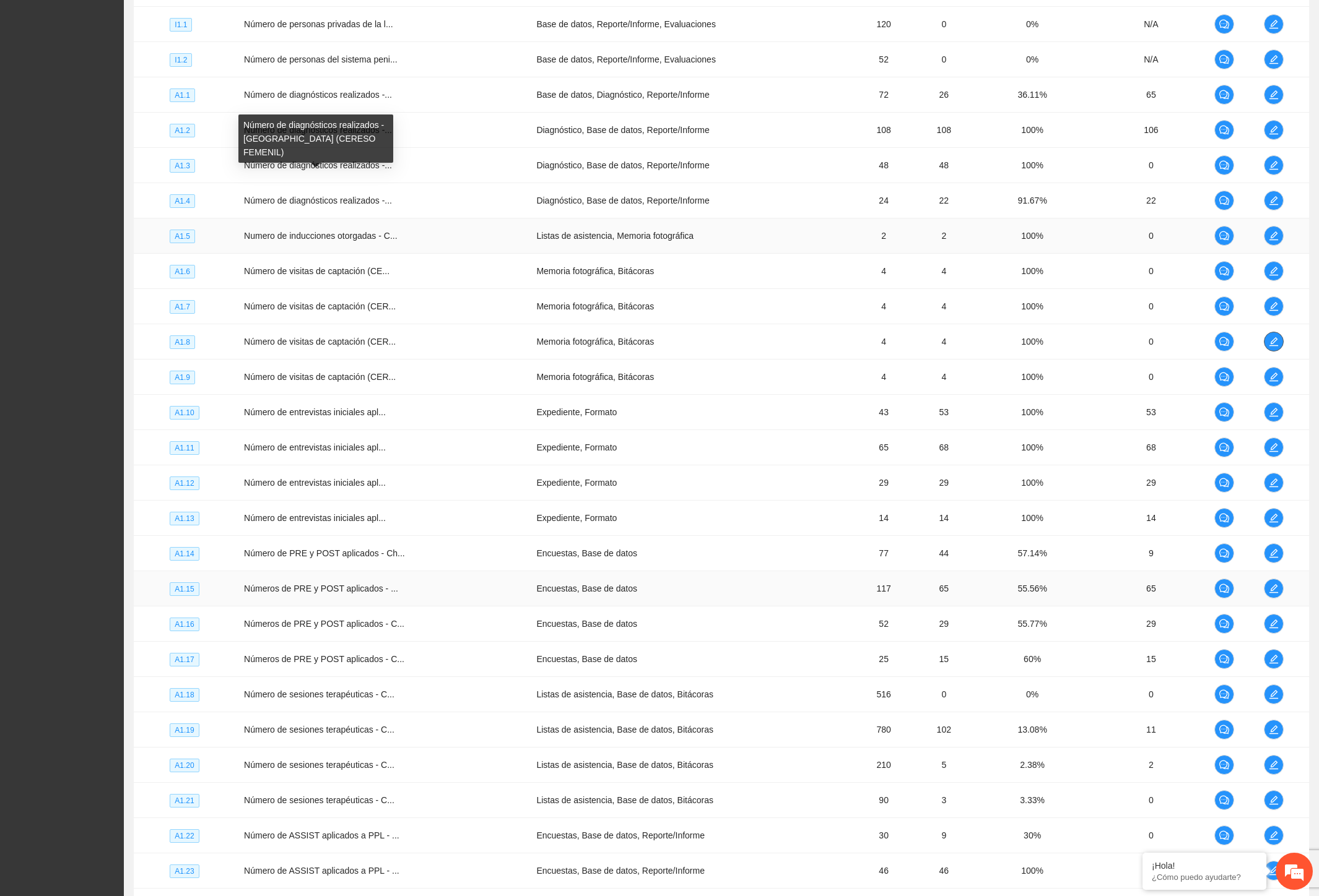
scroll to position [1168, 0]
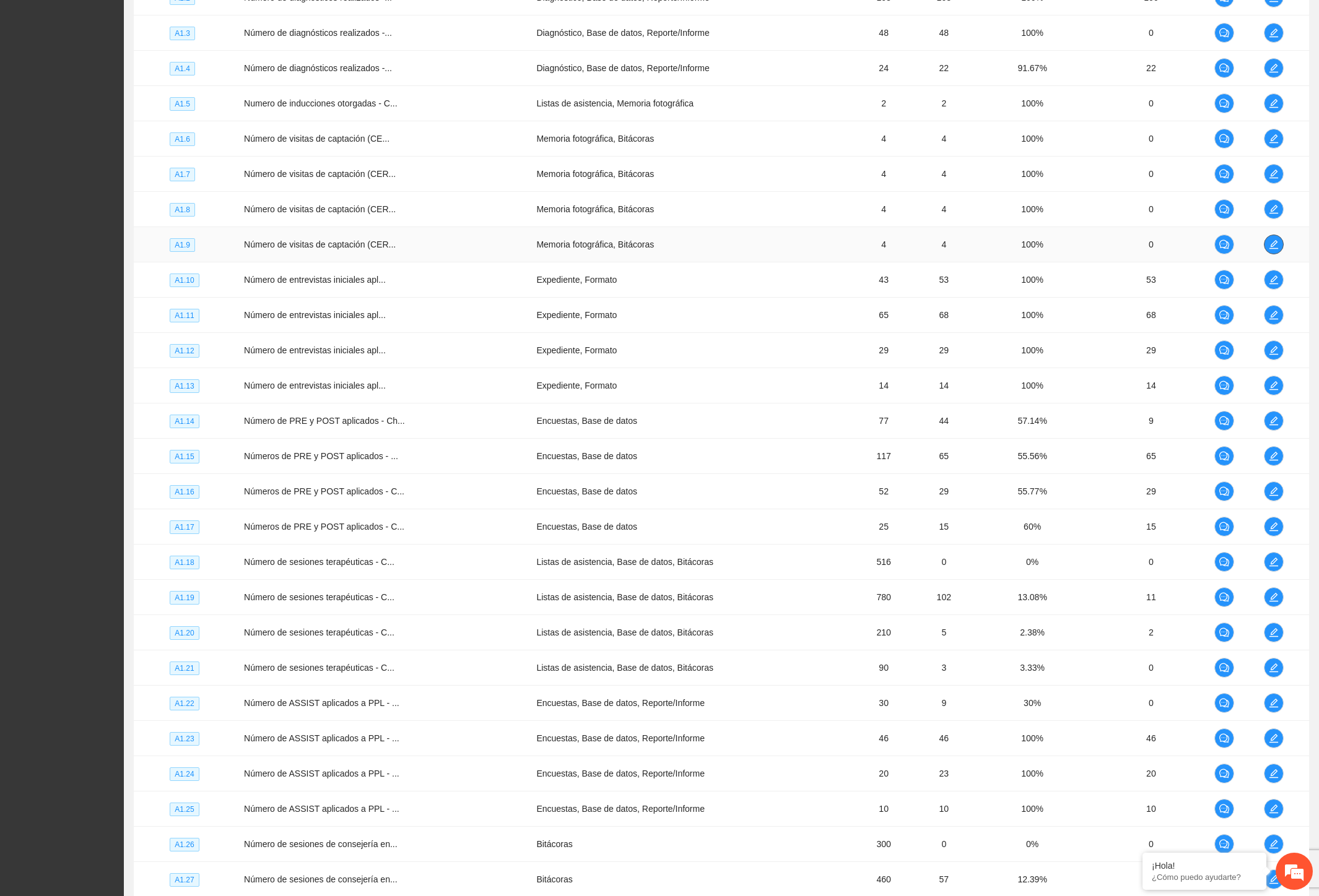
click at [1277, 244] on icon "edit" at bounding box center [1273, 244] width 10 height 10
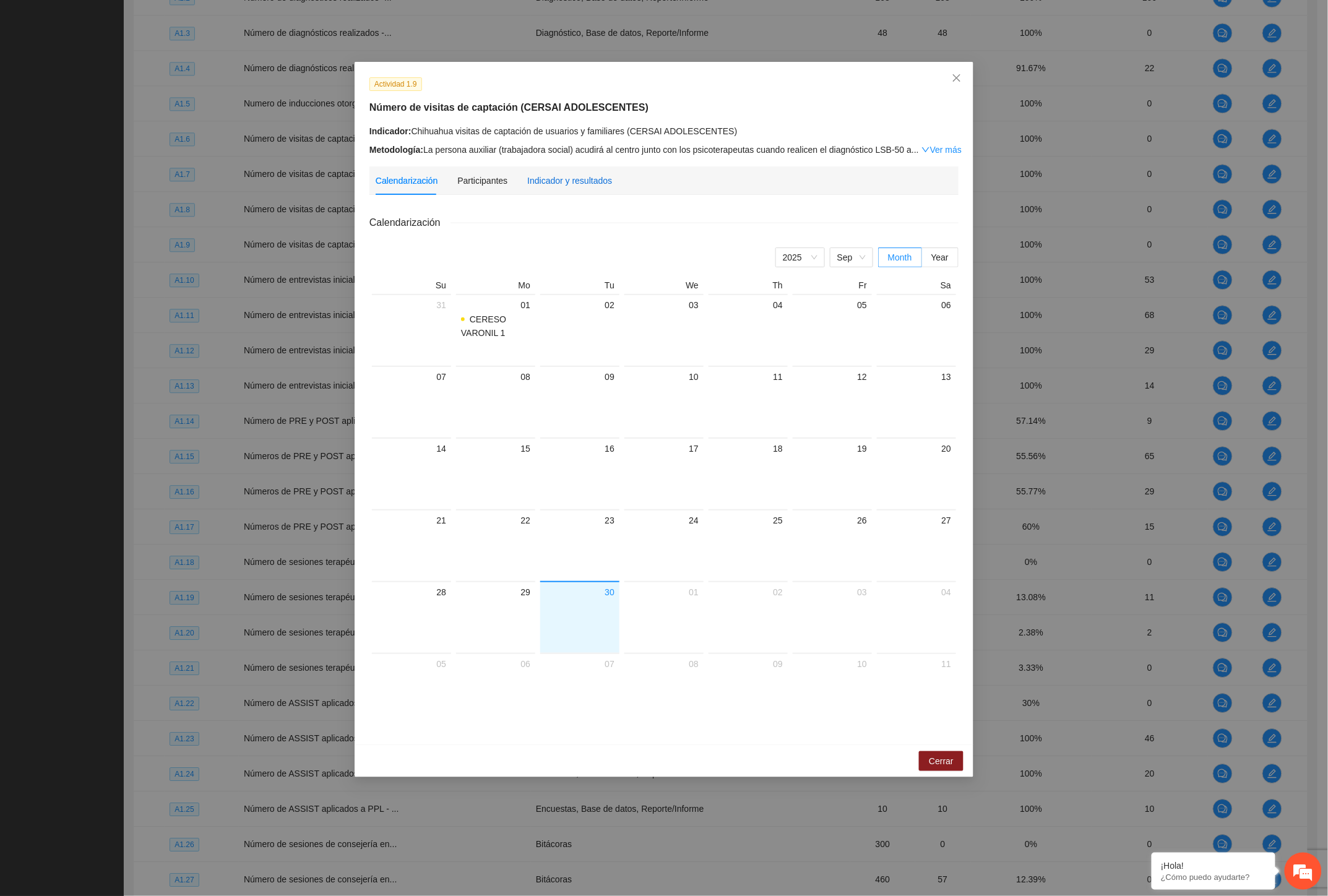
click at [554, 177] on div "Indicador y resultados" at bounding box center [569, 180] width 85 height 14
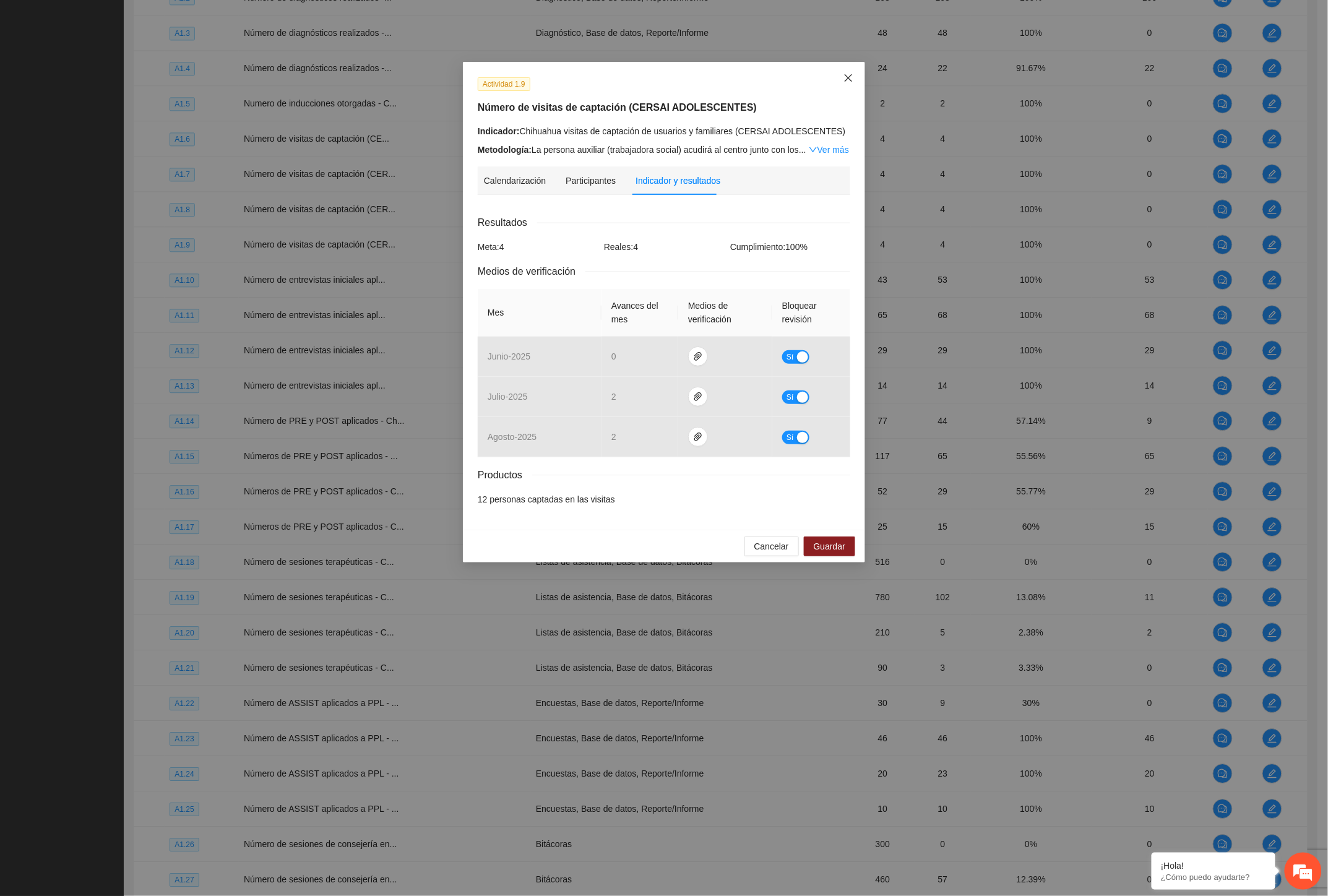
drag, startPoint x: 852, startPoint y: 72, endPoint x: 742, endPoint y: 166, distance: 144.7
click at [852, 72] on span "Close" at bounding box center [848, 79] width 33 height 33
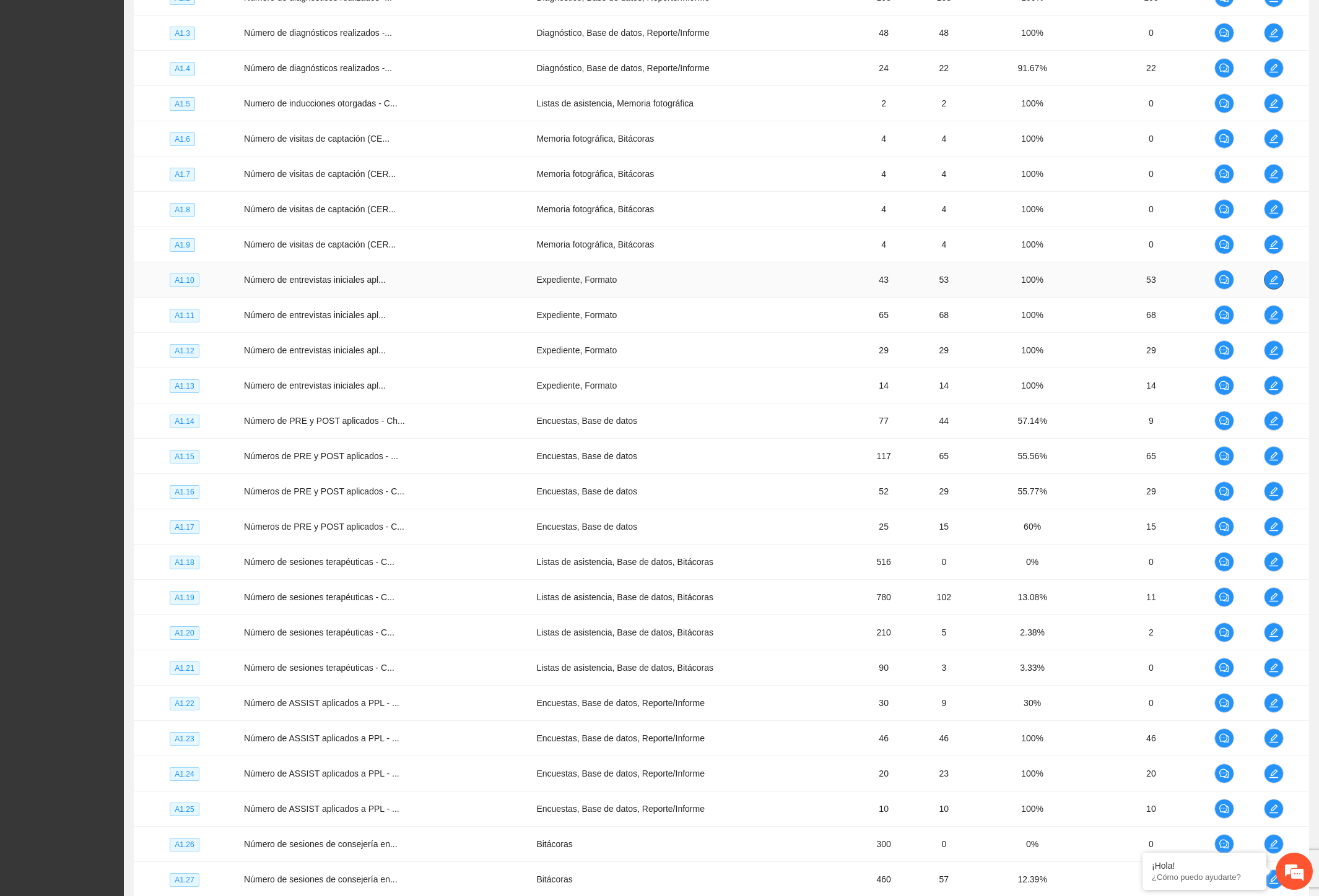
click at [1274, 282] on icon "edit" at bounding box center [1273, 279] width 10 height 10
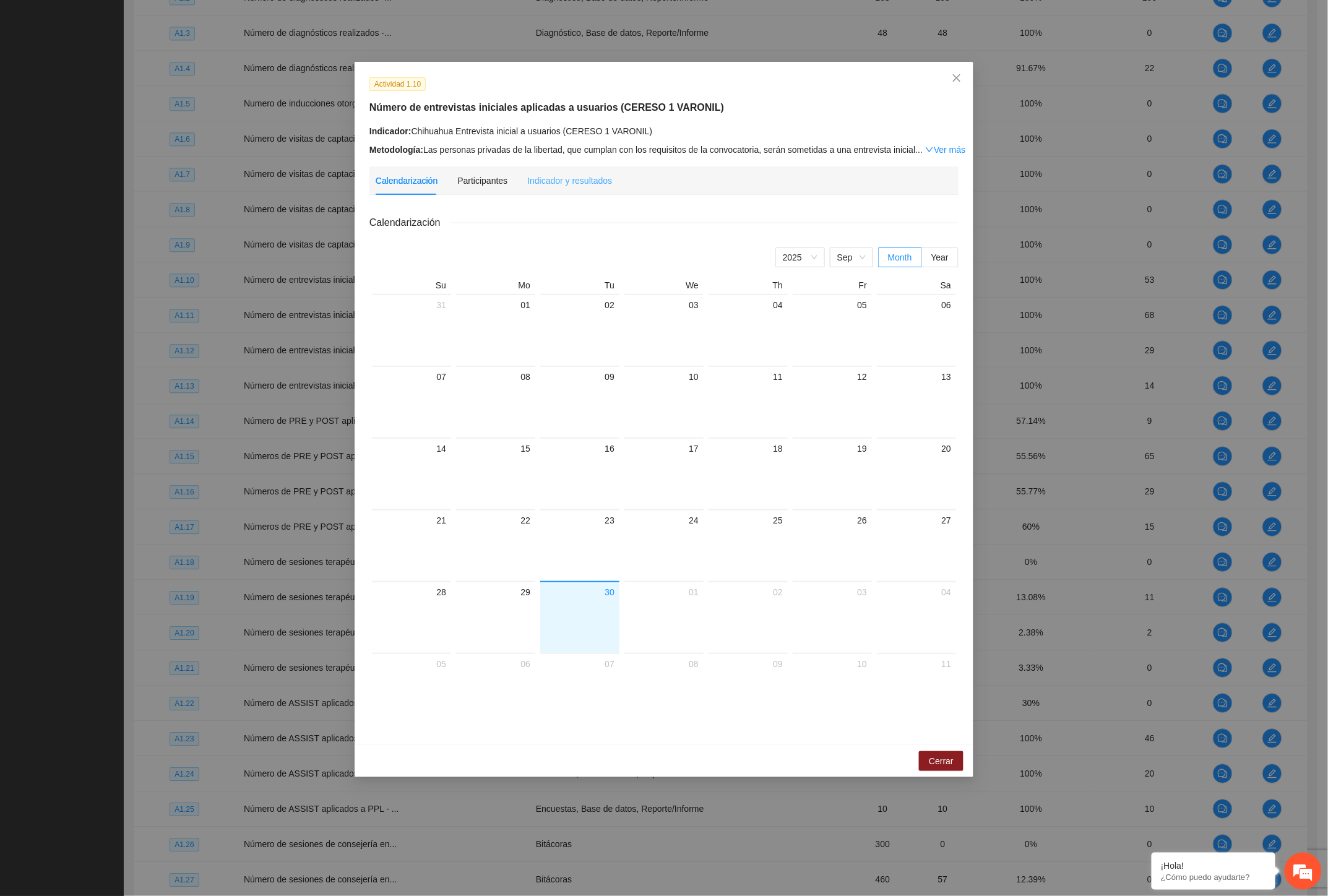
click at [558, 168] on div "Indicador y resultados" at bounding box center [569, 180] width 85 height 29
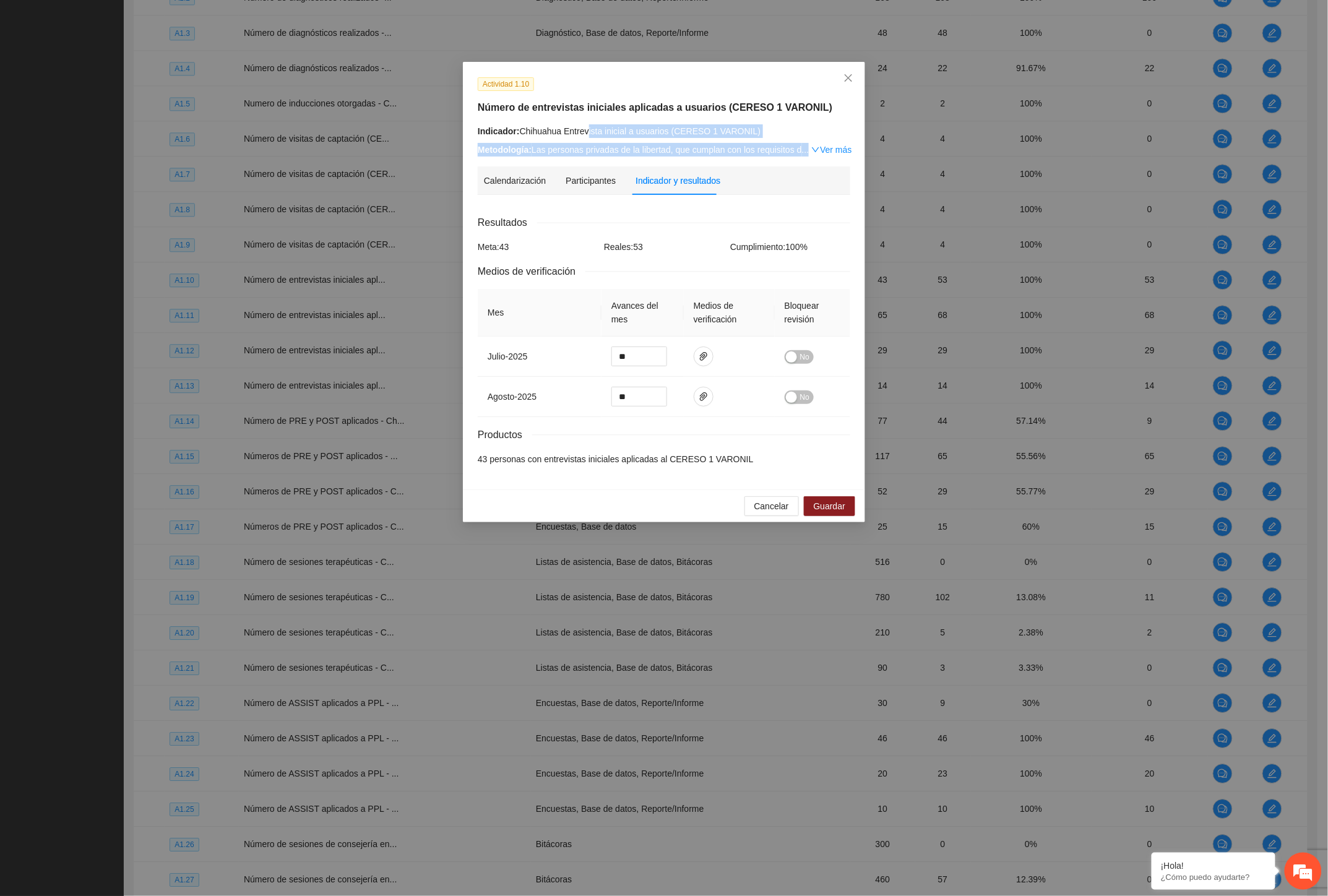
drag, startPoint x: 596, startPoint y: 132, endPoint x: 867, endPoint y: 162, distance: 272.7
click at [816, 143] on div "Indicador: Chihuahua Entrevista inicial a usuarios (CERESO 1 VARONIL) Metodolog…" at bounding box center [663, 141] width 373 height 32
click at [853, 76] on span "Close" at bounding box center [848, 79] width 33 height 33
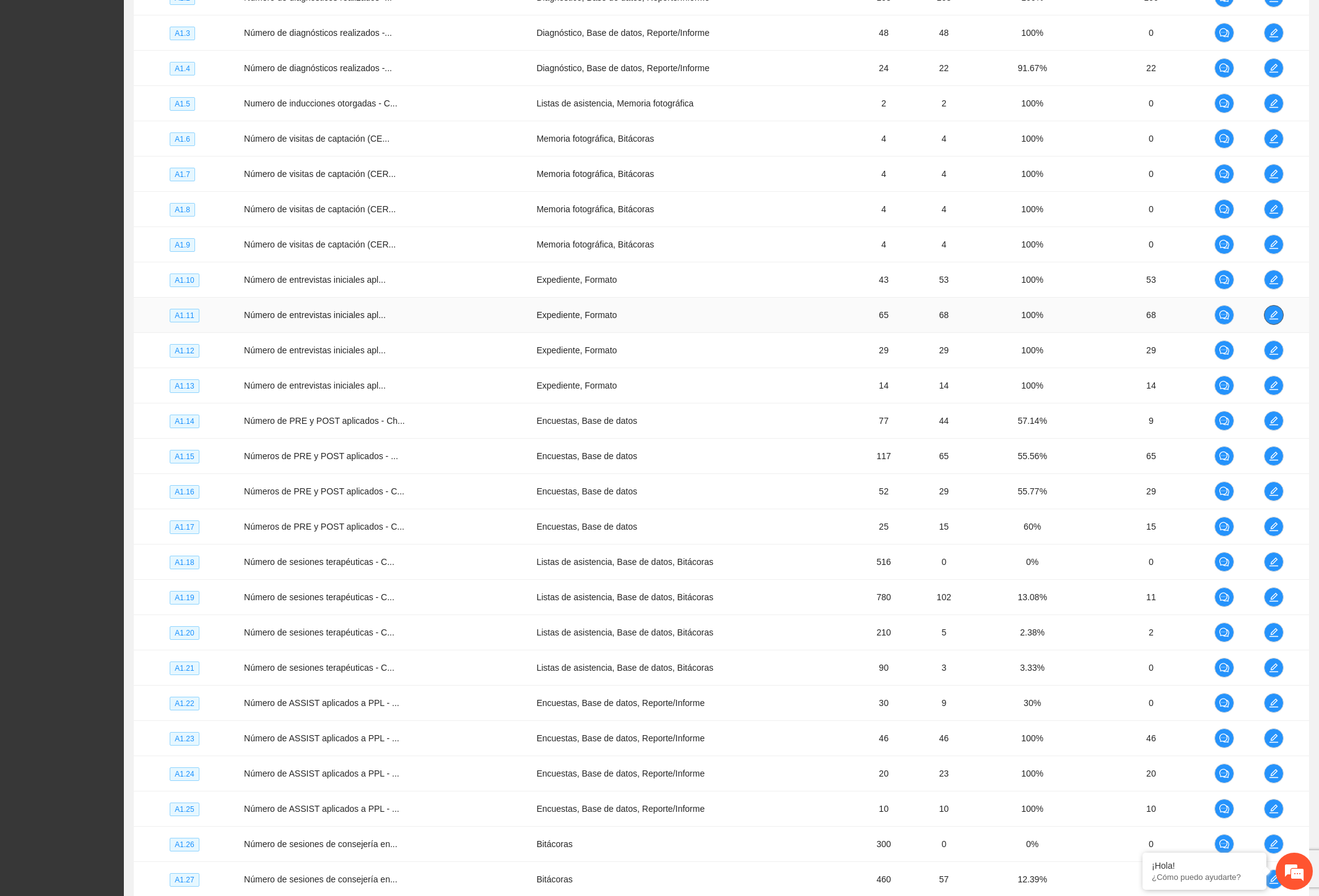
click at [1273, 316] on icon "edit" at bounding box center [1273, 315] width 10 height 10
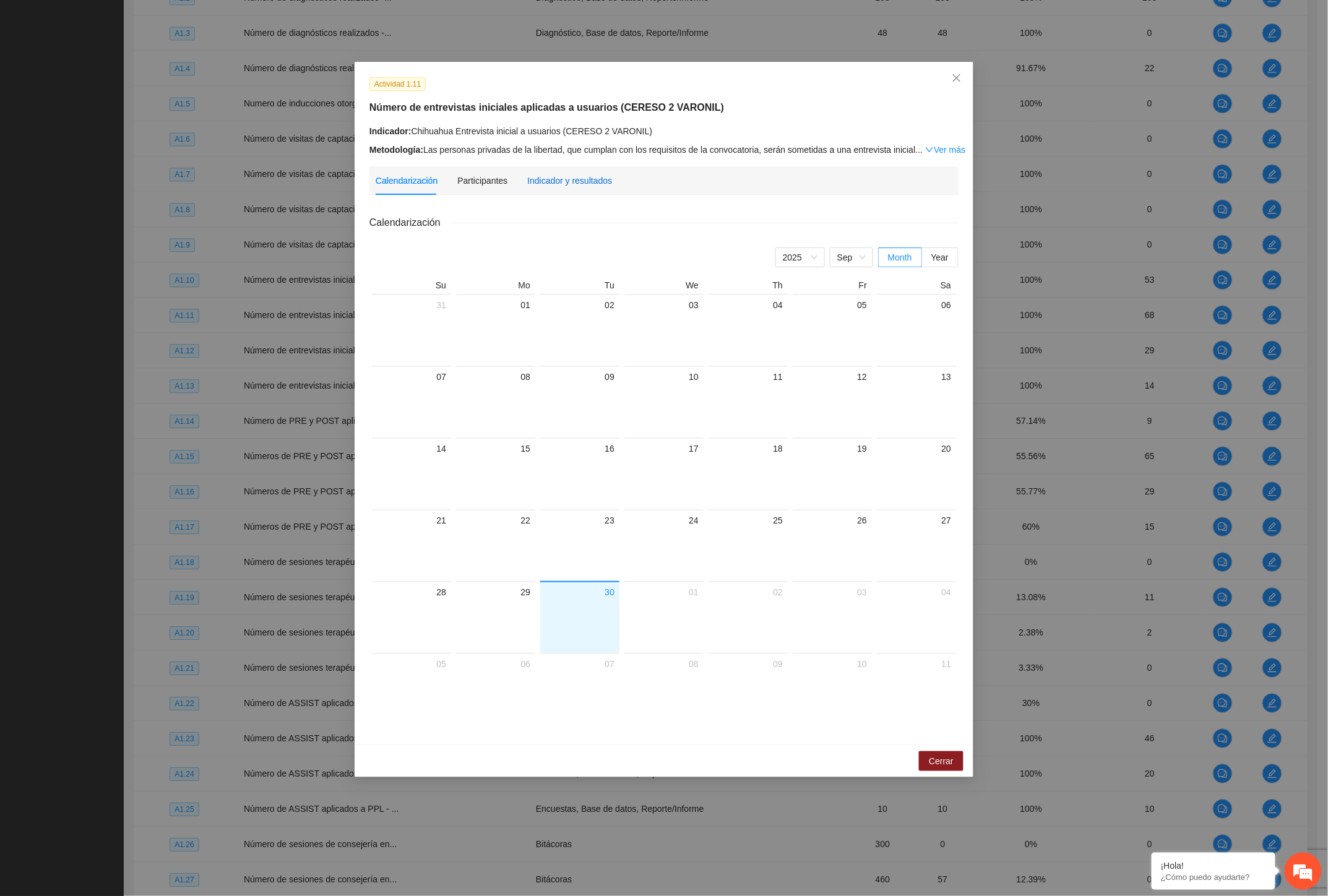
click at [567, 178] on div "Indicador y resultados" at bounding box center [569, 180] width 85 height 14
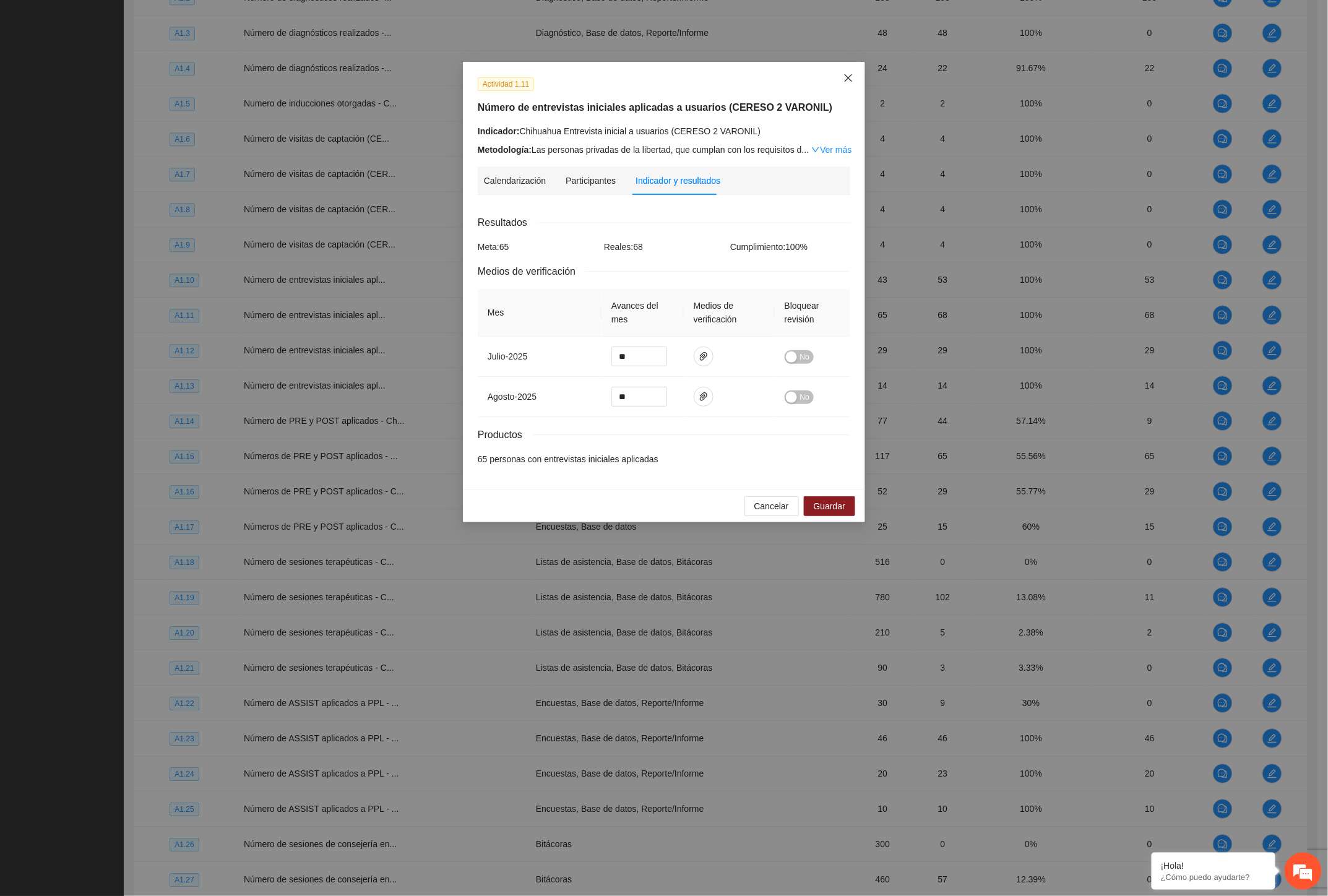
click at [852, 82] on icon "close" at bounding box center [848, 78] width 10 height 10
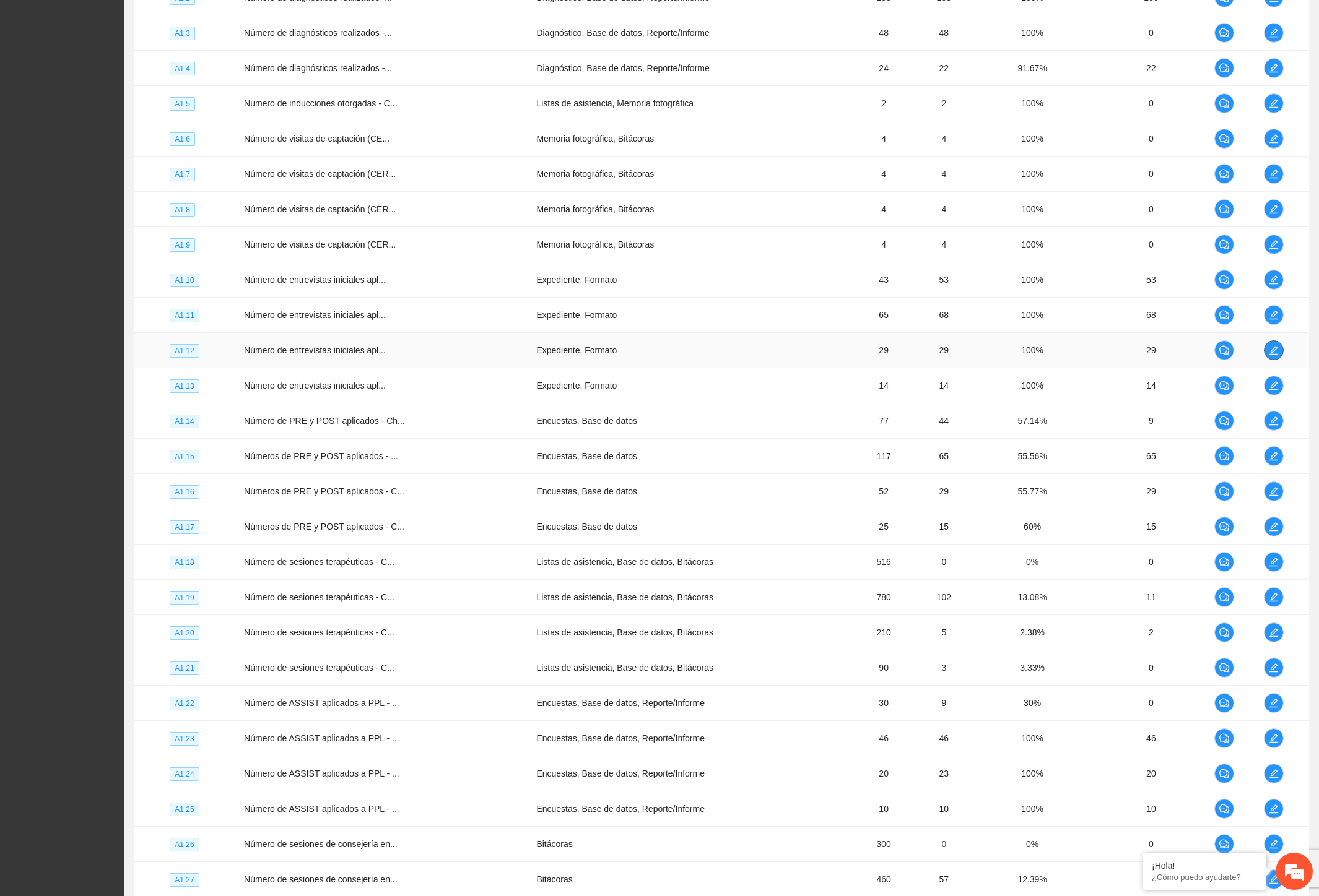
click at [1274, 354] on icon "edit" at bounding box center [1273, 350] width 10 height 10
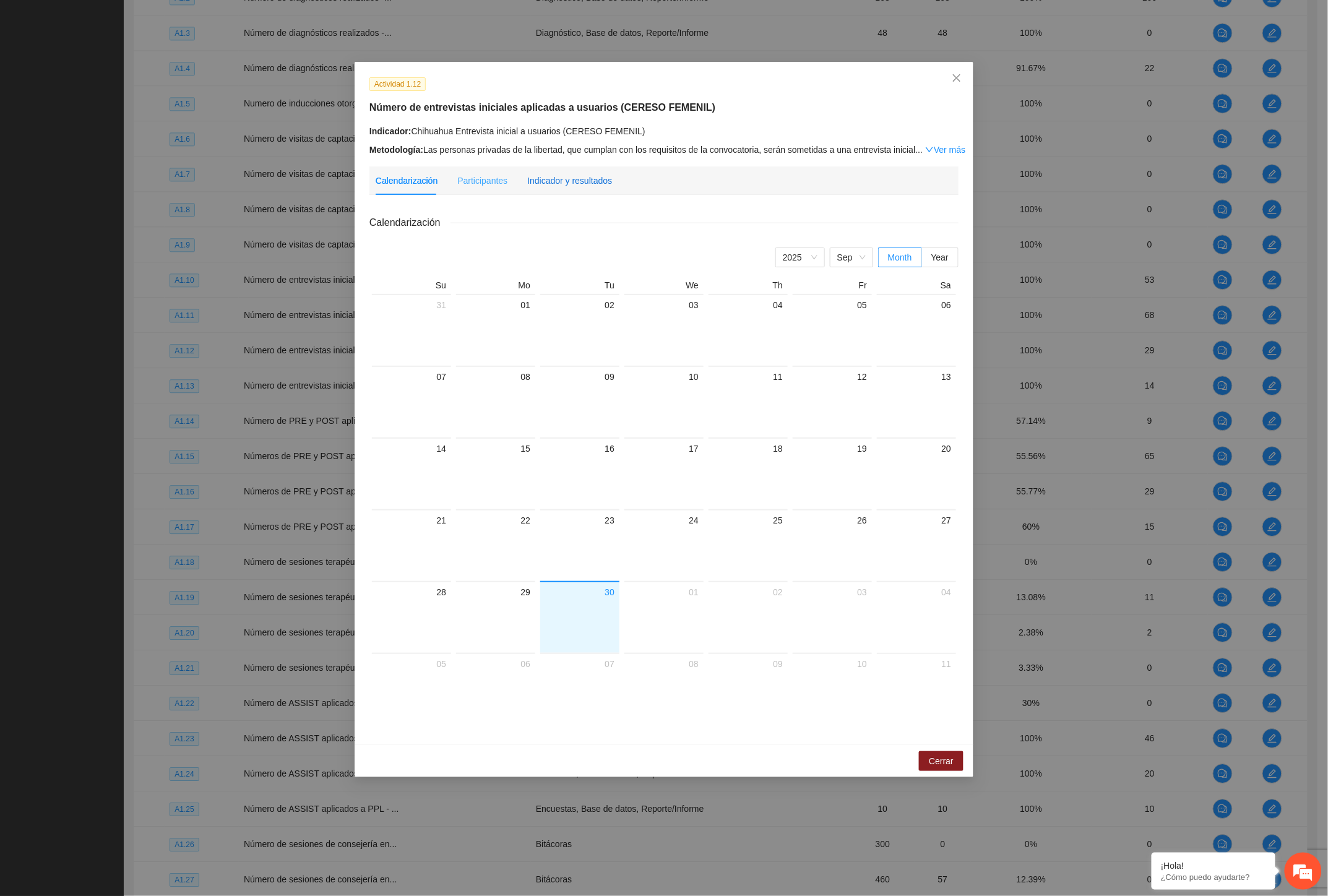
click at [573, 184] on div "Indicador y resultados" at bounding box center [569, 180] width 85 height 14
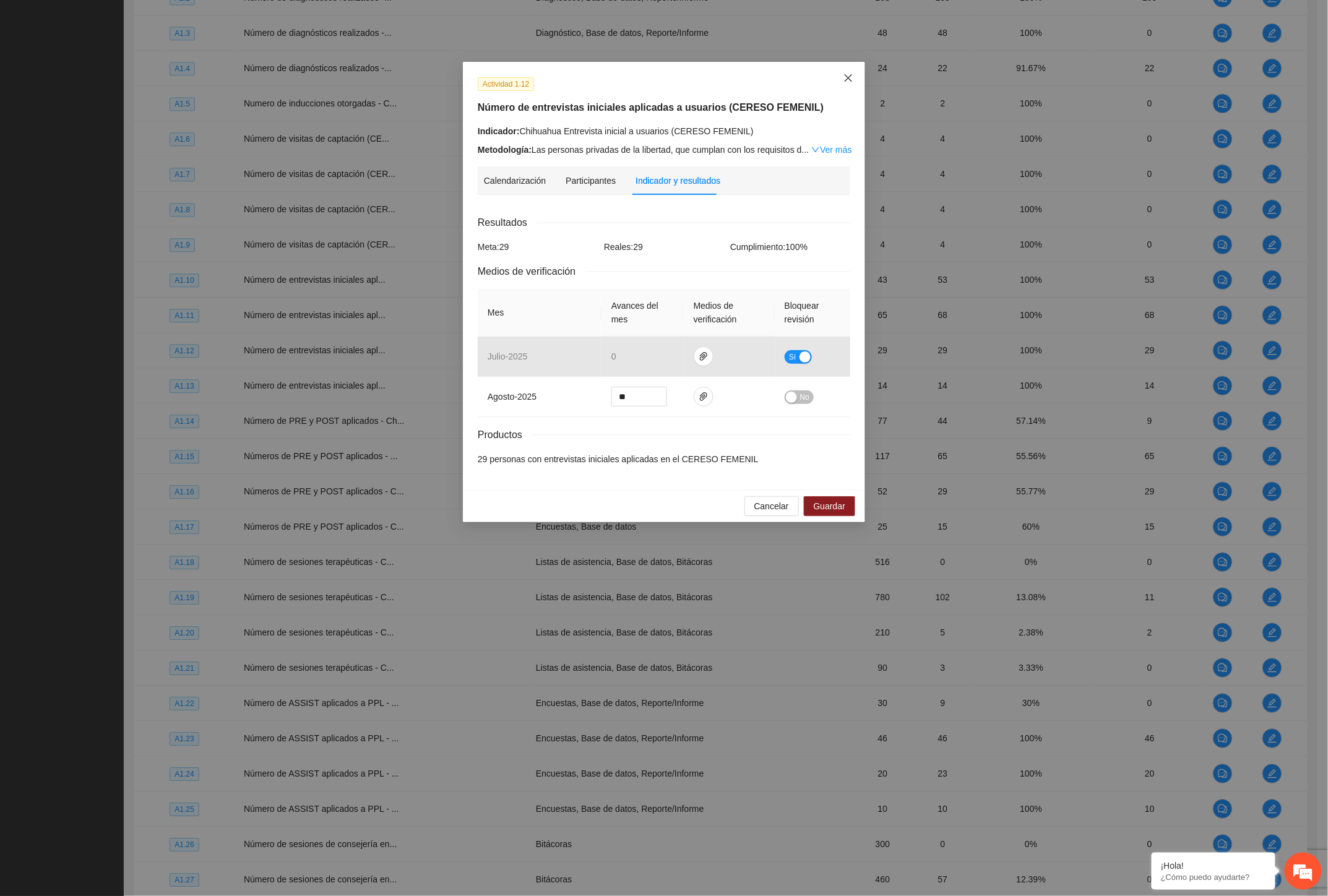
drag, startPoint x: 846, startPoint y: 77, endPoint x: 815, endPoint y: 90, distance: 33.6
click at [846, 78] on icon "close" at bounding box center [848, 78] width 7 height 7
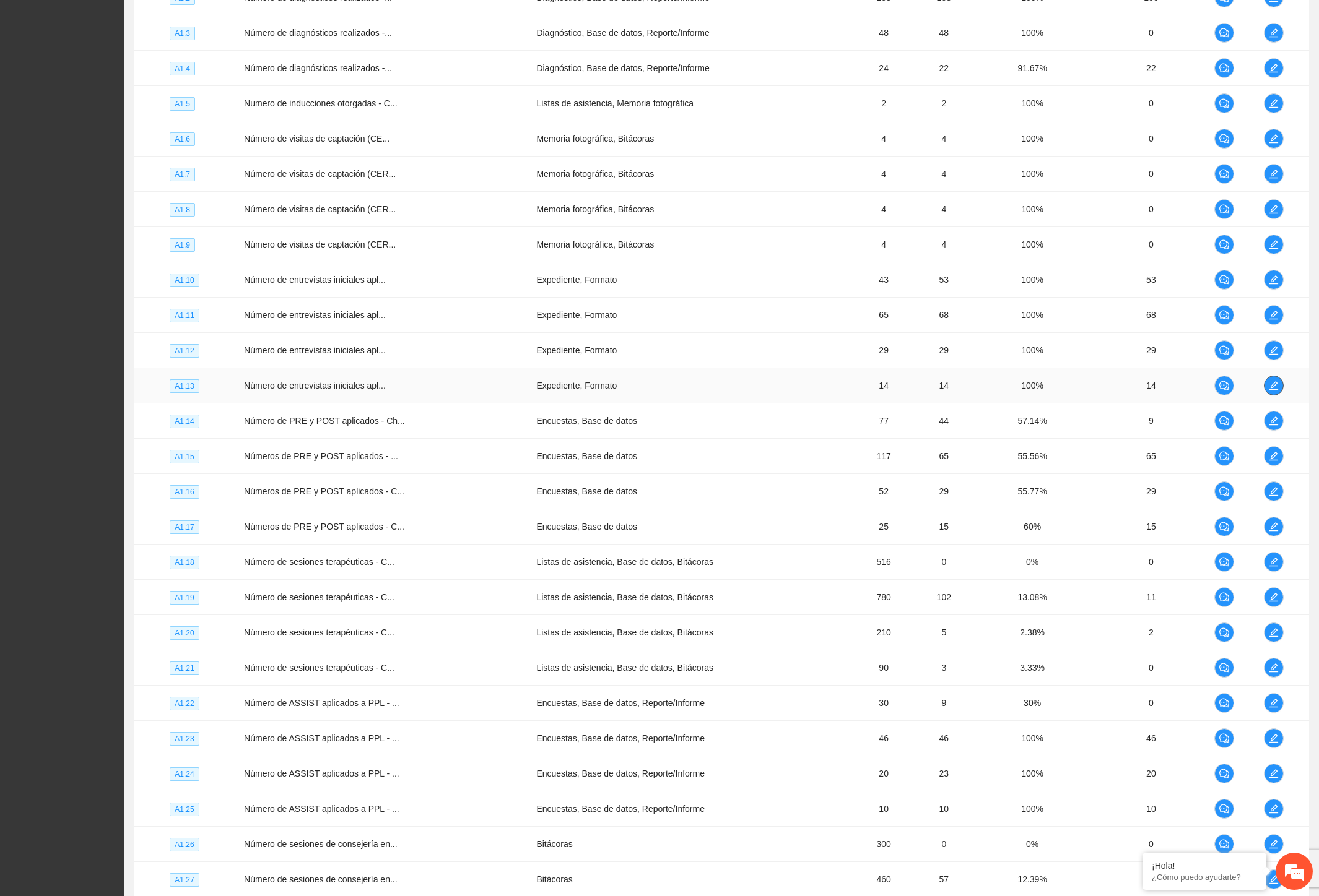
click at [1276, 384] on icon "edit" at bounding box center [1273, 385] width 10 height 10
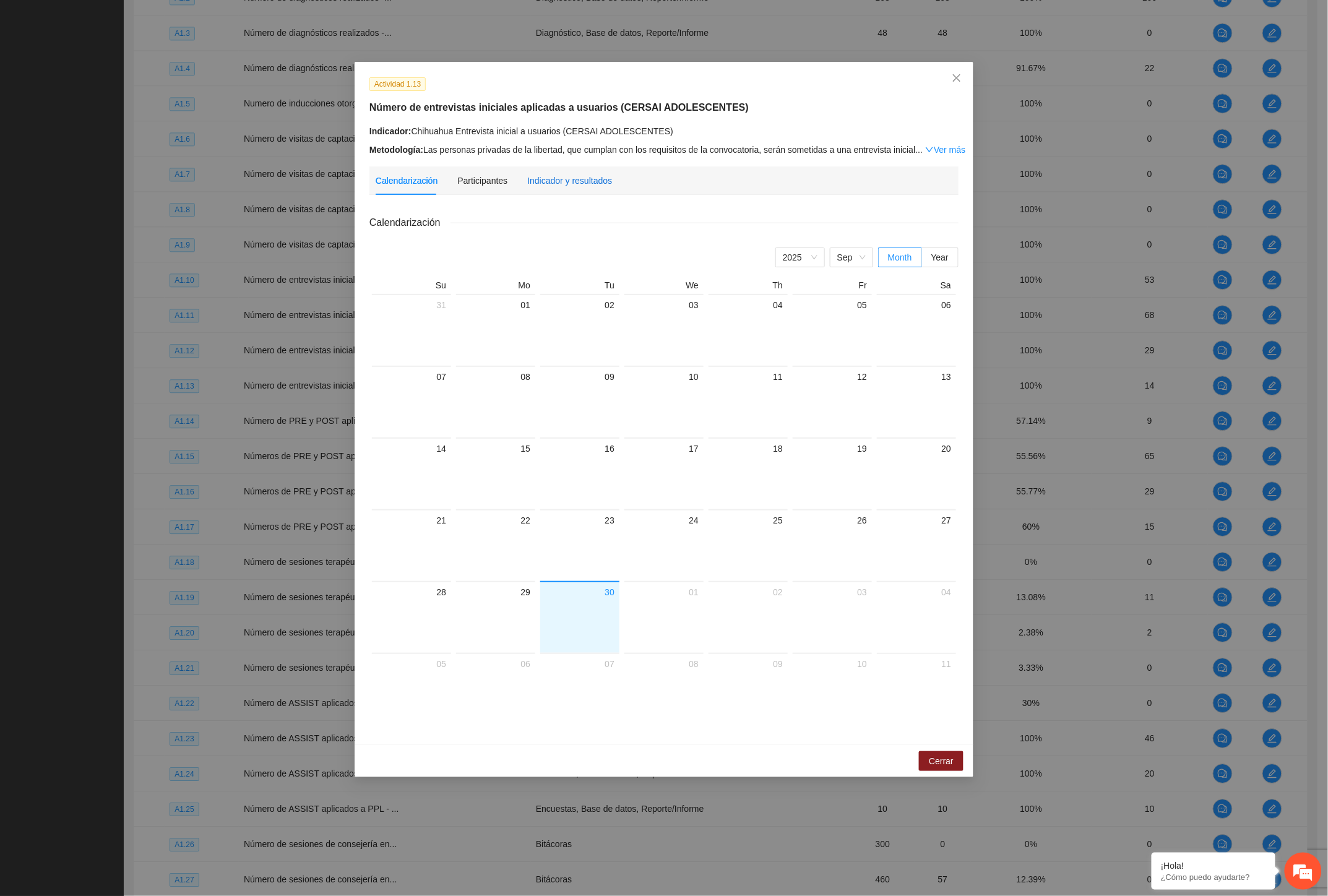
click at [549, 184] on div "Indicador y resultados" at bounding box center [569, 180] width 85 height 14
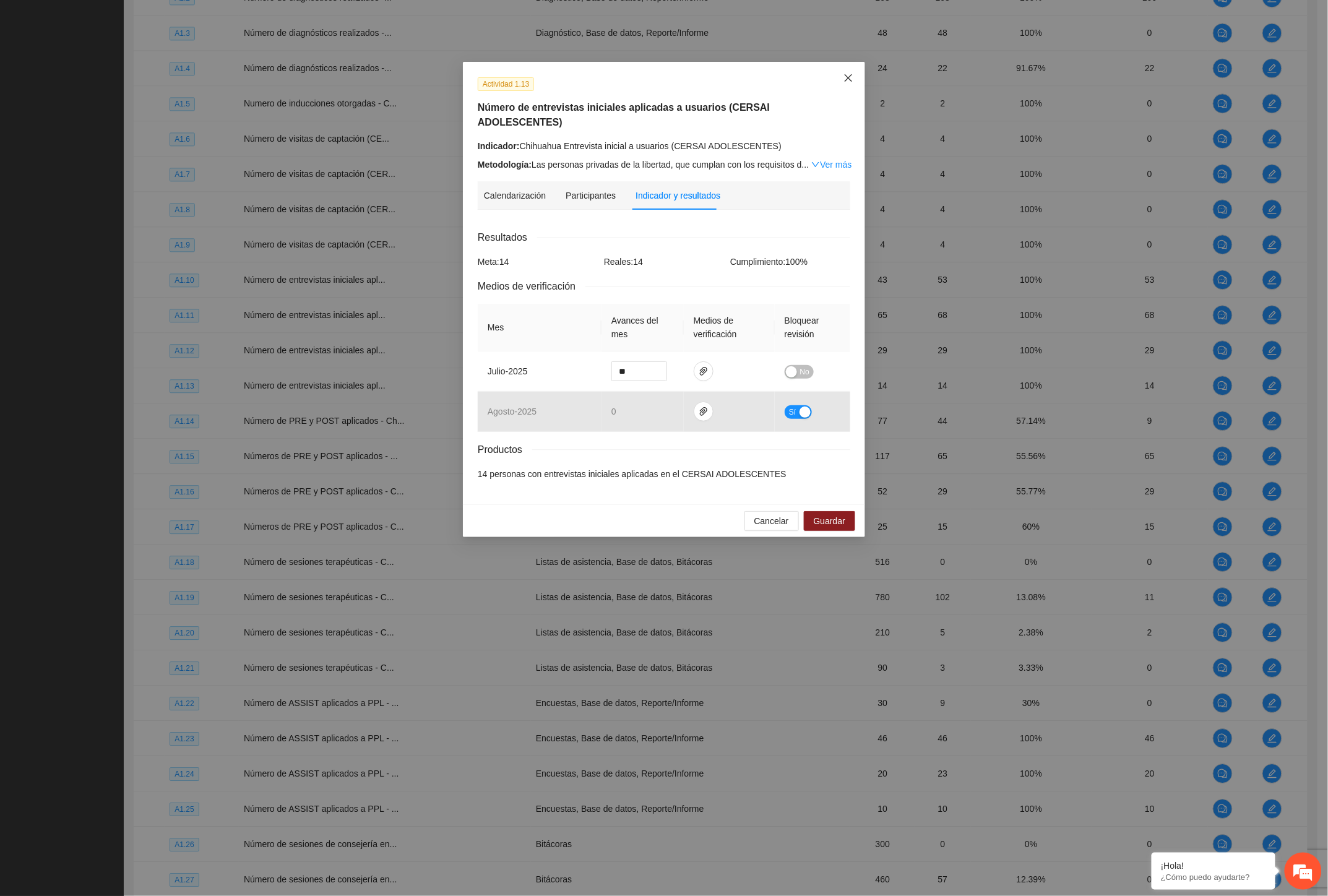
click at [845, 73] on icon "close" at bounding box center [848, 78] width 10 height 10
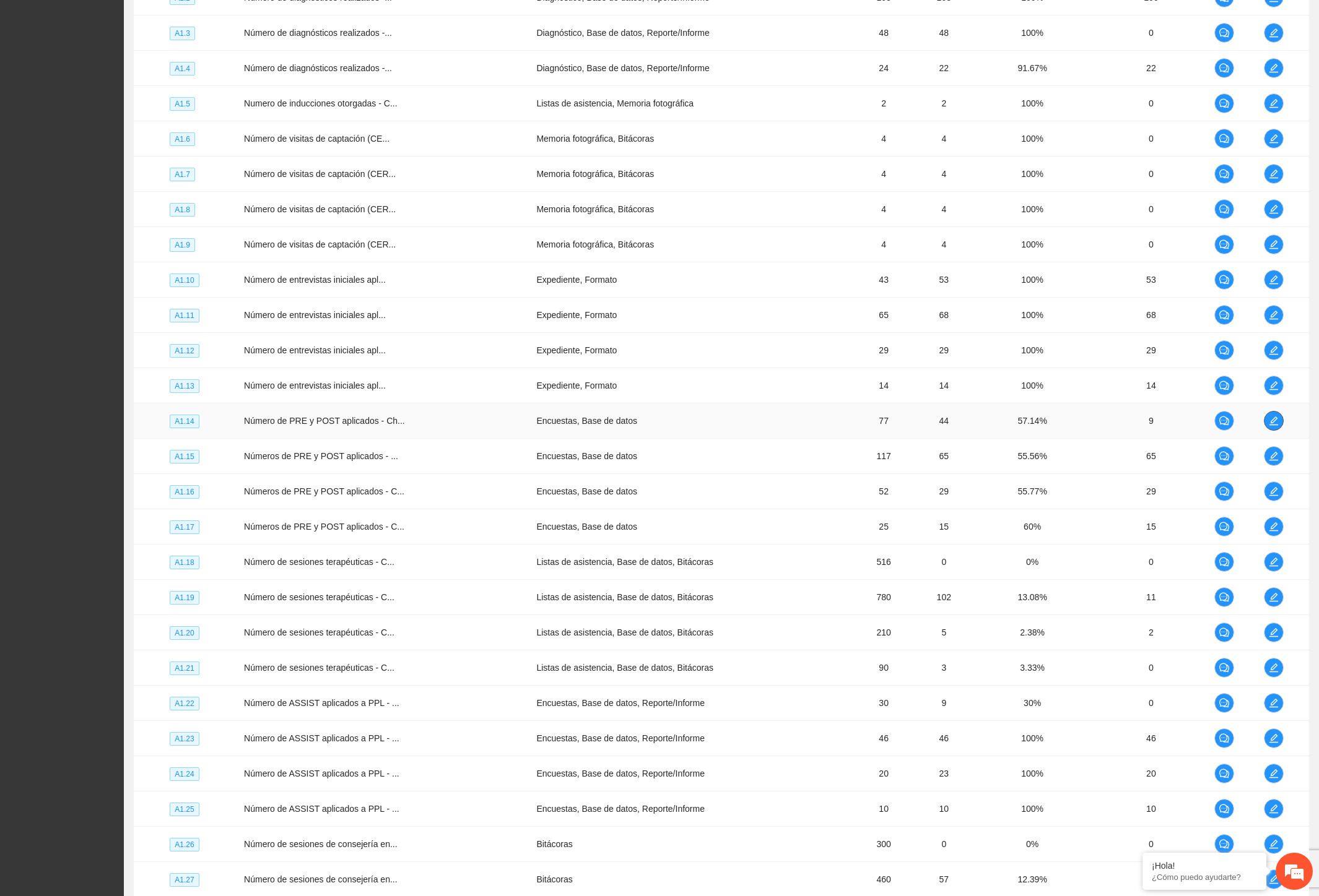
click at [1270, 420] on icon "edit" at bounding box center [1273, 420] width 10 height 10
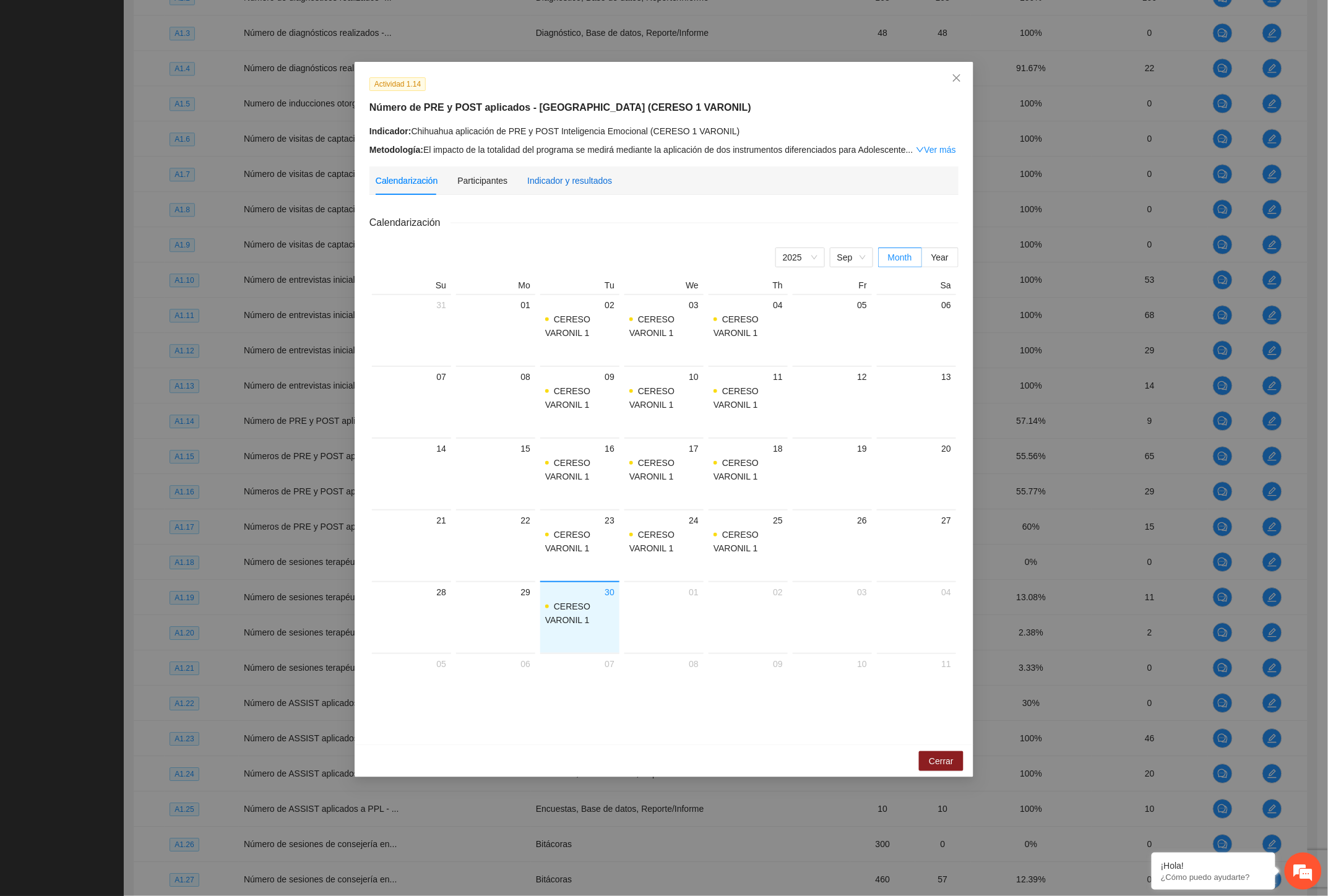
click at [570, 177] on div "Indicador y resultados" at bounding box center [569, 180] width 85 height 14
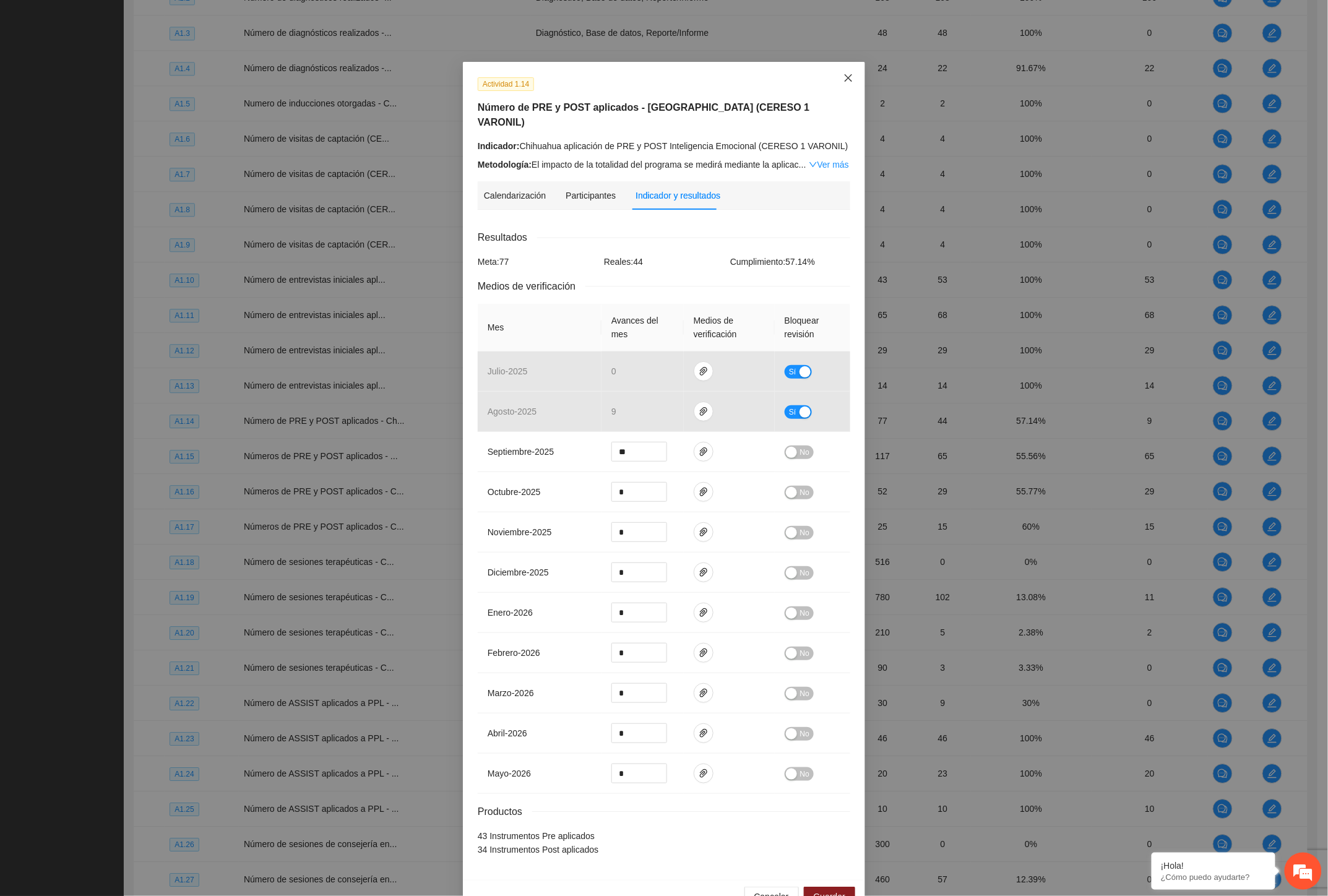
click at [840, 70] on span "Close" at bounding box center [848, 79] width 33 height 33
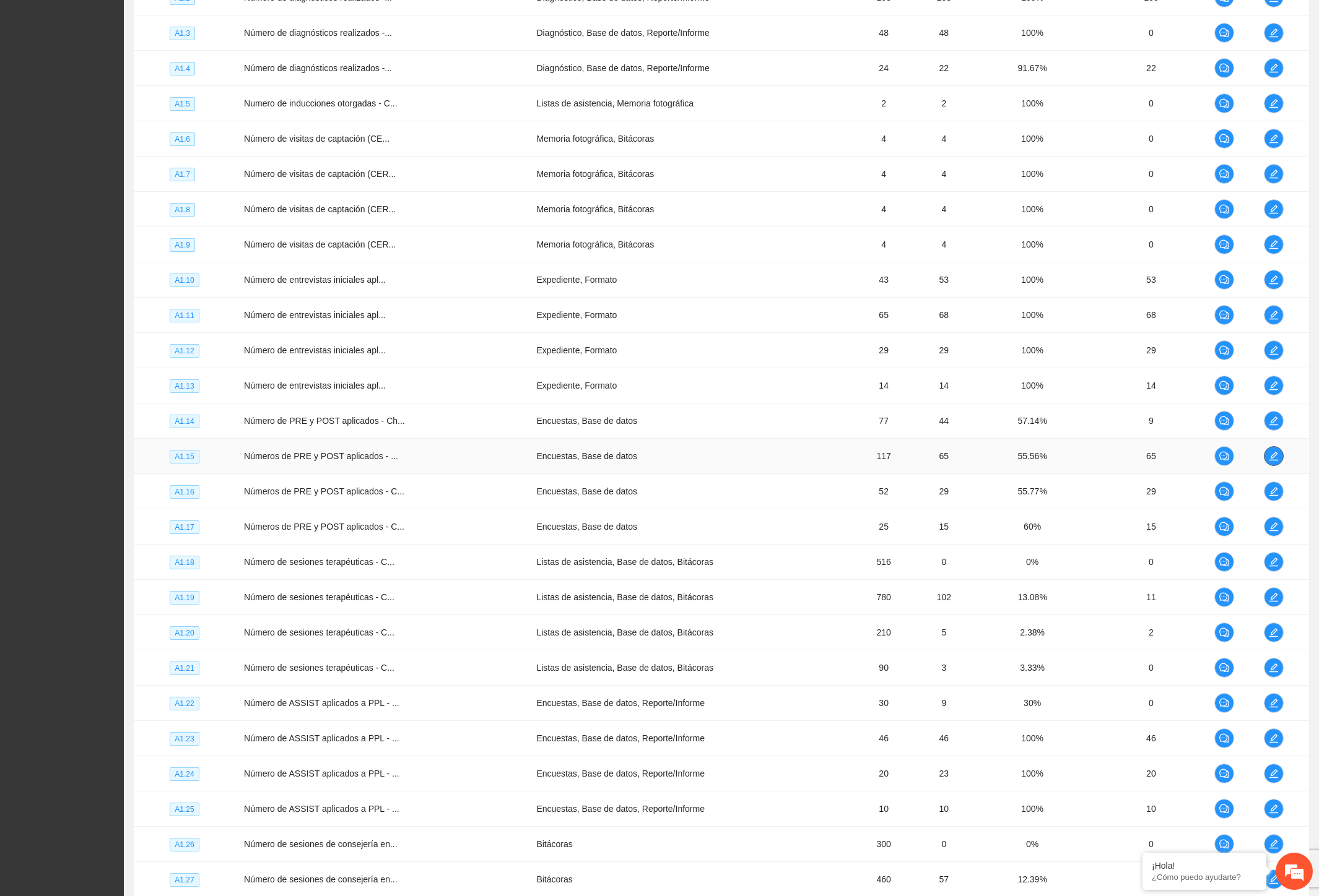
click at [1272, 452] on button "button" at bounding box center [1274, 456] width 20 height 20
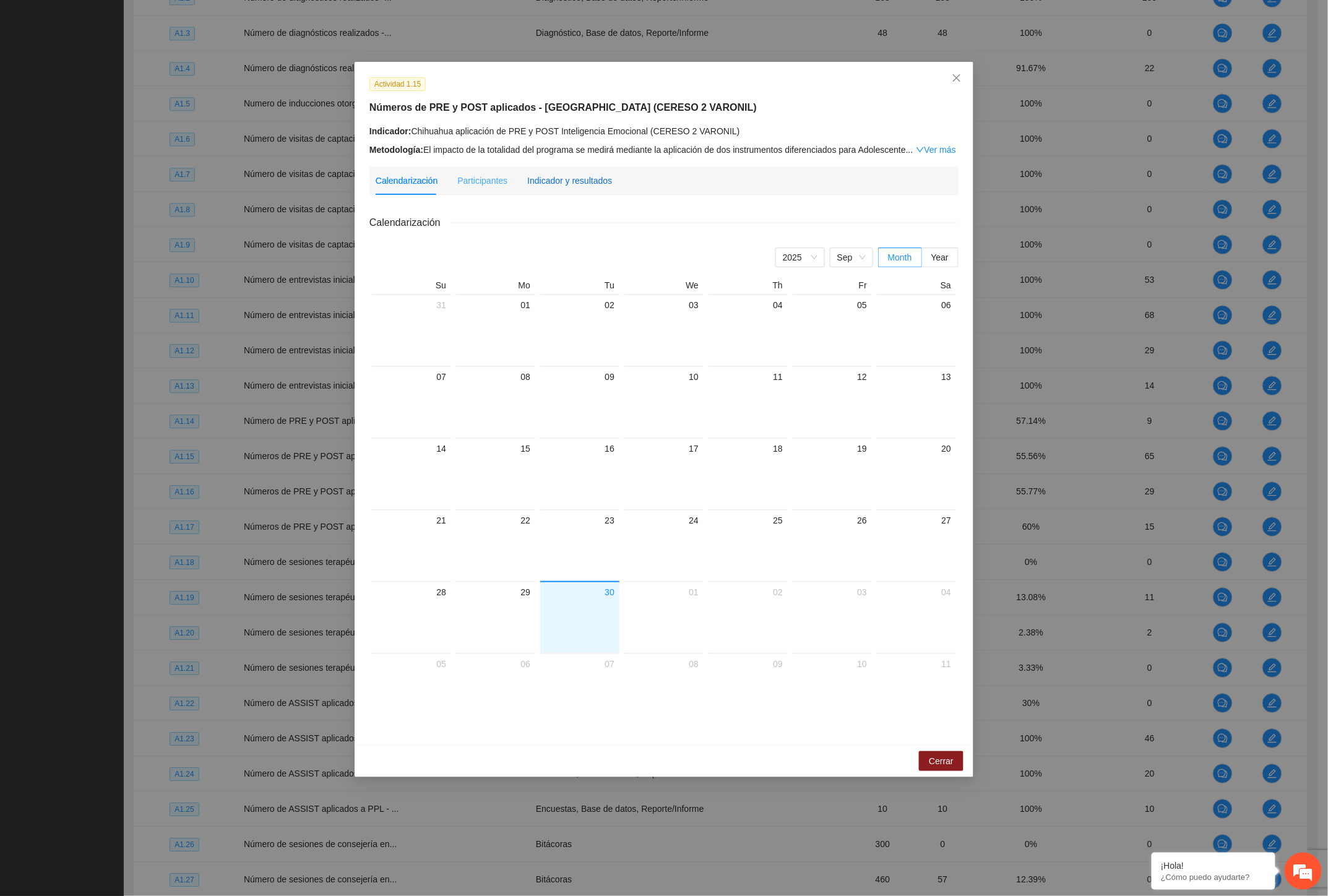
click at [567, 180] on div "Indicador y resultados" at bounding box center [569, 180] width 85 height 14
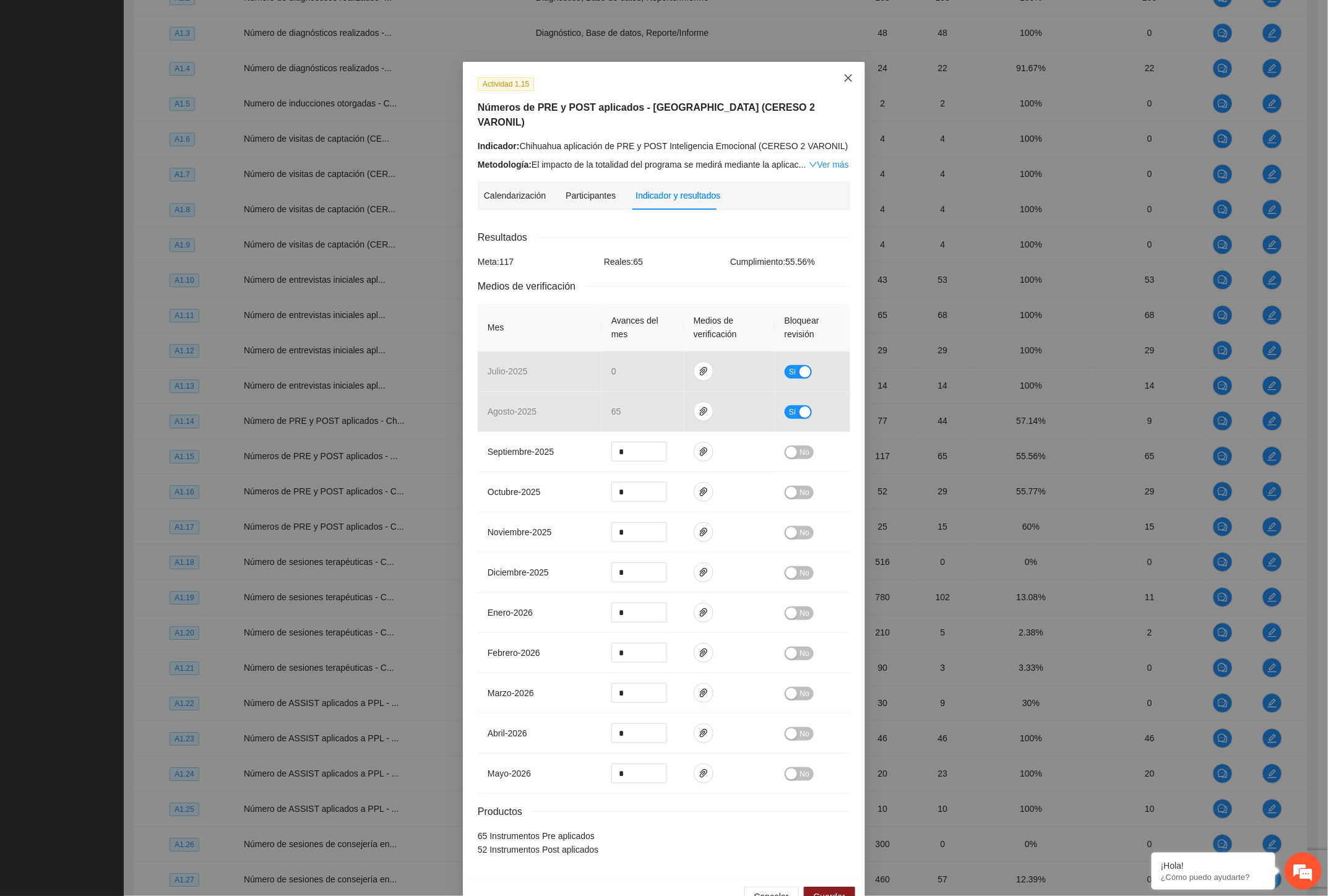
click at [845, 76] on icon "close" at bounding box center [848, 78] width 7 height 7
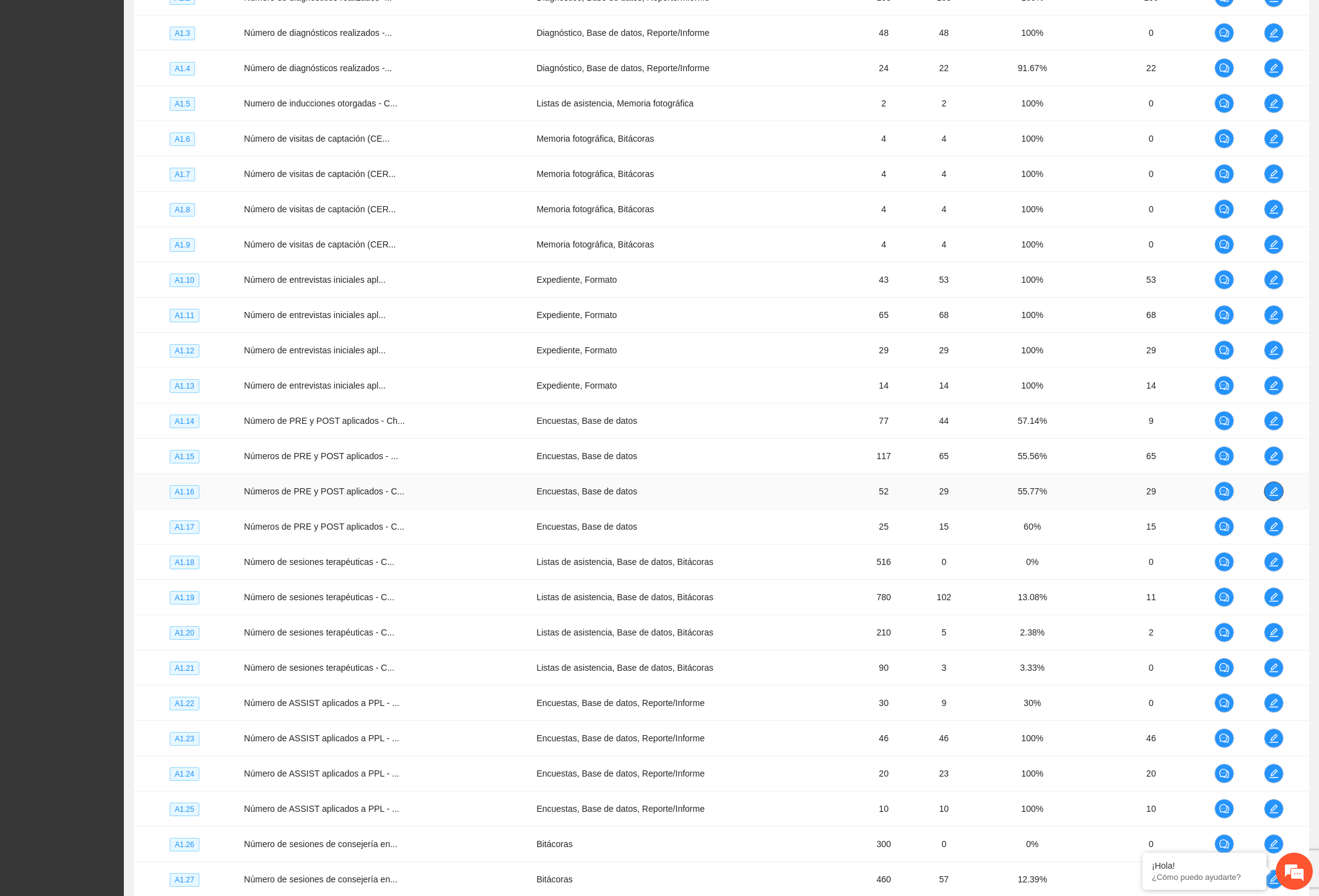
click at [1269, 491] on icon "edit" at bounding box center [1273, 491] width 10 height 10
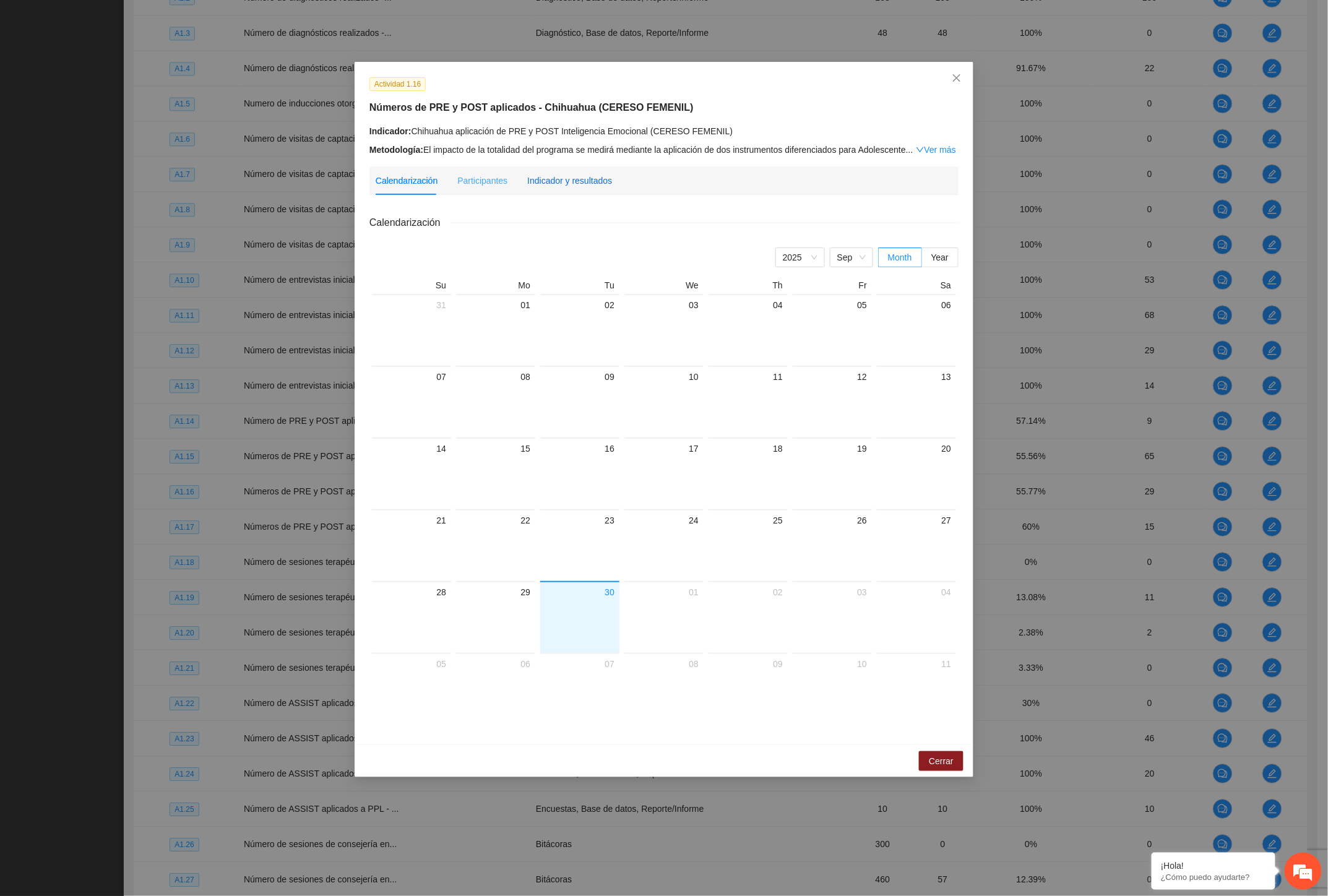
click at [573, 177] on div "Indicador y resultados" at bounding box center [569, 180] width 85 height 14
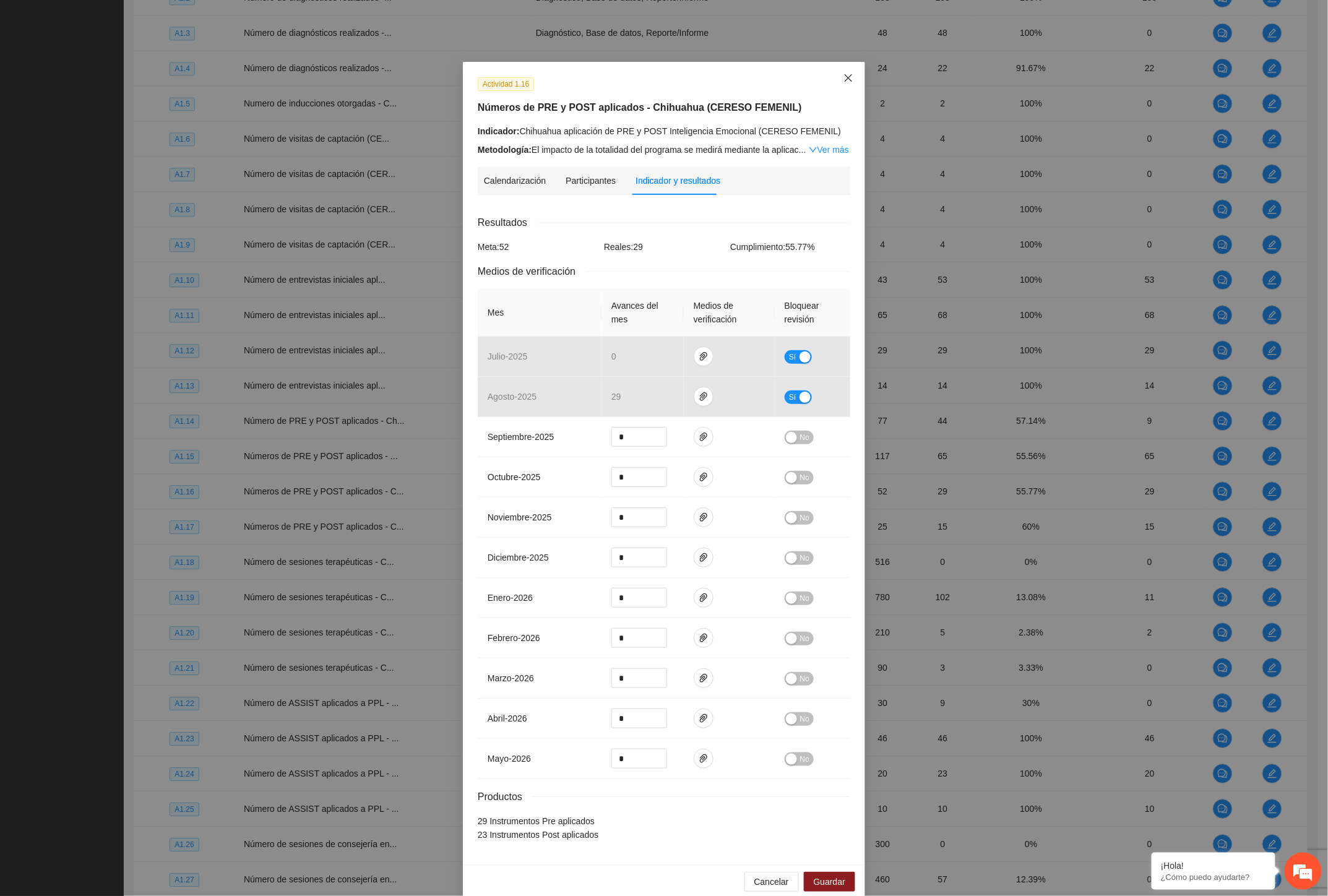
click at [844, 78] on icon "close" at bounding box center [848, 78] width 10 height 10
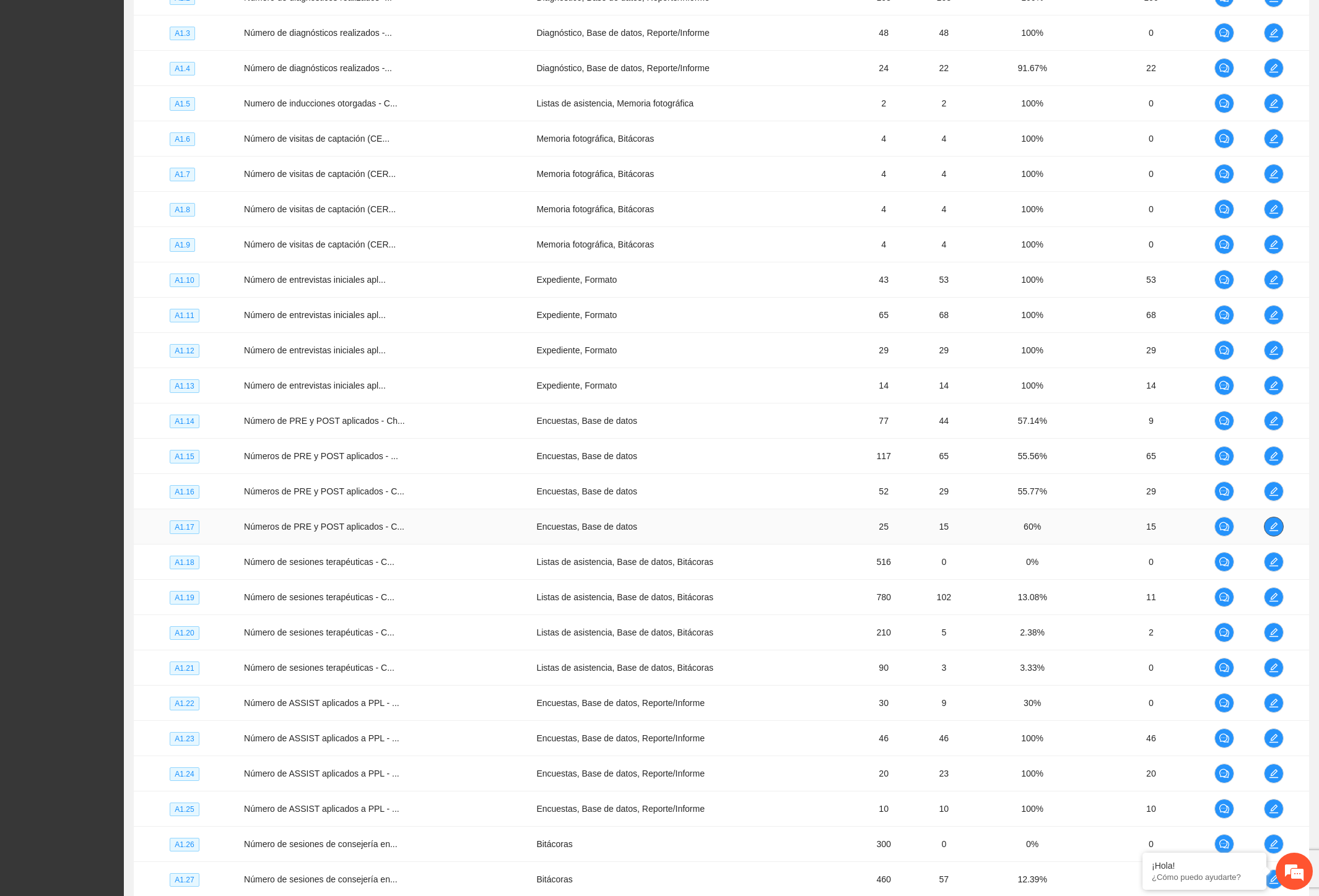
click at [1276, 528] on icon "edit" at bounding box center [1273, 526] width 10 height 10
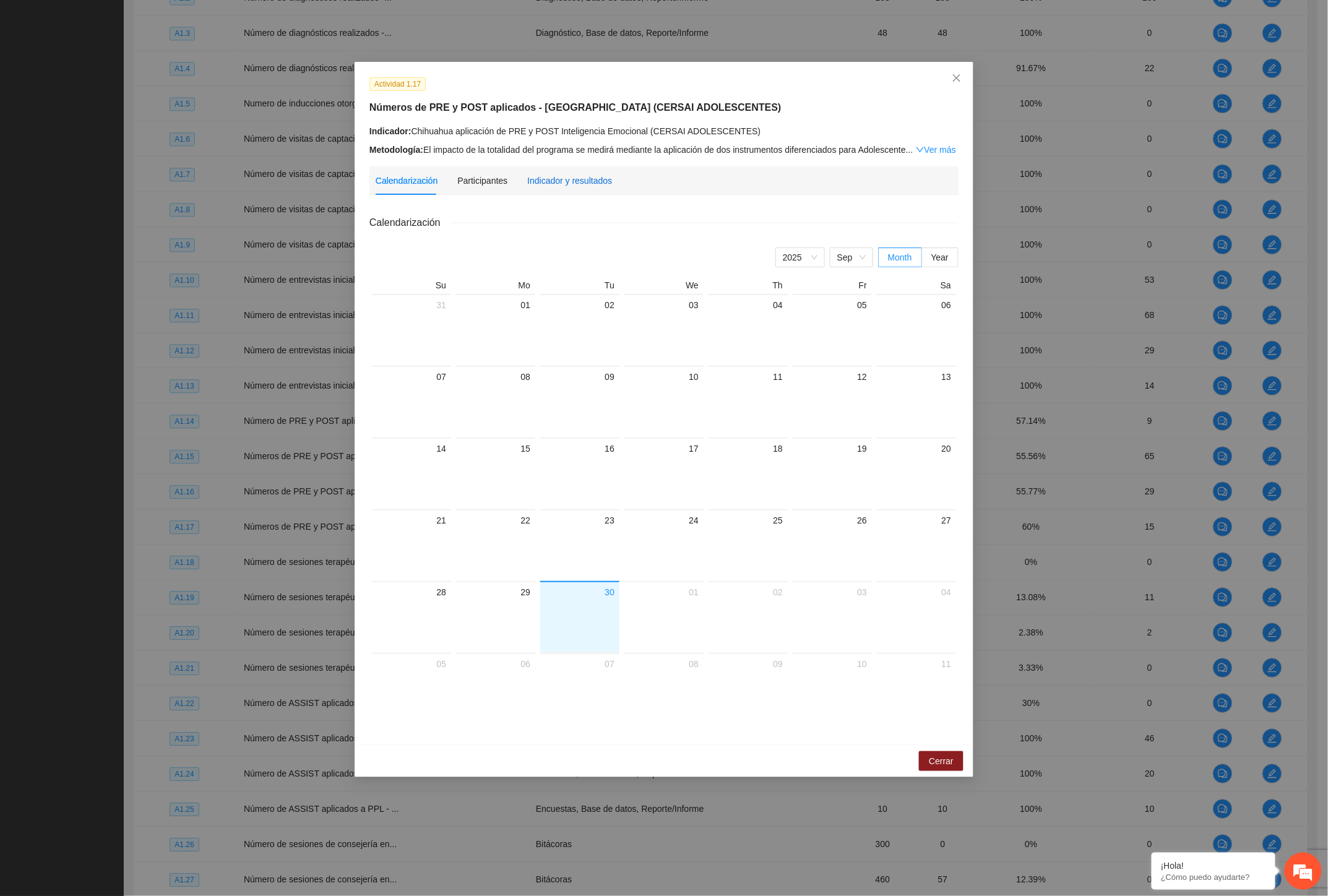
click at [572, 181] on div "Indicador y resultados" at bounding box center [569, 180] width 85 height 14
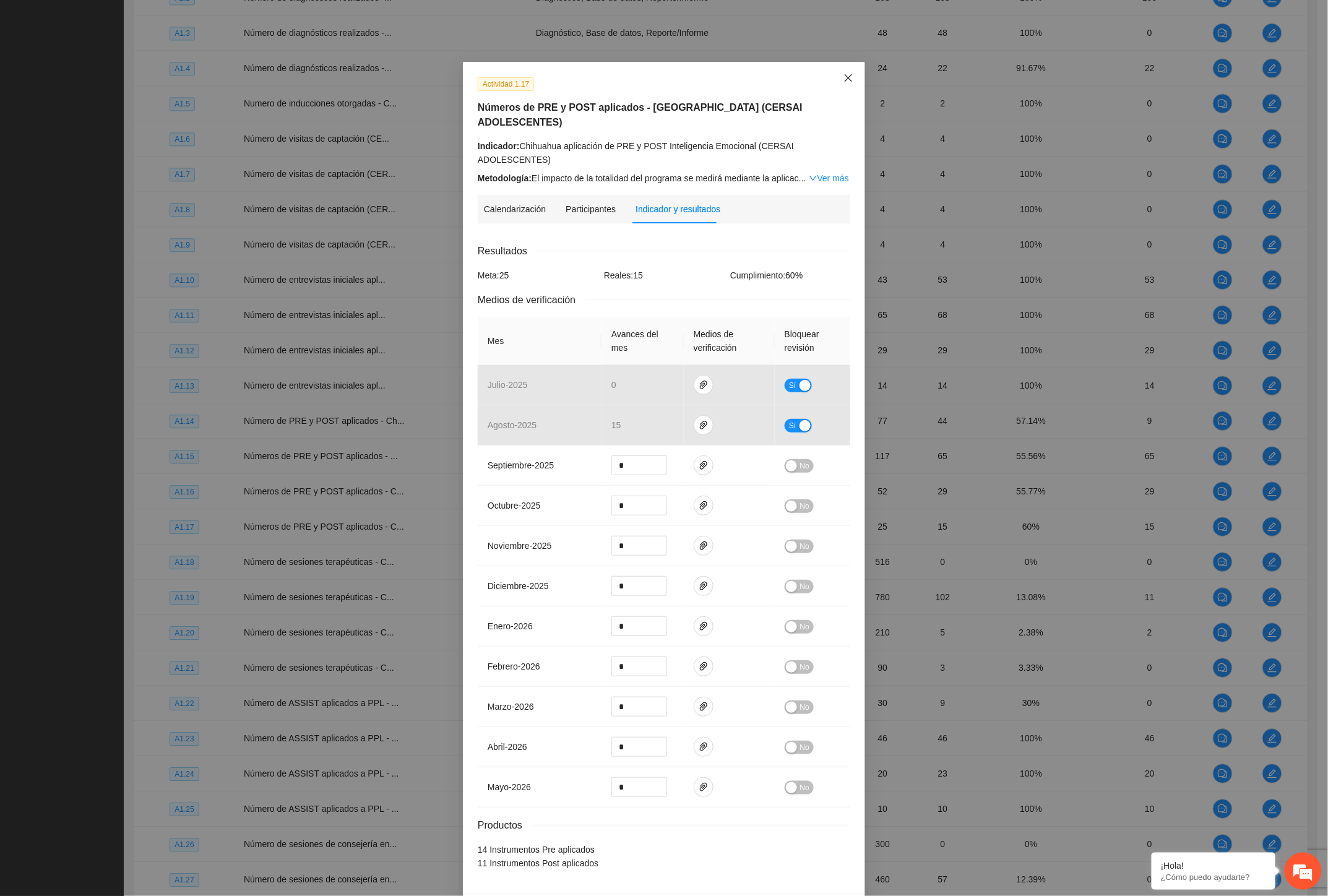
click at [844, 76] on icon "close" at bounding box center [848, 78] width 10 height 10
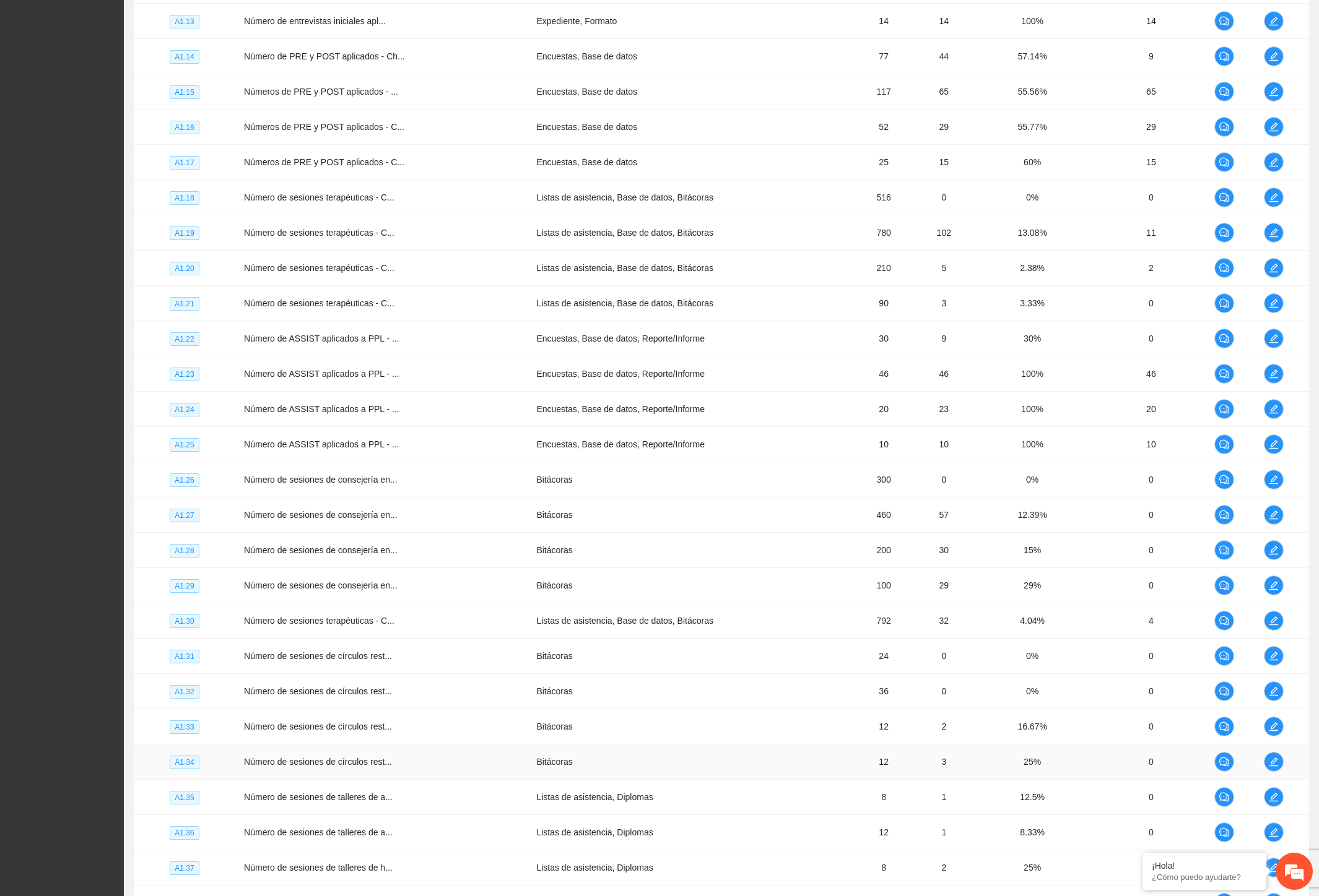
scroll to position [1649, 0]
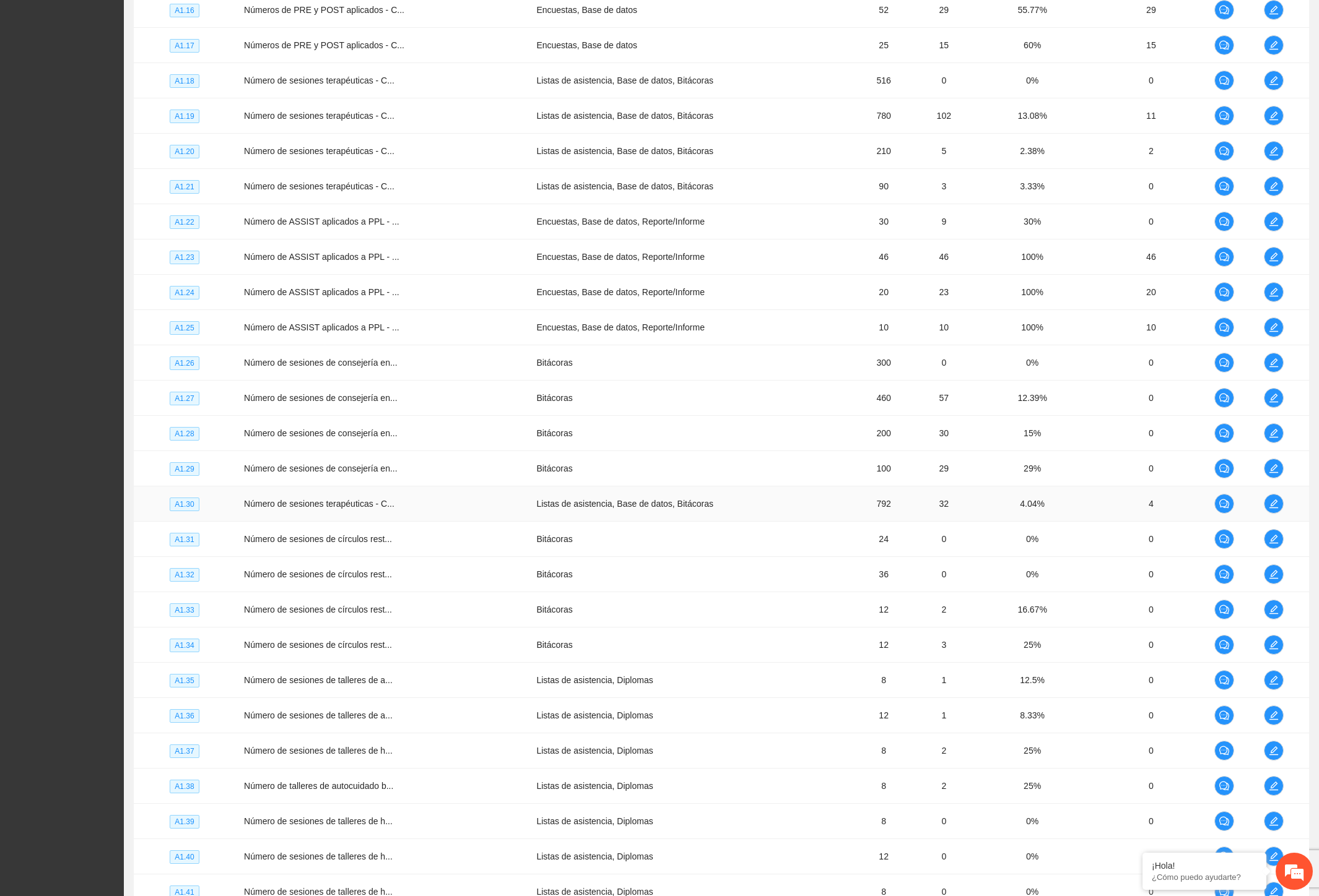
click at [274, 493] on td "Número de sesiones terapéuticas - C..." at bounding box center [385, 503] width 293 height 35
click at [894, 364] on td "300" at bounding box center [883, 363] width 64 height 35
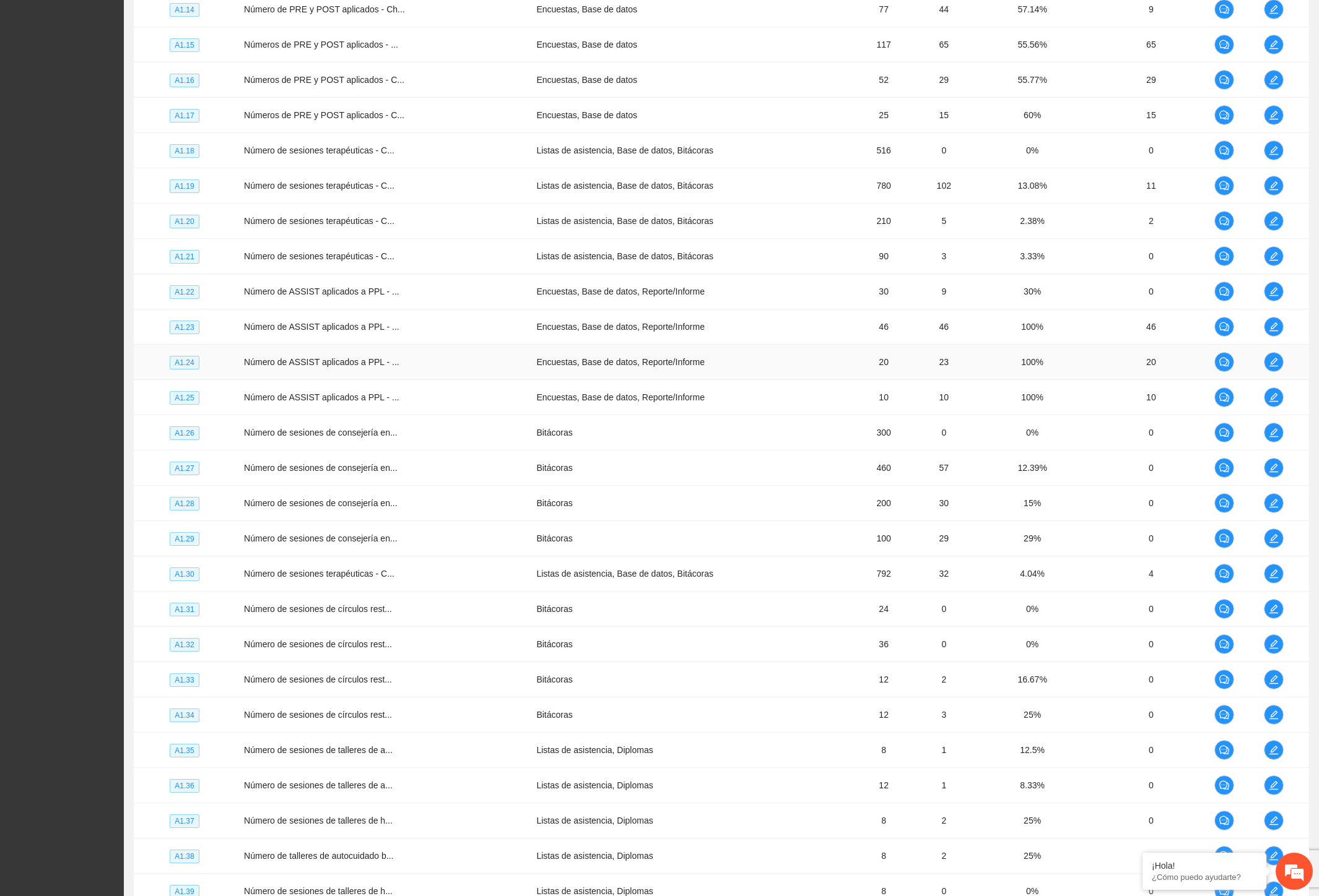
scroll to position [1512, 0]
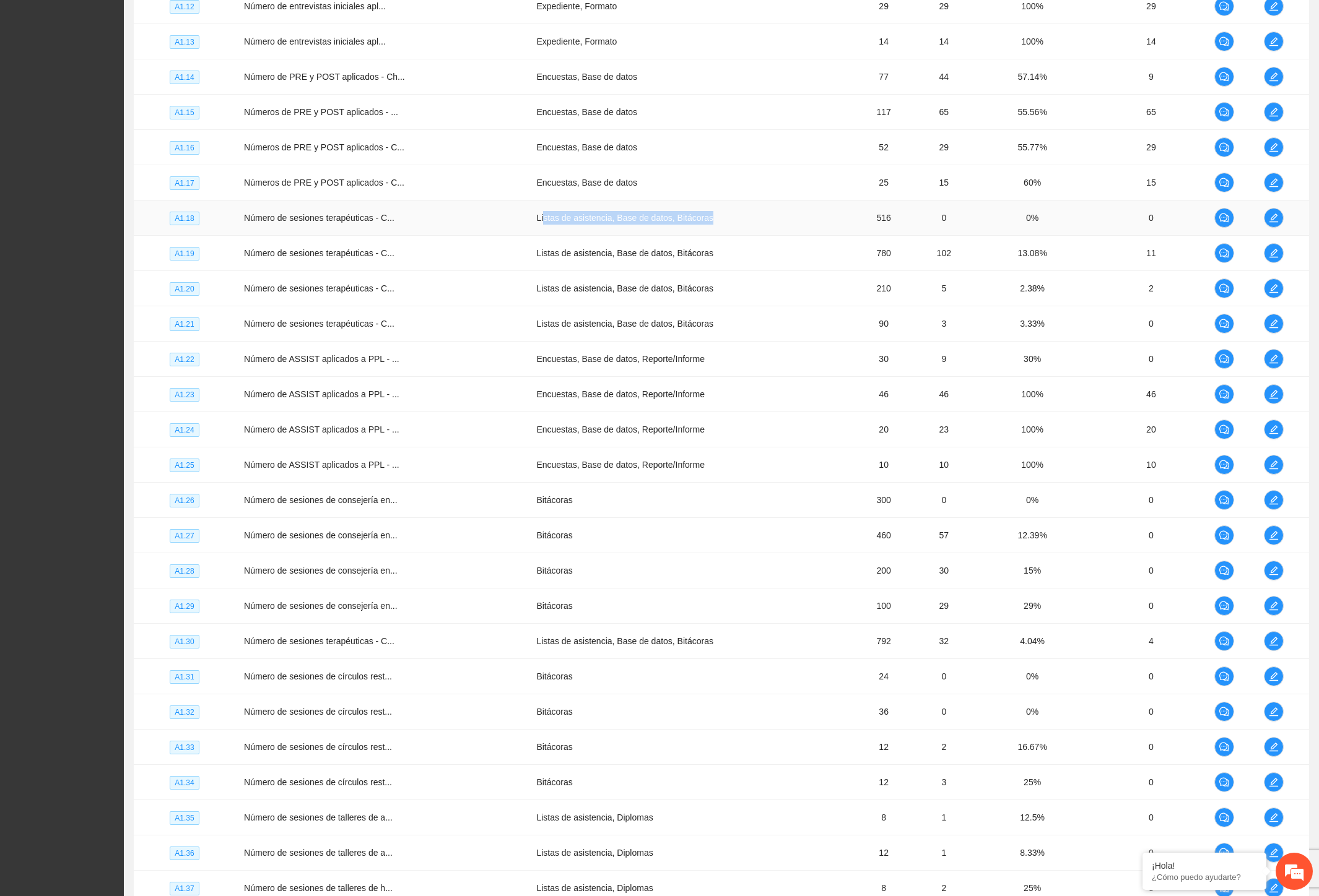
drag, startPoint x: 636, startPoint y: 208, endPoint x: 793, endPoint y: 206, distance: 157.0
click at [793, 206] on td "Listas de asistencia, Base de datos, Bitácoras" at bounding box center [691, 217] width 320 height 35
drag, startPoint x: 799, startPoint y: 245, endPoint x: 816, endPoint y: 245, distance: 17.0
click at [799, 245] on td "Listas de asistencia, Base de datos, Bitácoras" at bounding box center [691, 253] width 320 height 35
click at [1271, 255] on icon "edit" at bounding box center [1274, 254] width 9 height 9
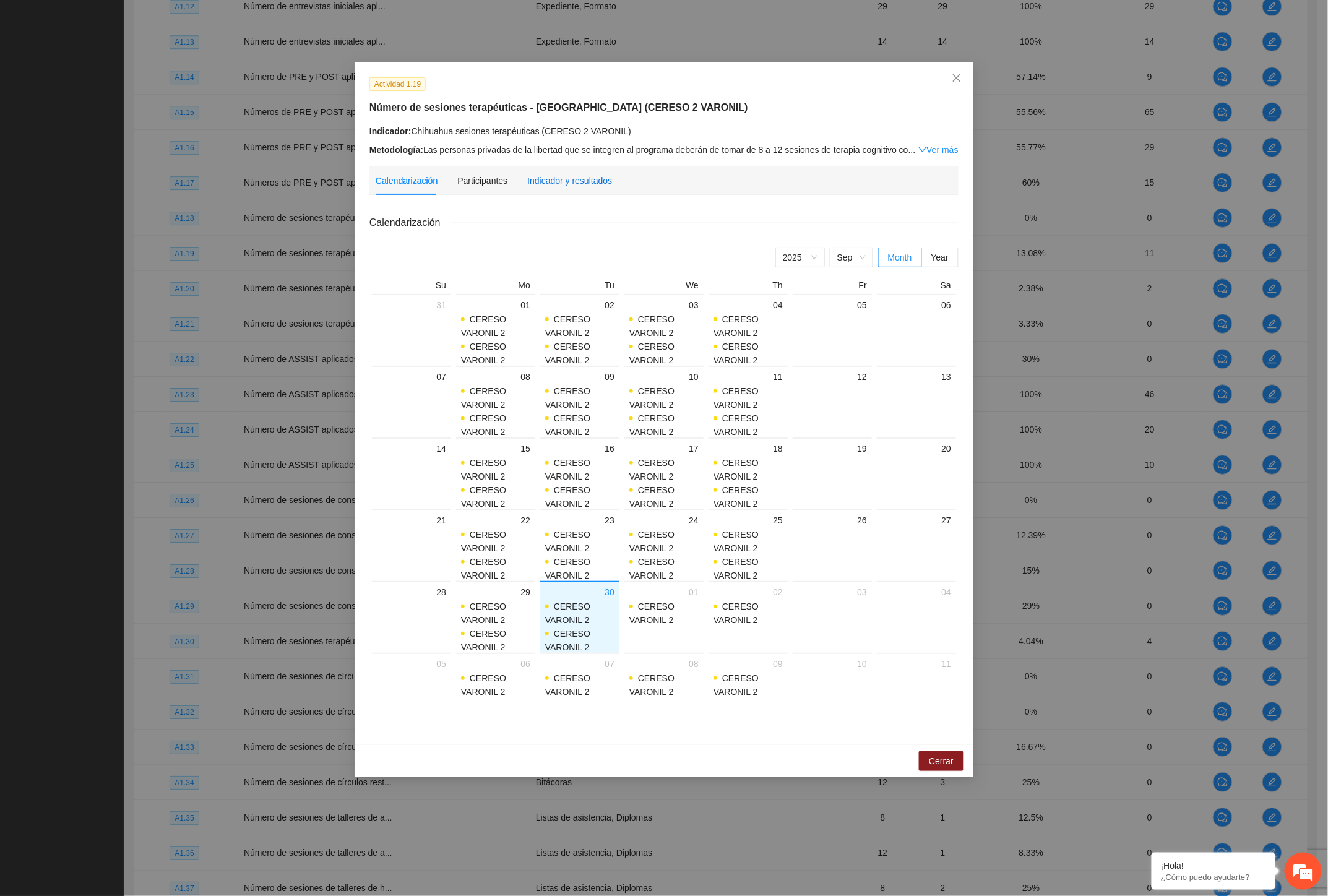
click at [553, 183] on div "Indicador y resultados" at bounding box center [569, 180] width 85 height 14
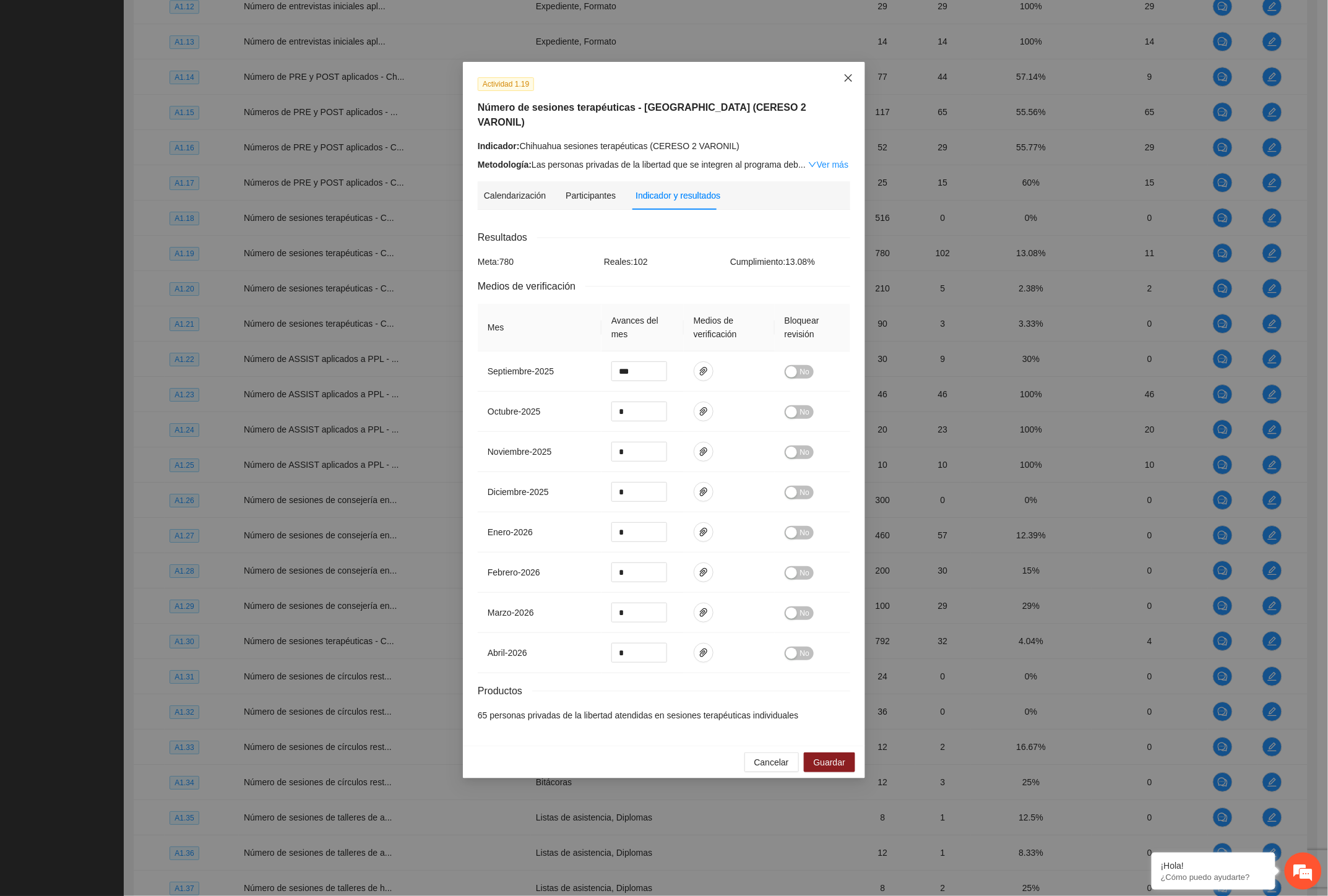
click at [850, 76] on icon "close" at bounding box center [848, 78] width 10 height 10
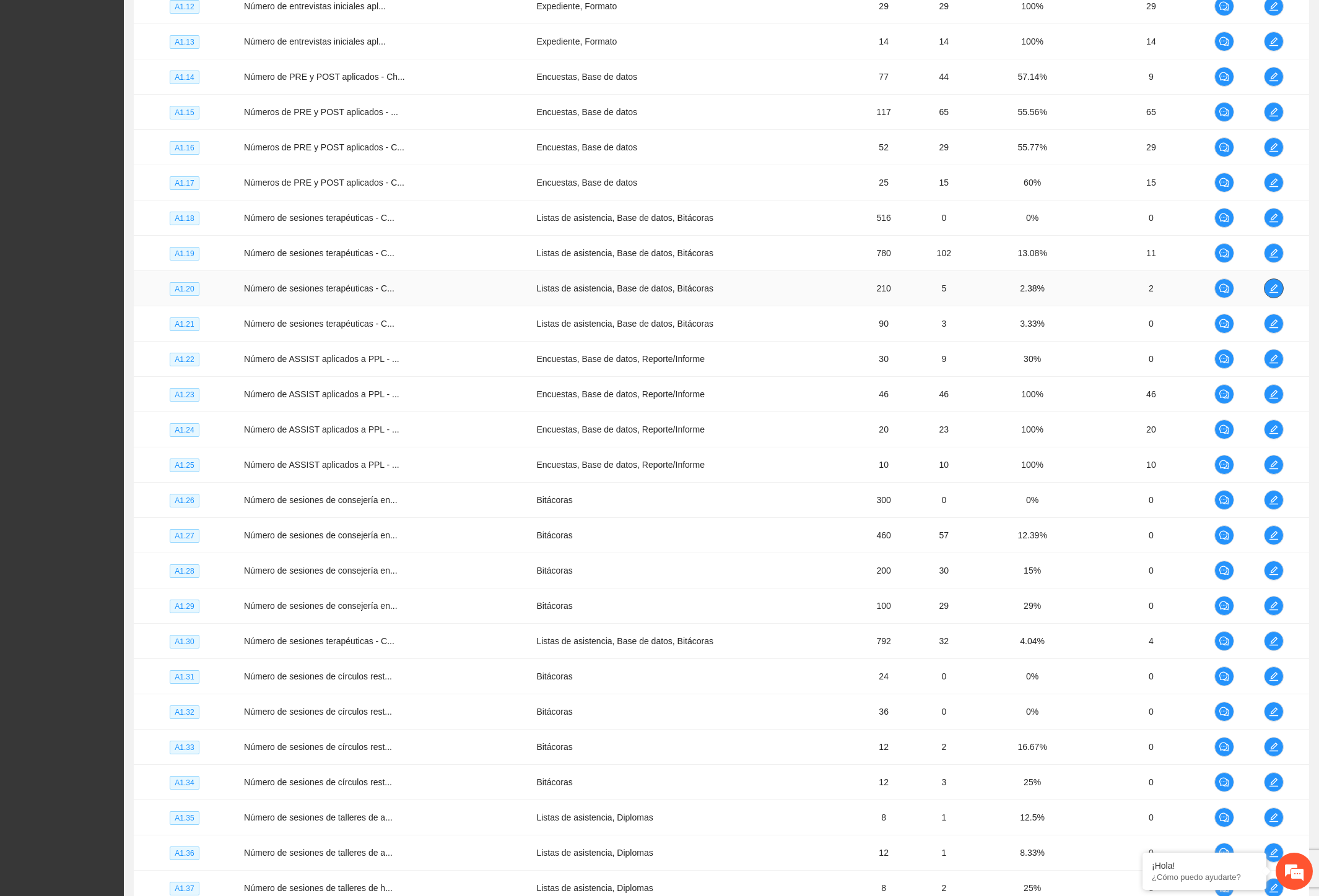
click at [1272, 286] on icon "edit" at bounding box center [1273, 288] width 10 height 10
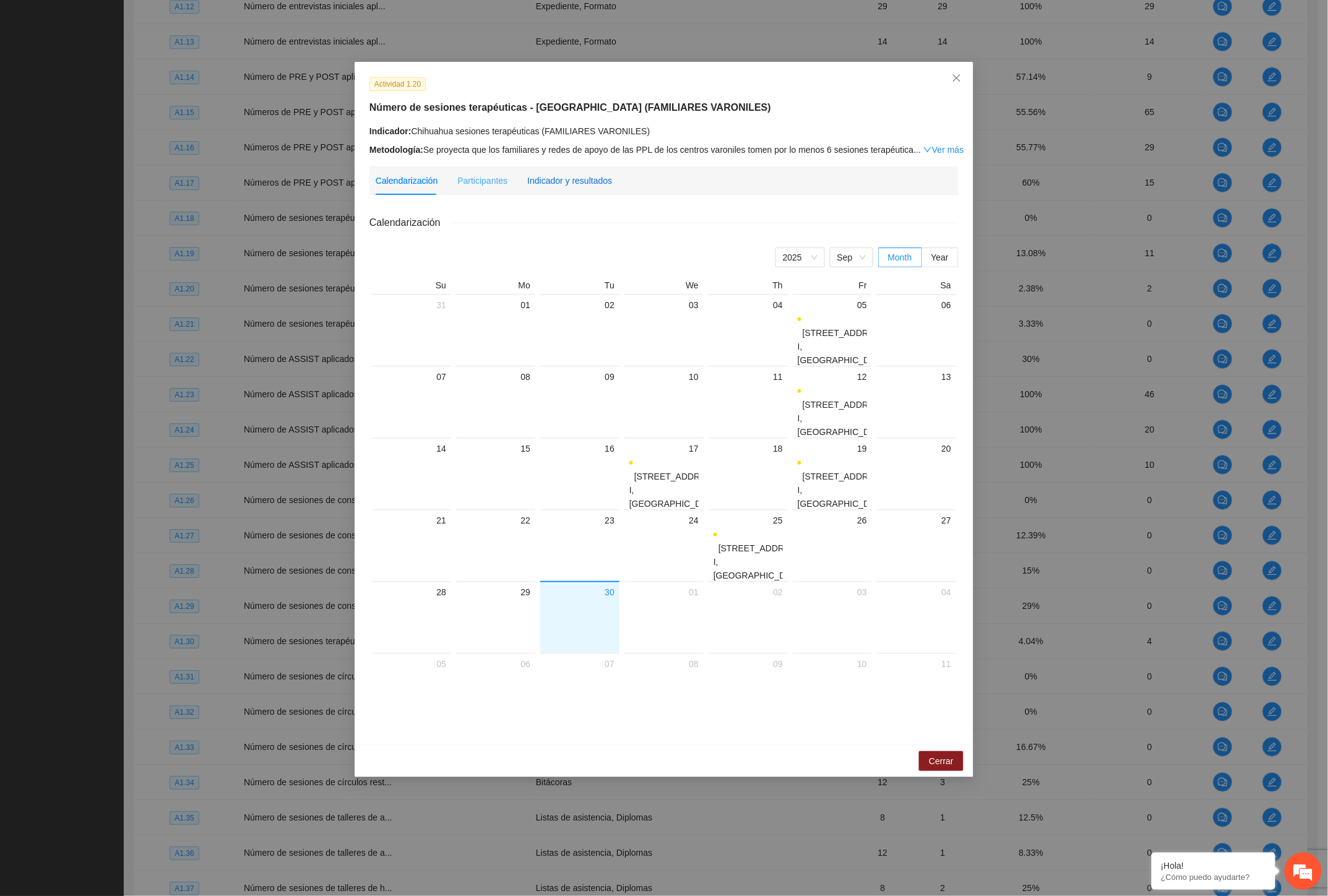
click at [576, 182] on div "Indicador y resultados" at bounding box center [569, 180] width 85 height 14
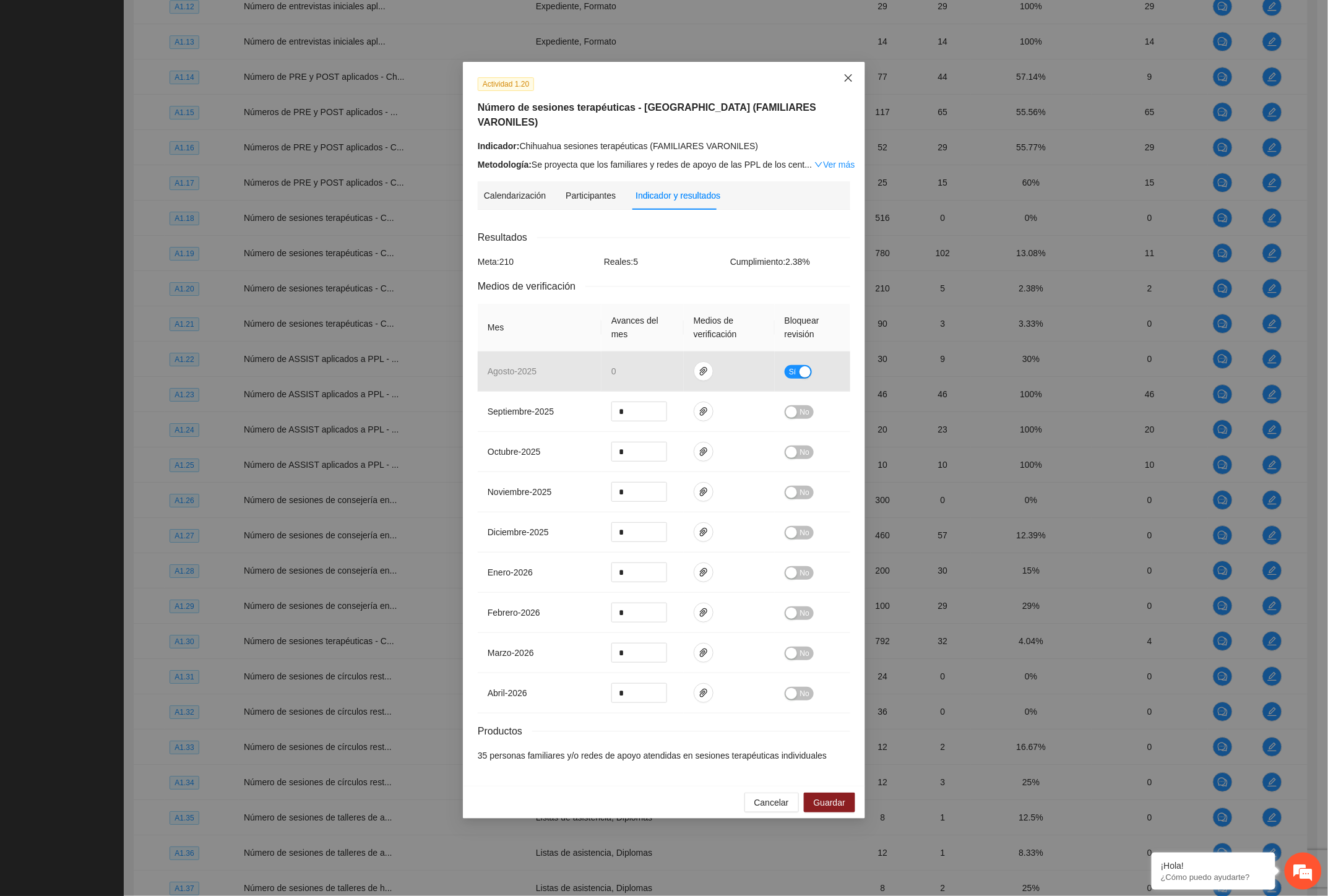
click at [848, 76] on icon "close" at bounding box center [848, 78] width 10 height 10
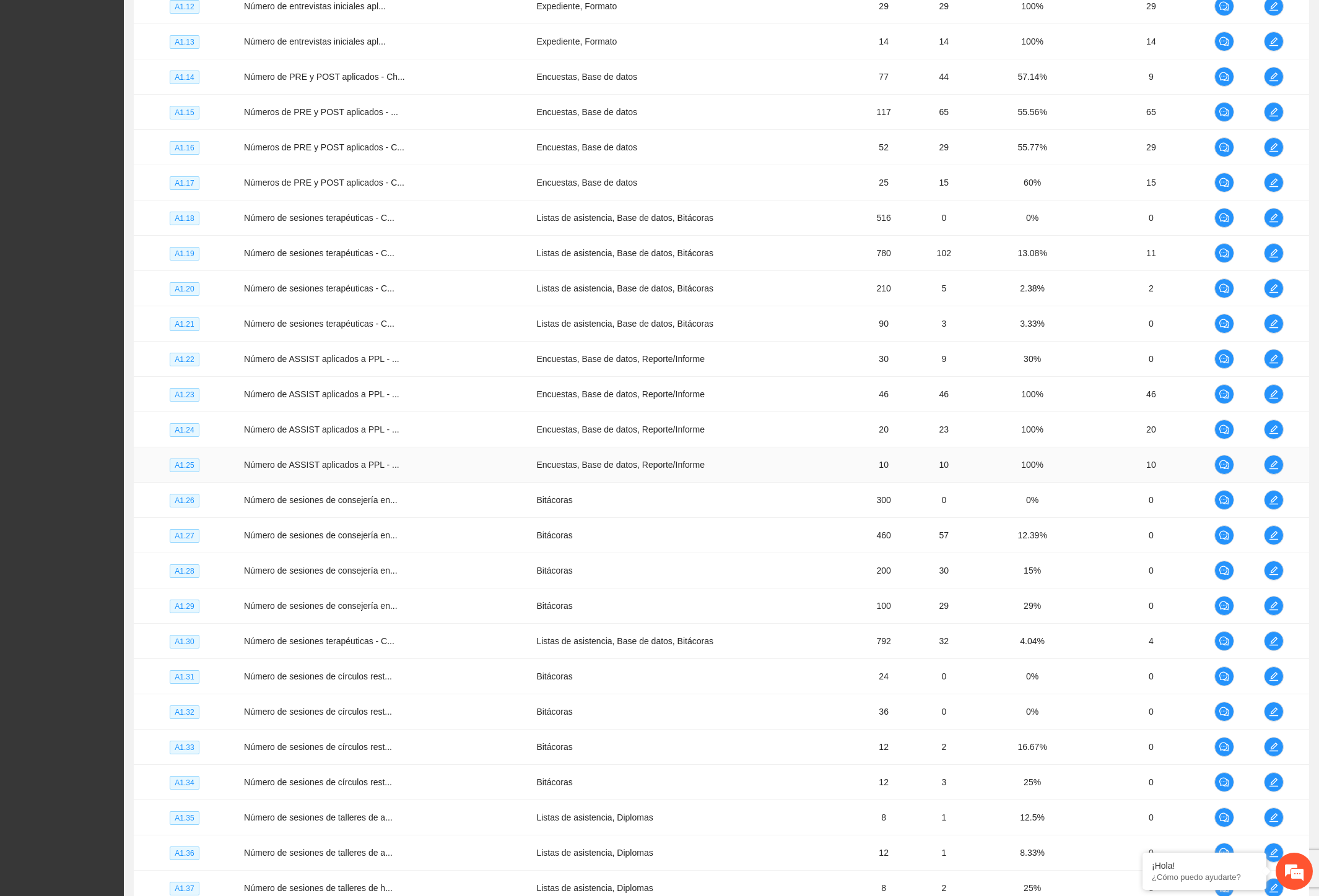
click at [354, 467] on span "Número de ASSIST aplicados a PPL - ..." at bounding box center [321, 465] width 155 height 10
drag, startPoint x: 359, startPoint y: 329, endPoint x: 667, endPoint y: 352, distance: 308.9
click at [364, 328] on span "Número de sesiones terapéuticas - C..." at bounding box center [319, 323] width 151 height 10
click at [1278, 324] on icon "edit" at bounding box center [1273, 323] width 10 height 10
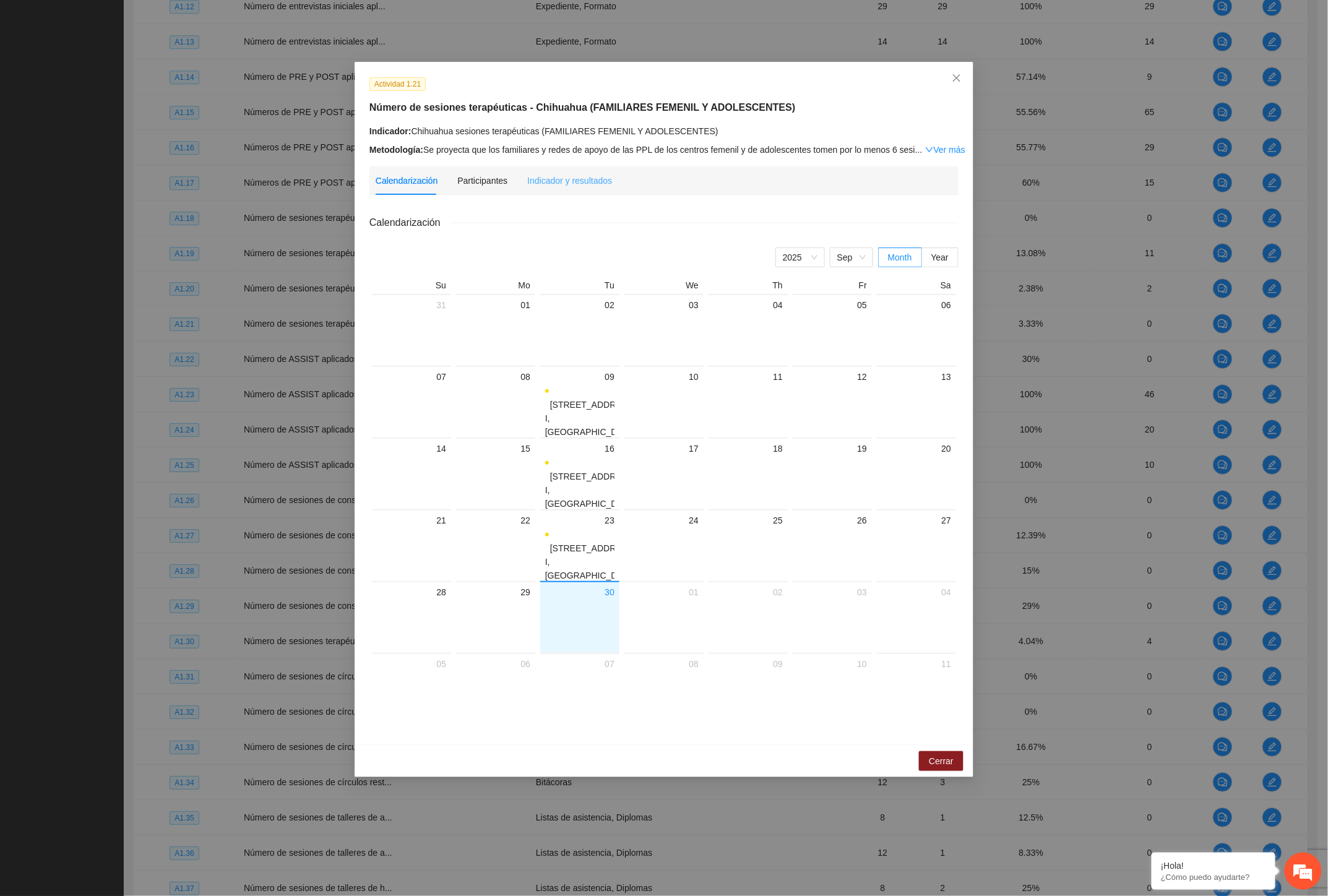
click at [579, 171] on div "Indicador y resultados" at bounding box center [569, 180] width 85 height 29
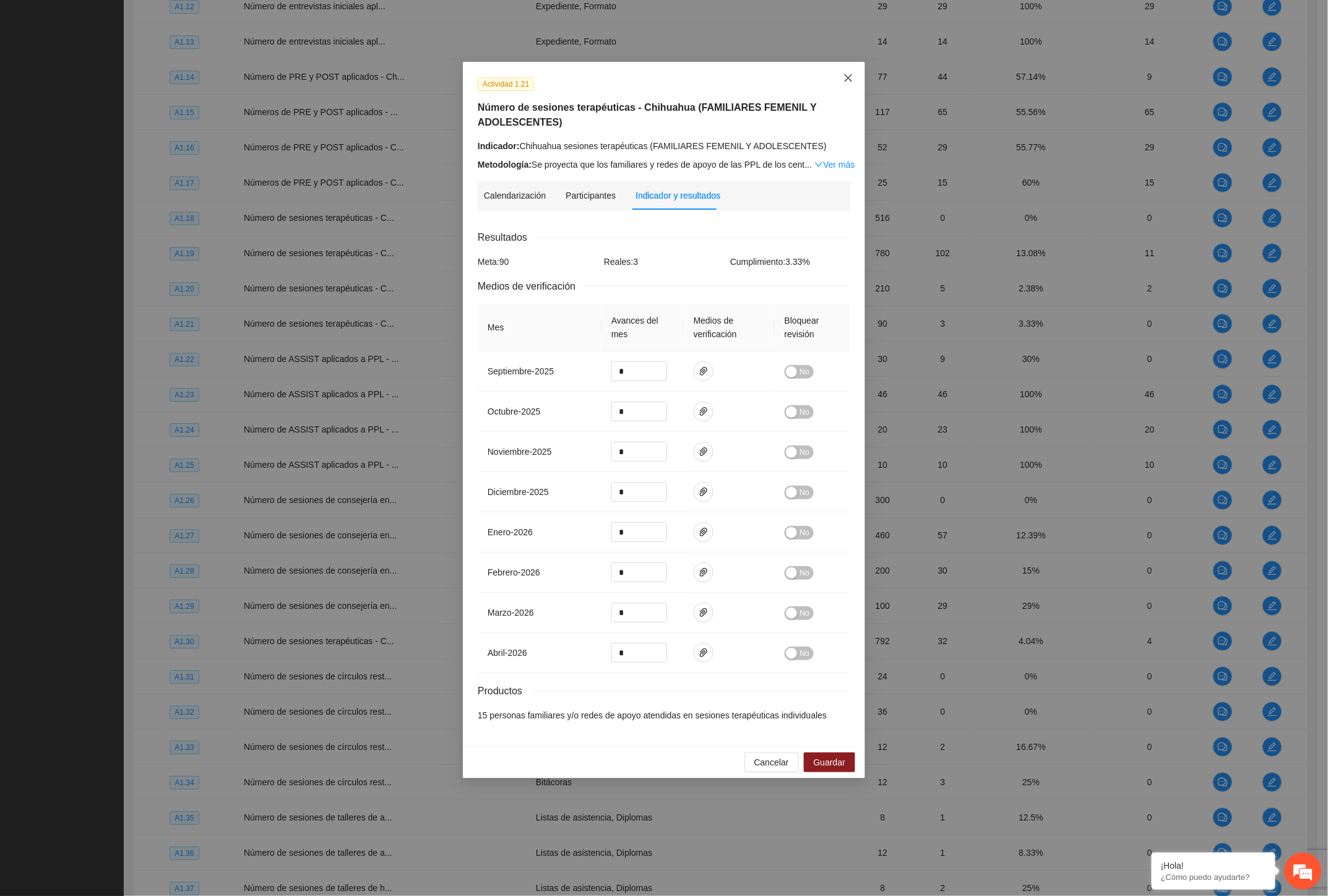
click at [850, 73] on icon "close" at bounding box center [848, 78] width 10 height 10
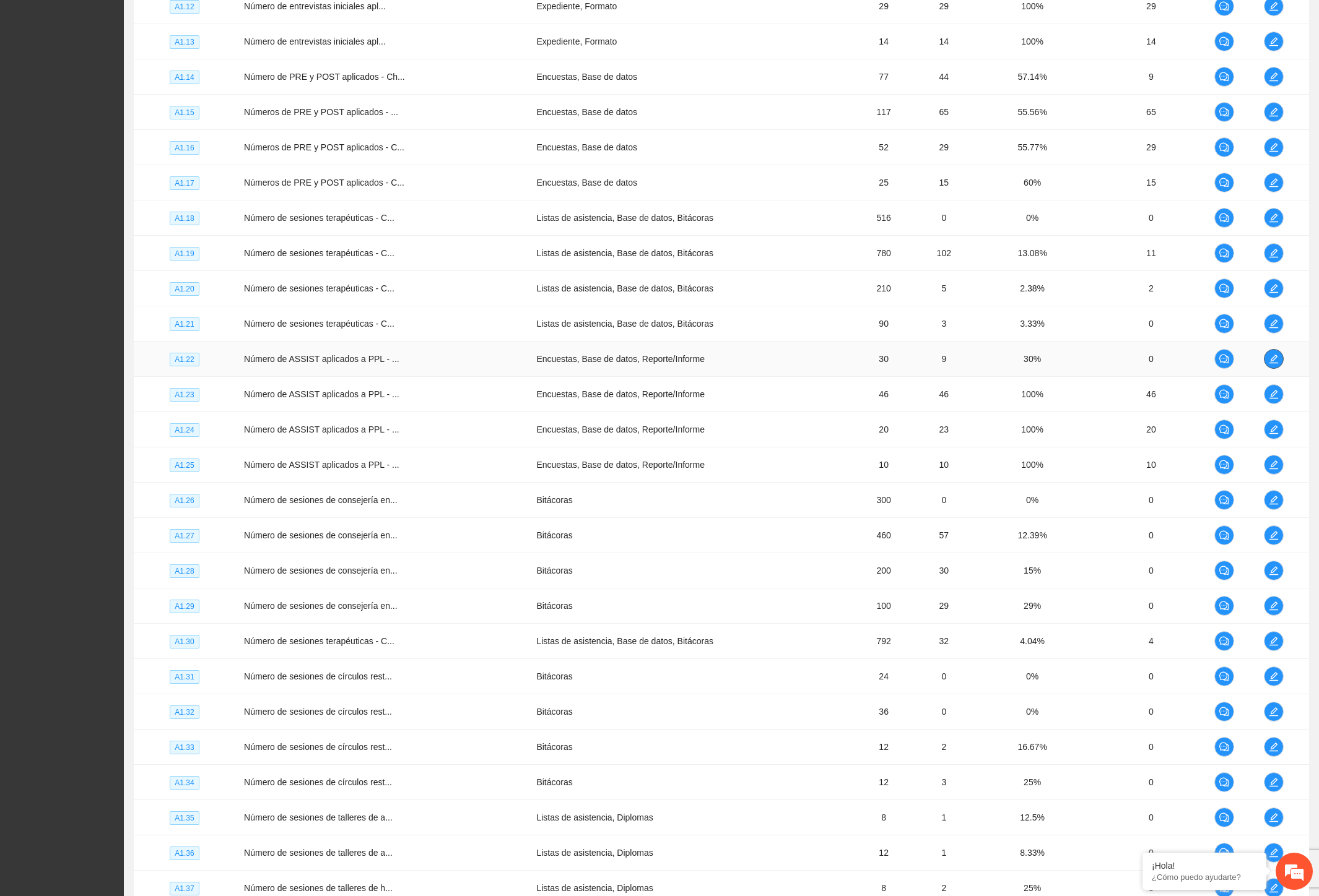
click at [1268, 360] on span "edit" at bounding box center [1273, 358] width 19 height 10
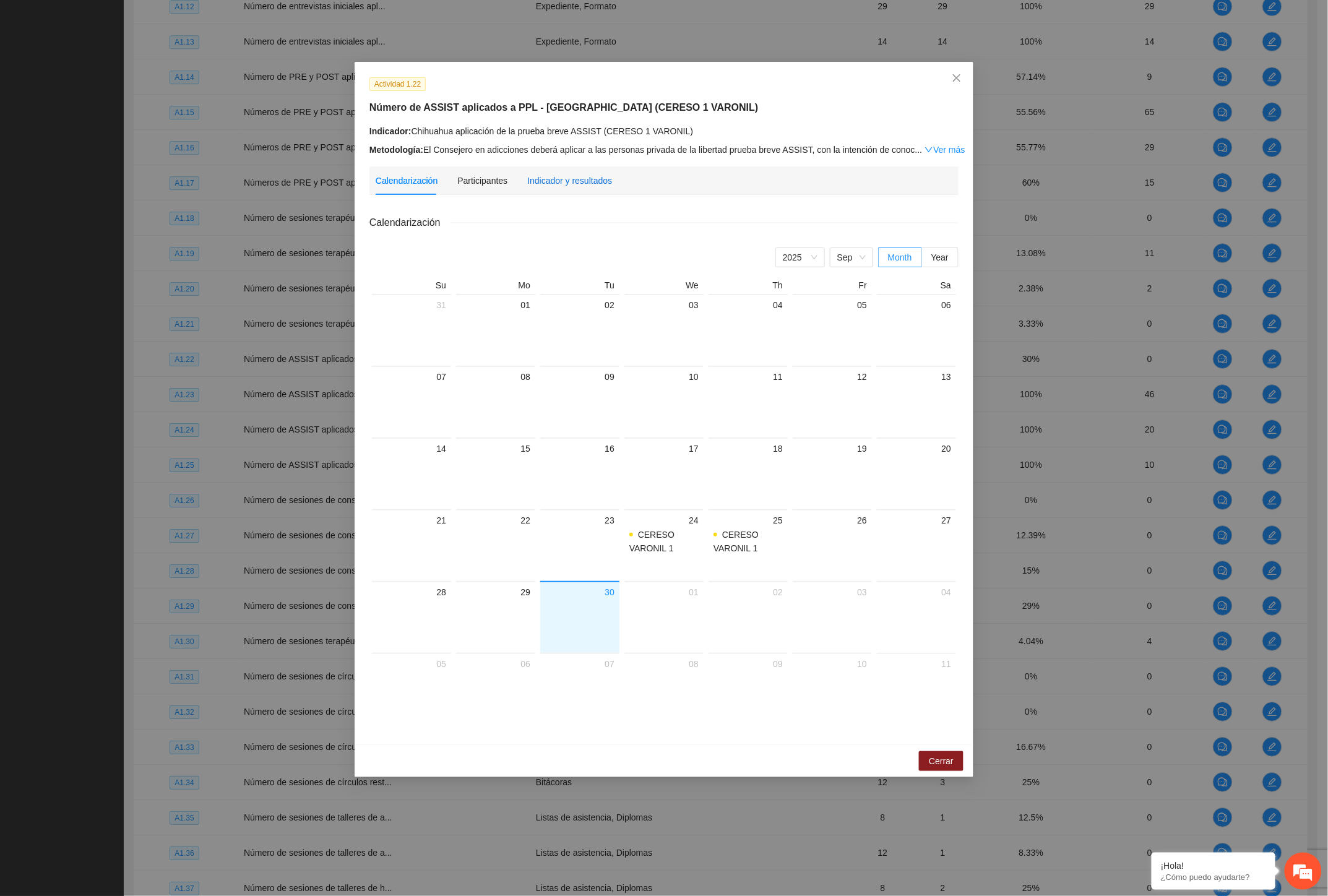
click at [573, 179] on div "Indicador y resultados" at bounding box center [569, 180] width 85 height 14
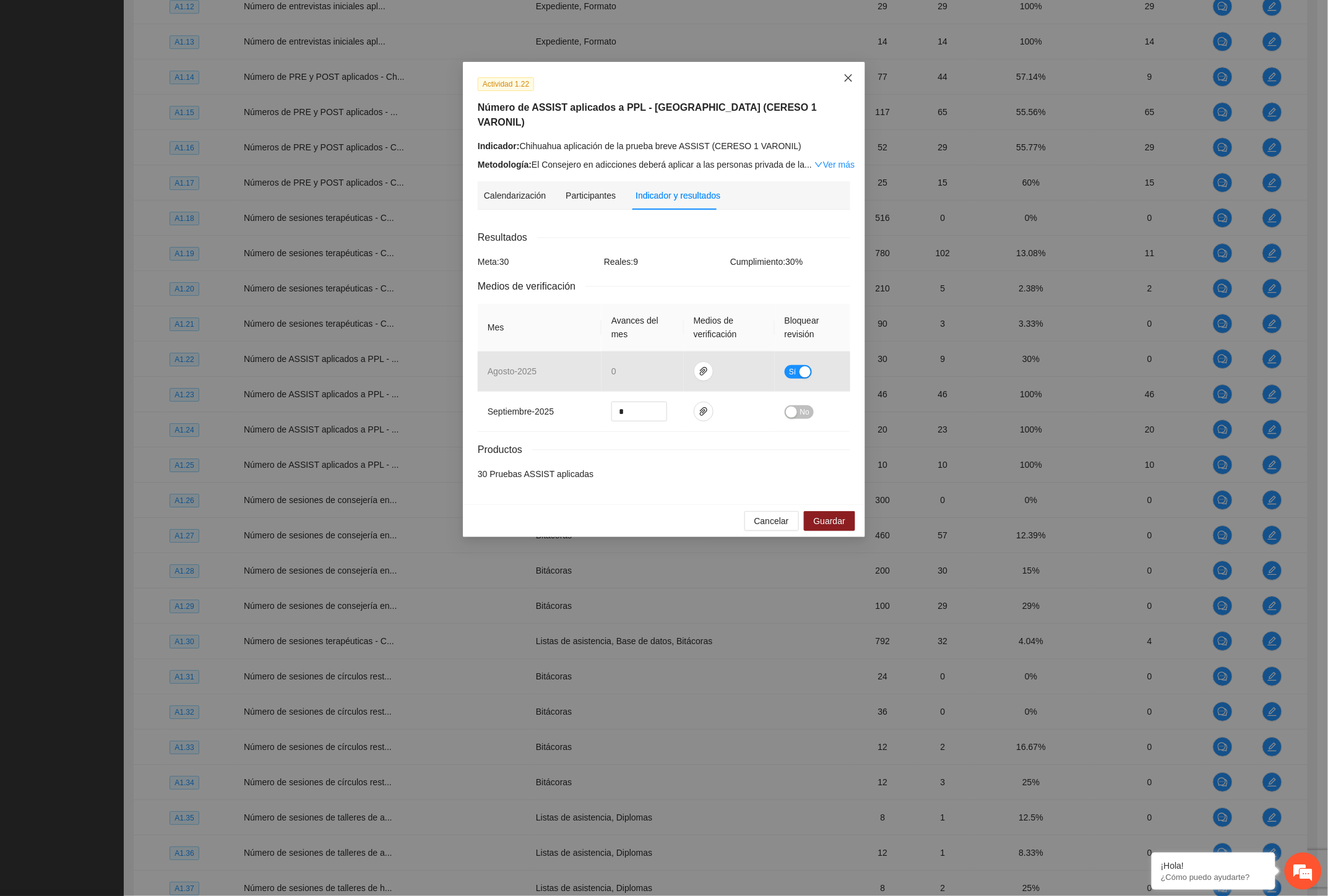
click at [845, 72] on span "Close" at bounding box center [848, 79] width 33 height 33
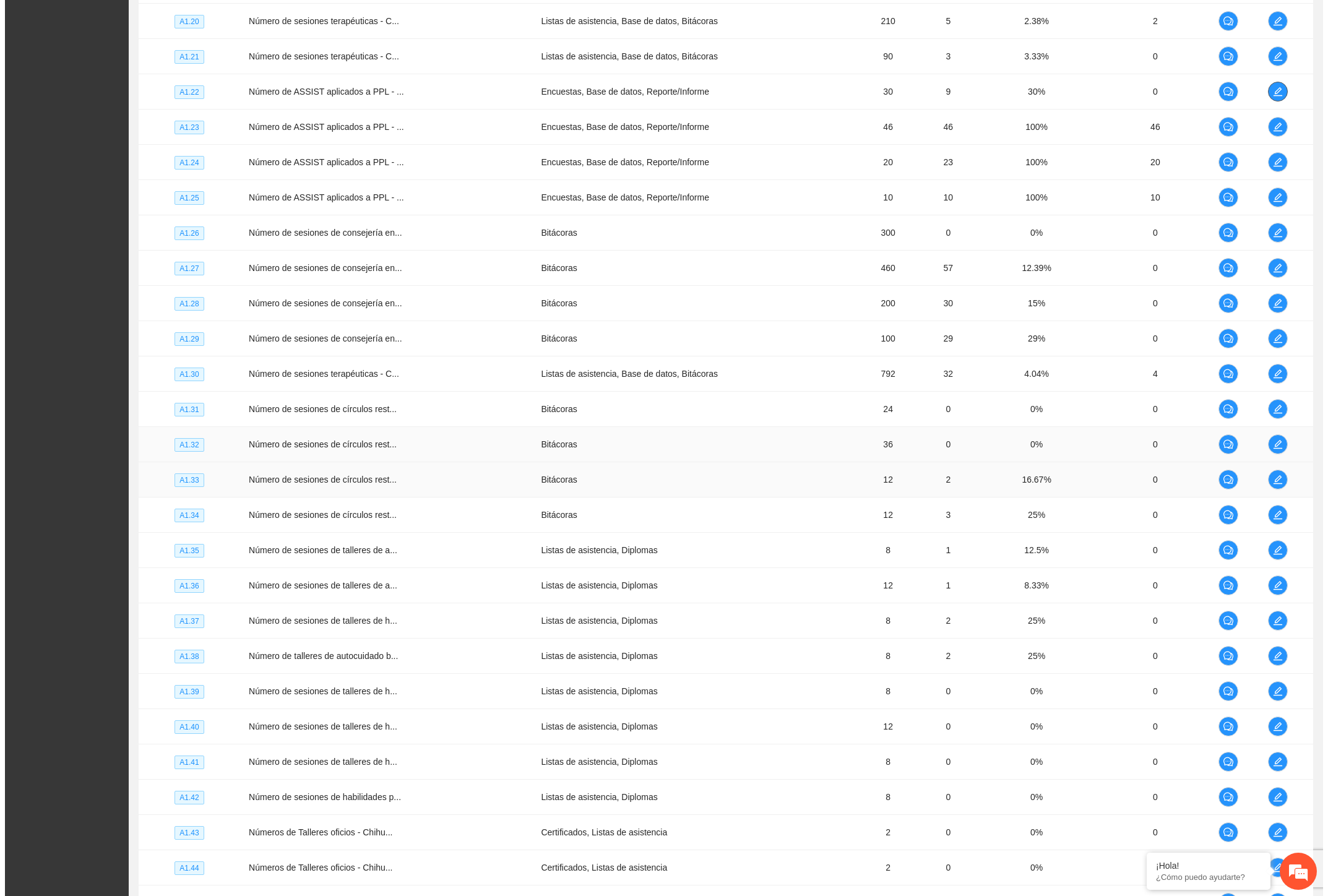
scroll to position [1856, 0]
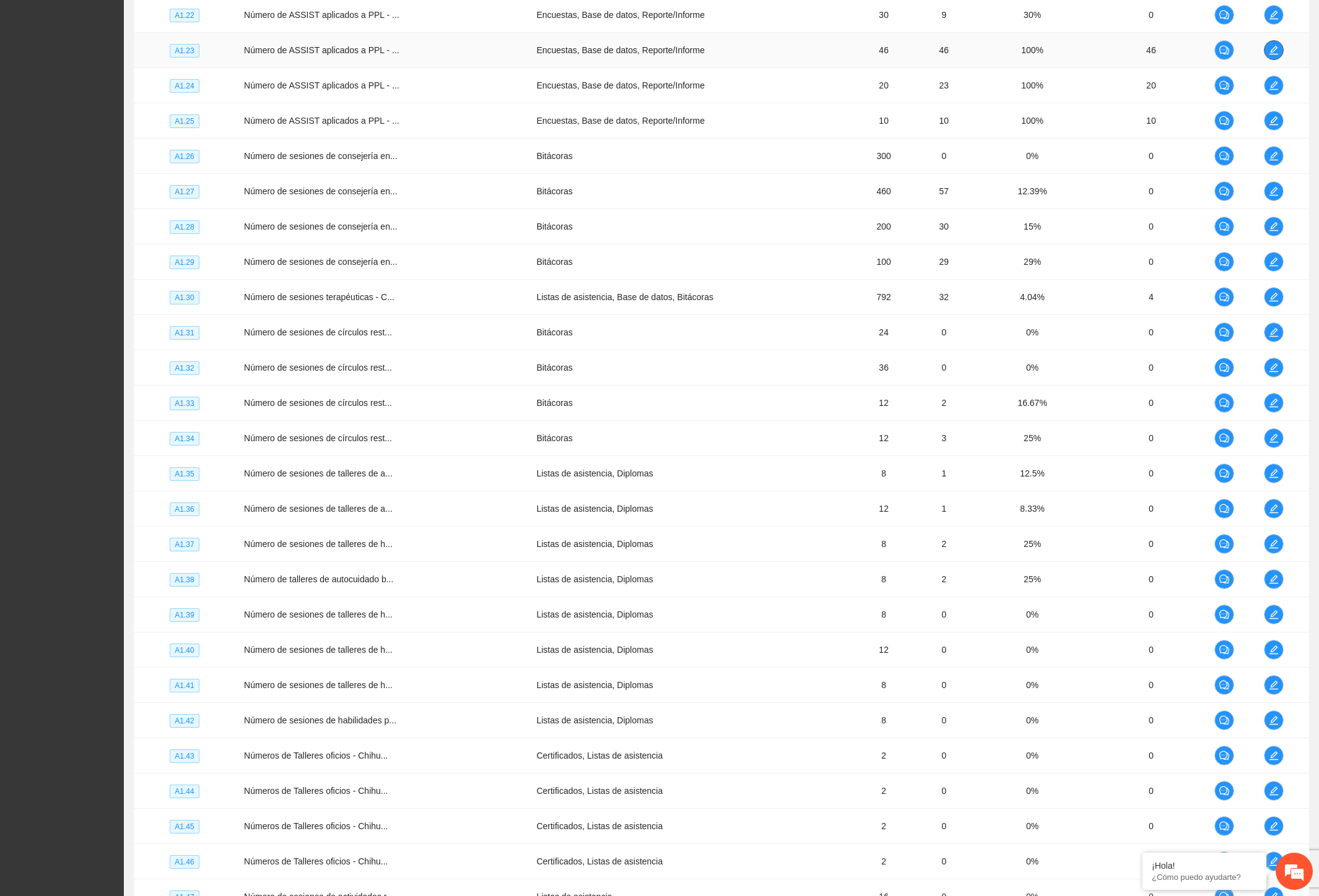
click at [1276, 54] on icon "edit" at bounding box center [1273, 50] width 10 height 10
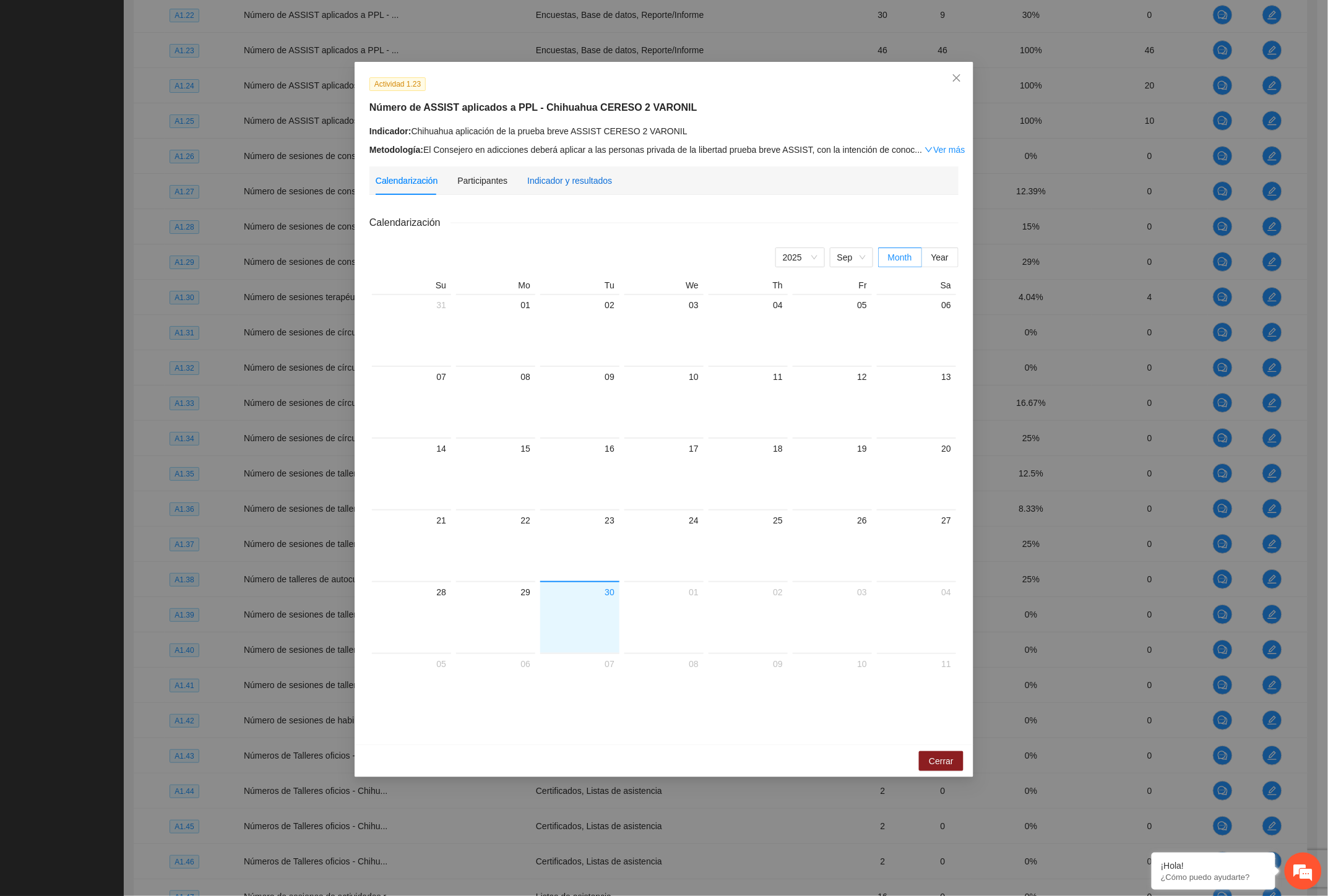
click at [559, 186] on div "Indicador y resultados" at bounding box center [569, 180] width 85 height 14
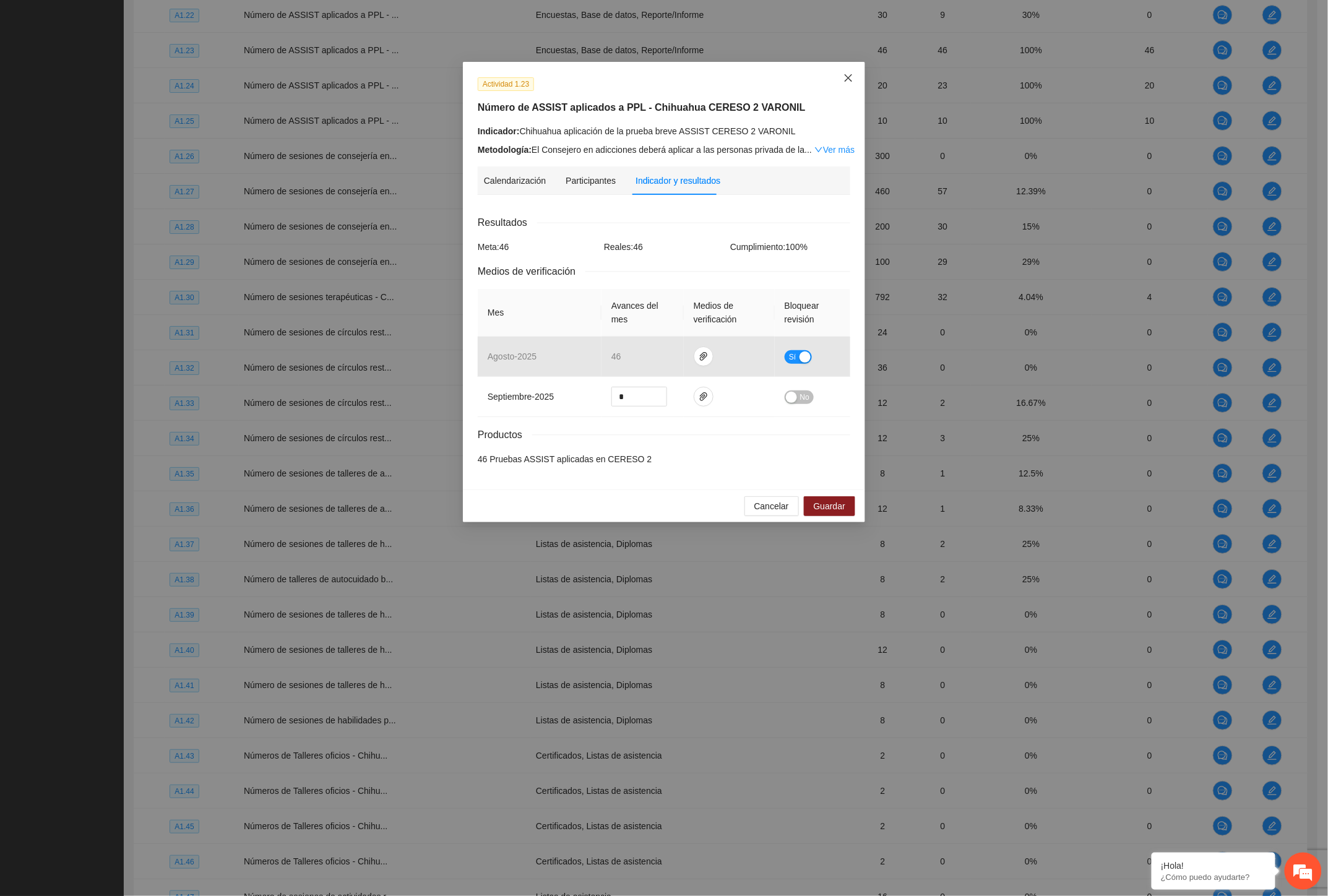
click at [846, 77] on icon "close" at bounding box center [848, 78] width 7 height 7
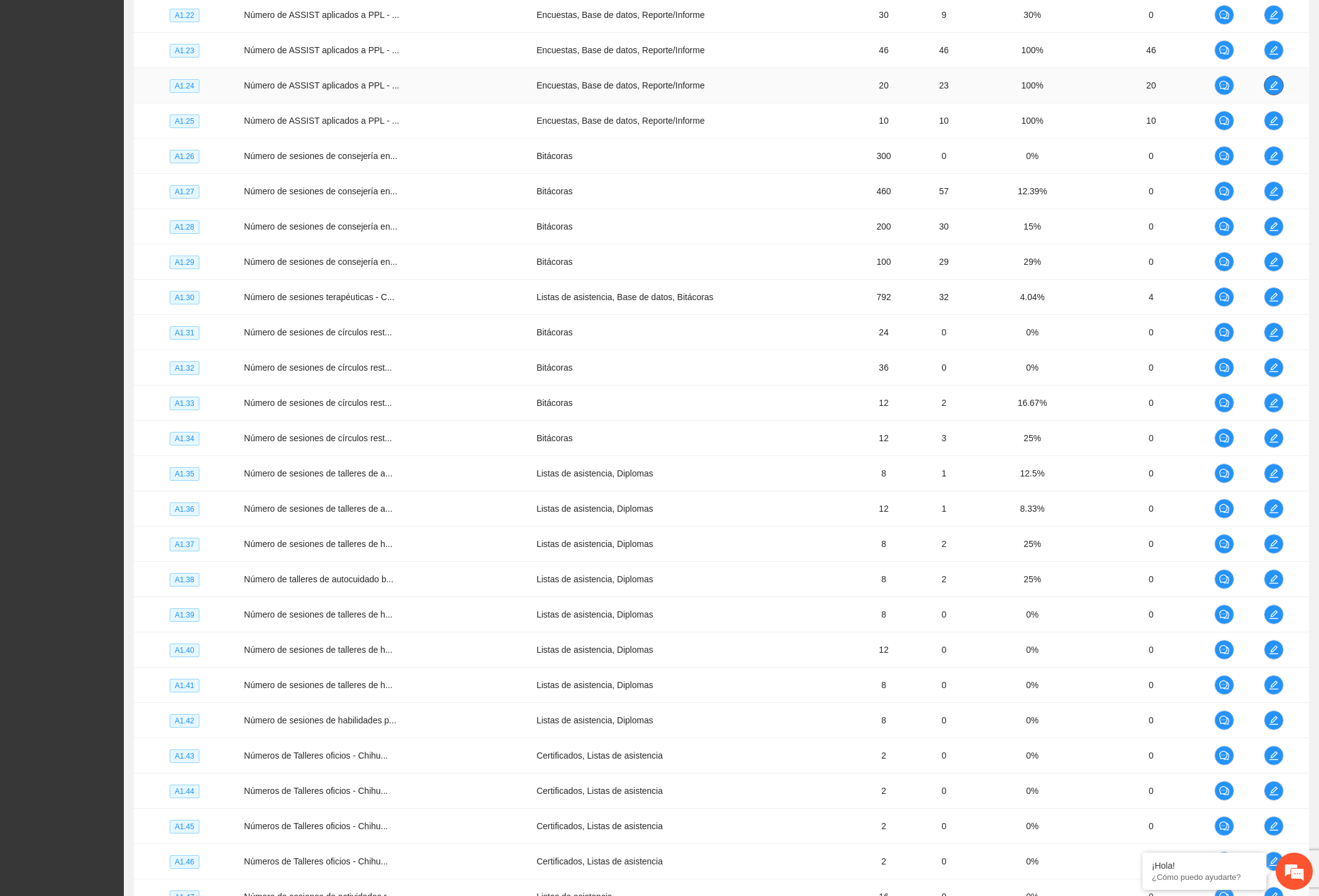
click at [1270, 83] on icon "edit" at bounding box center [1273, 85] width 10 height 10
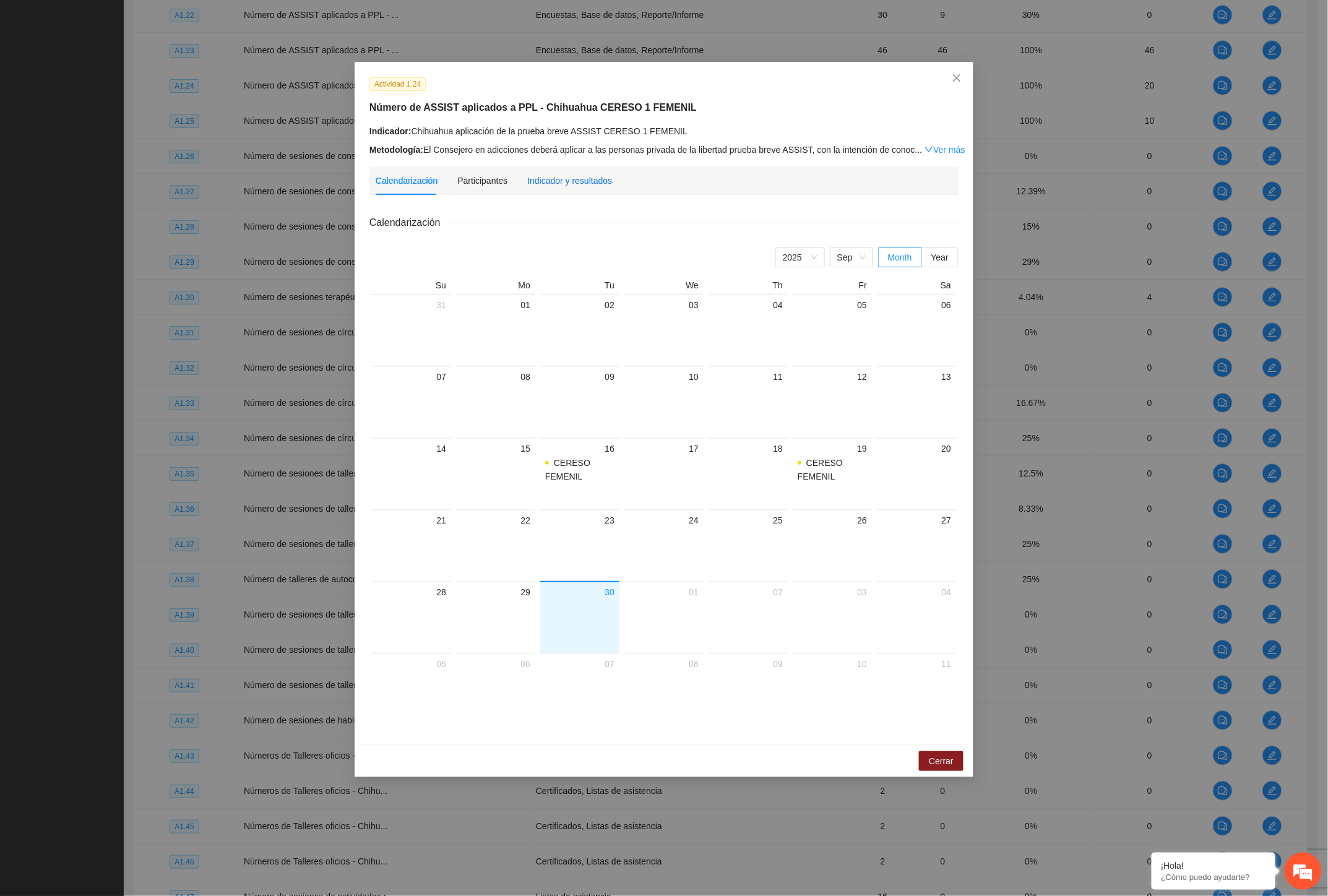
click at [564, 179] on div "Indicador y resultados" at bounding box center [569, 180] width 85 height 14
